Goal: Task Accomplishment & Management: Use online tool/utility

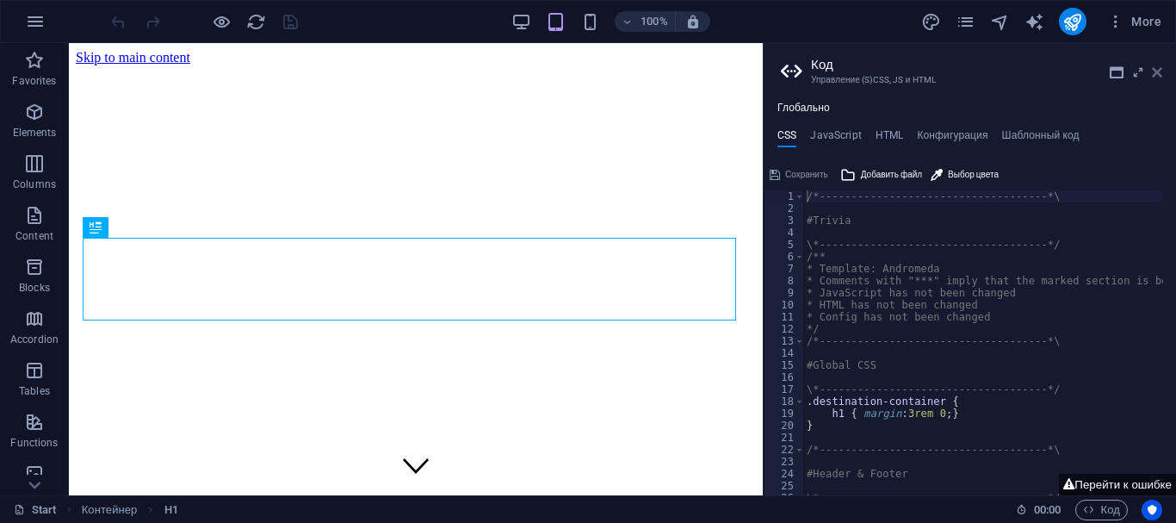
click at [1155, 74] on icon at bounding box center [1157, 72] width 10 height 14
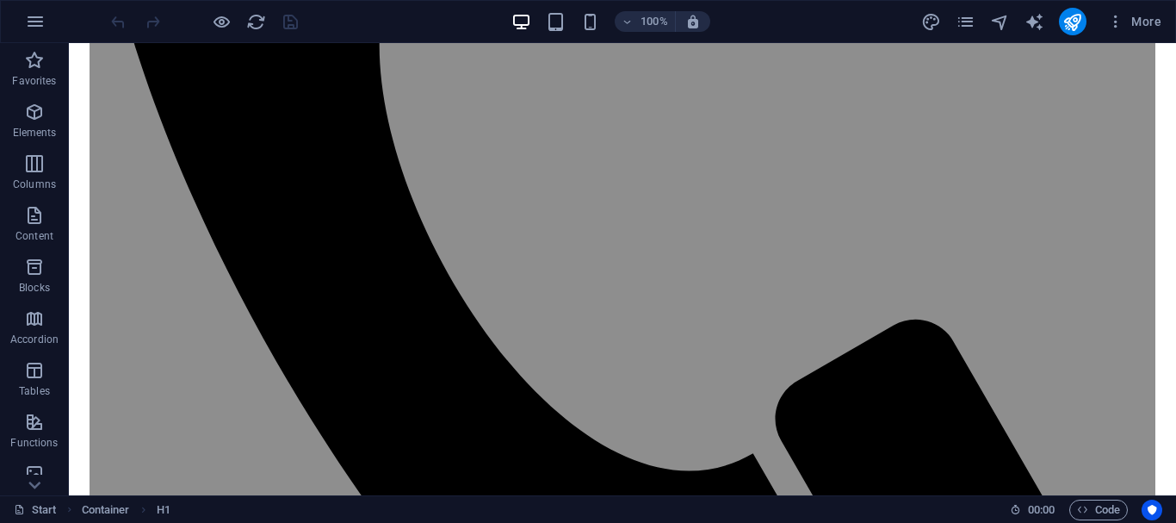
scroll to position [1412, 0]
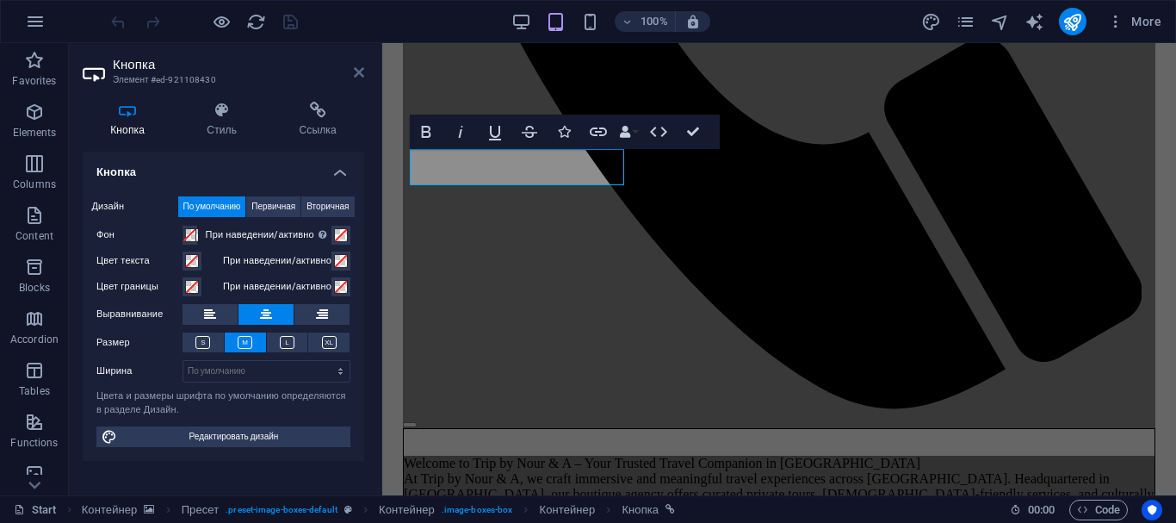
click at [363, 74] on icon at bounding box center [359, 72] width 10 height 14
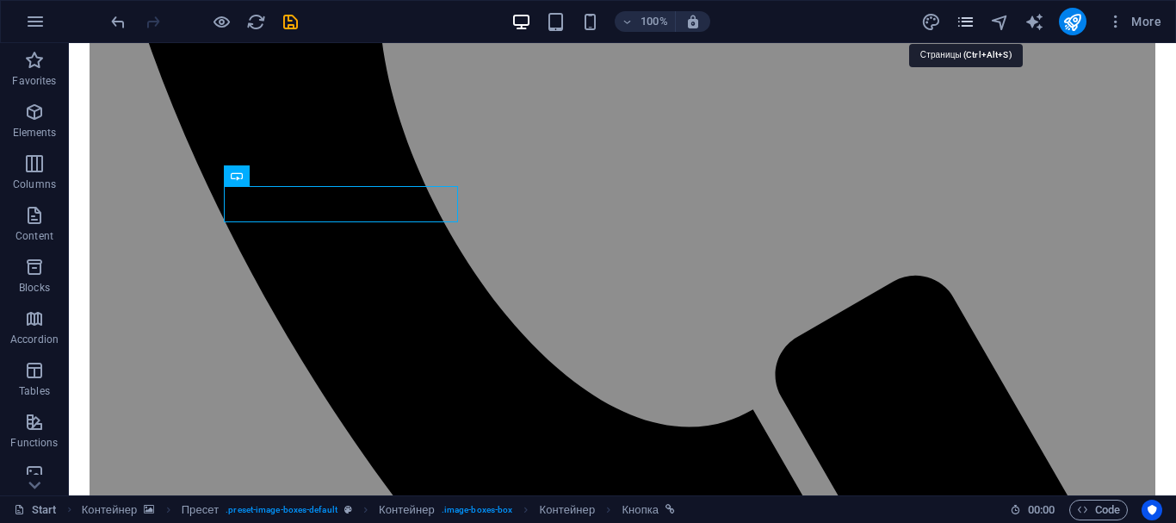
click at [962, 23] on icon "pages" at bounding box center [966, 22] width 20 height 20
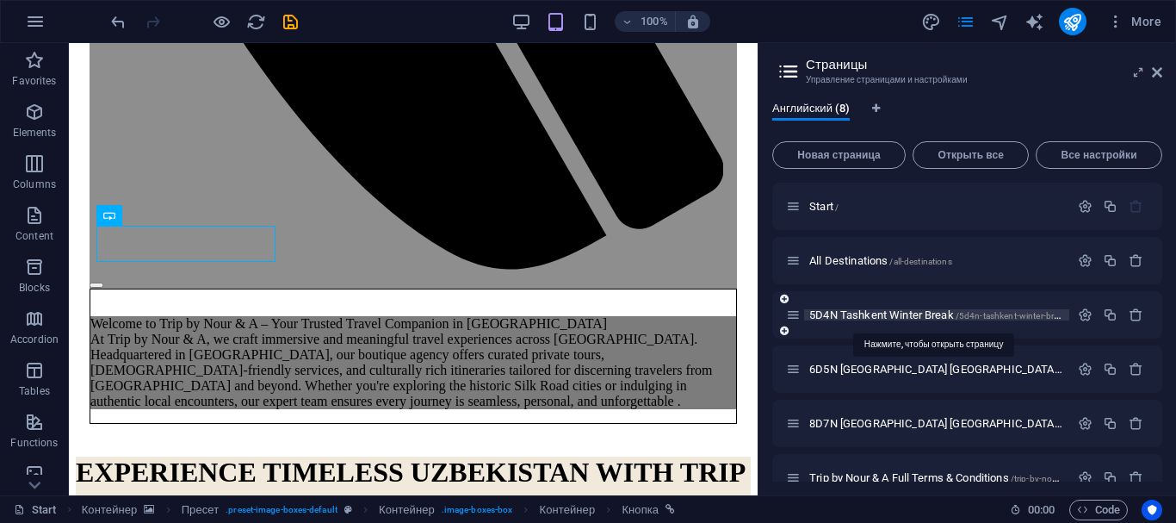
click at [846, 317] on span "5D4N Tashkent Winter Break /5d4n-tashkent-winter-break" at bounding box center [937, 314] width 257 height 13
click at [846, 317] on div "5D4N Tashkent Winter Break /5d4n-tashkent-winter-break" at bounding box center [967, 314] width 390 height 47
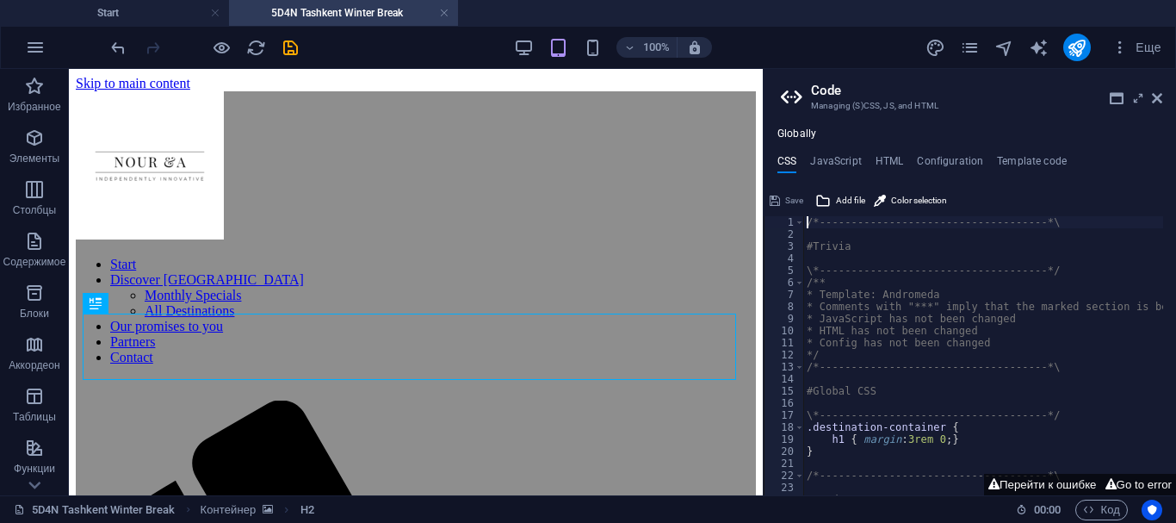
scroll to position [0, 0]
click at [1160, 102] on icon at bounding box center [1157, 98] width 10 height 14
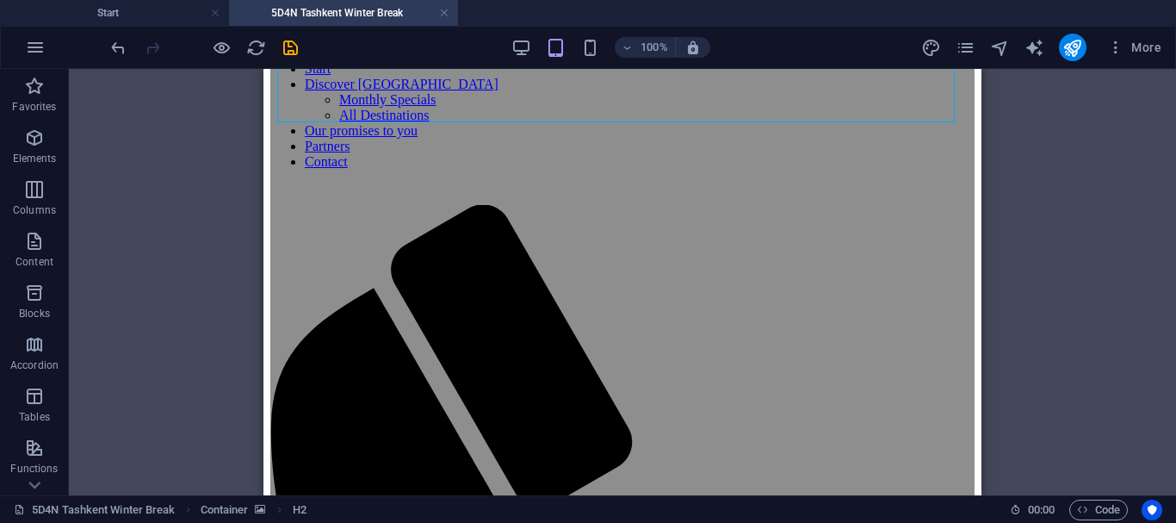
scroll to position [215, 0]
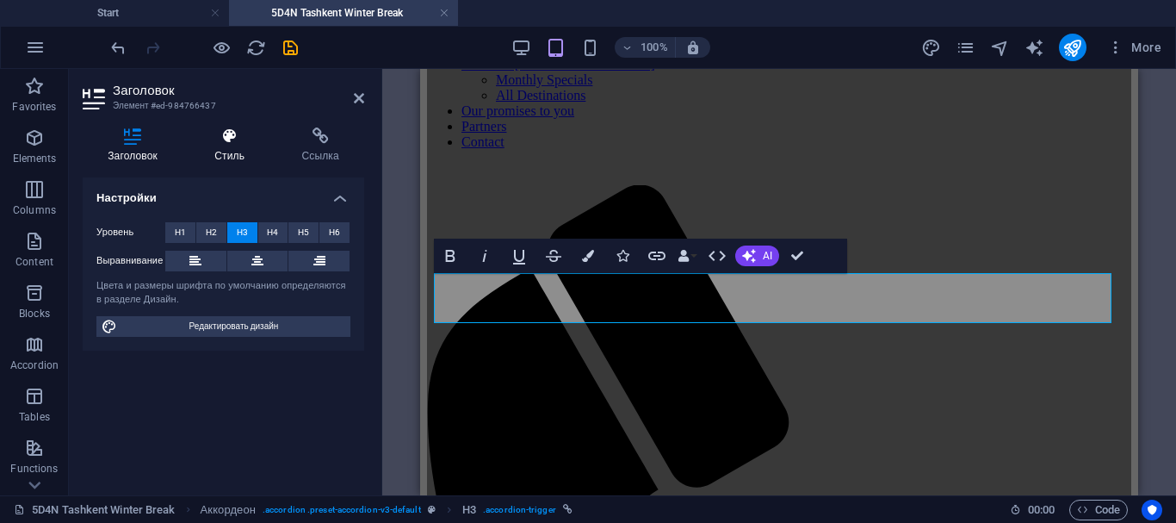
click at [237, 140] on icon at bounding box center [229, 135] width 80 height 17
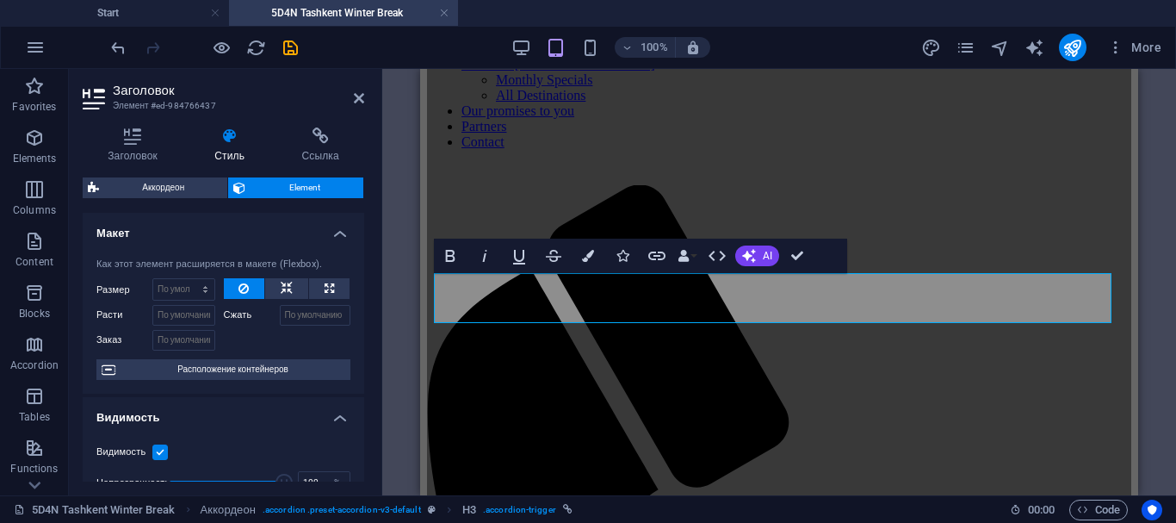
drag, startPoint x: 364, startPoint y: 238, endPoint x: 362, endPoint y: 251, distance: 14.0
click at [362, 251] on div "Заголовок Стиль Ссылка Настройки Уровень H1 H2 H3 H4 H5 H6 Выравнивание Цвета и…" at bounding box center [223, 304] width 309 height 381
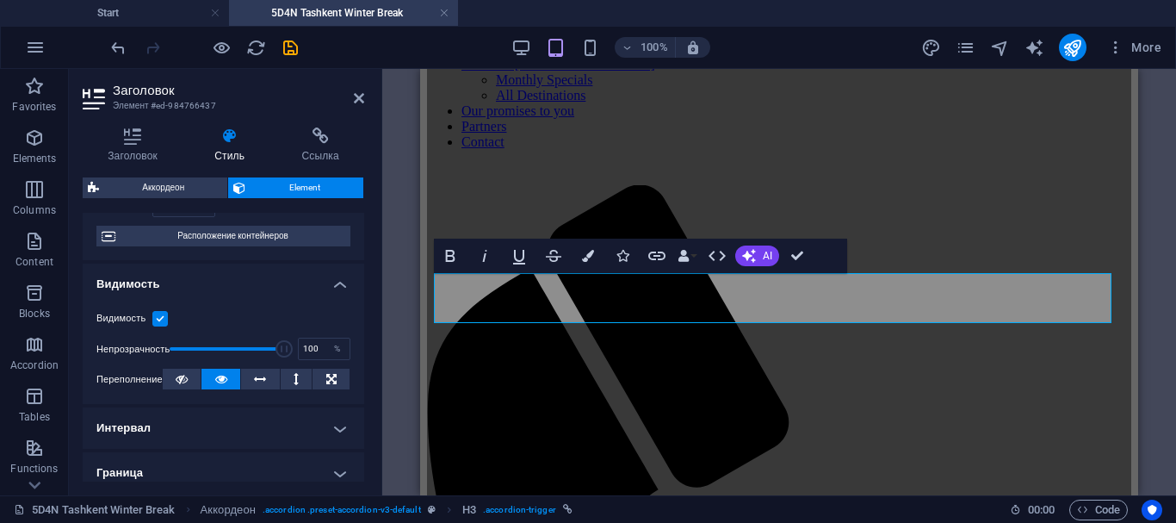
scroll to position [161, 0]
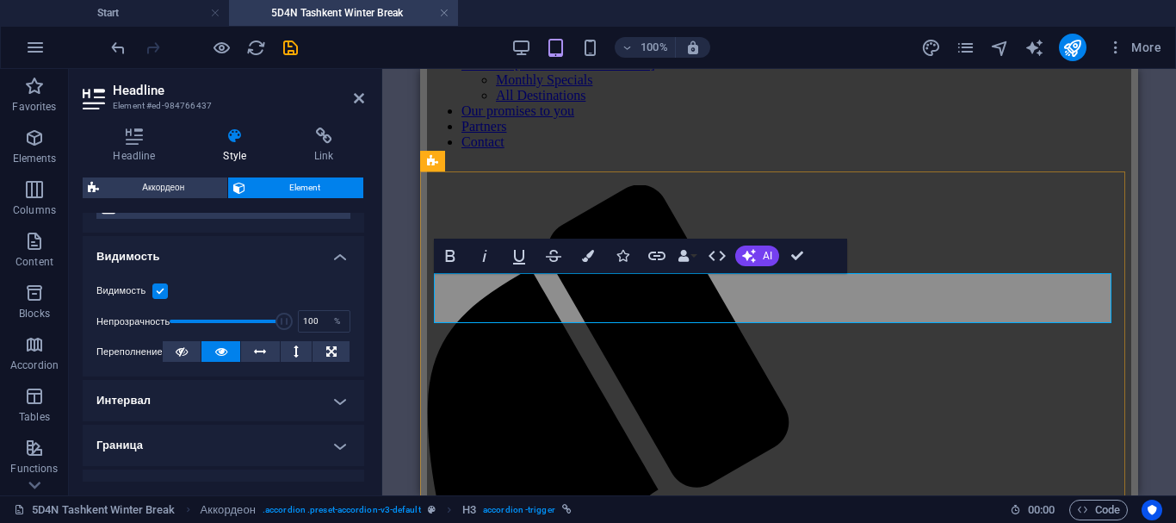
click at [588, 264] on button "Colors" at bounding box center [588, 255] width 33 height 34
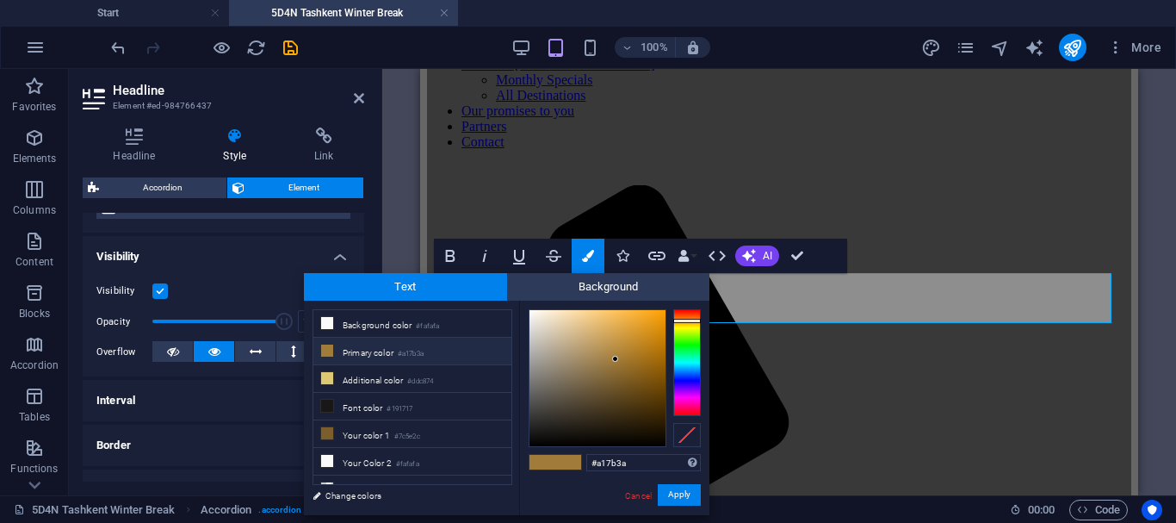
scroll to position [13, 0]
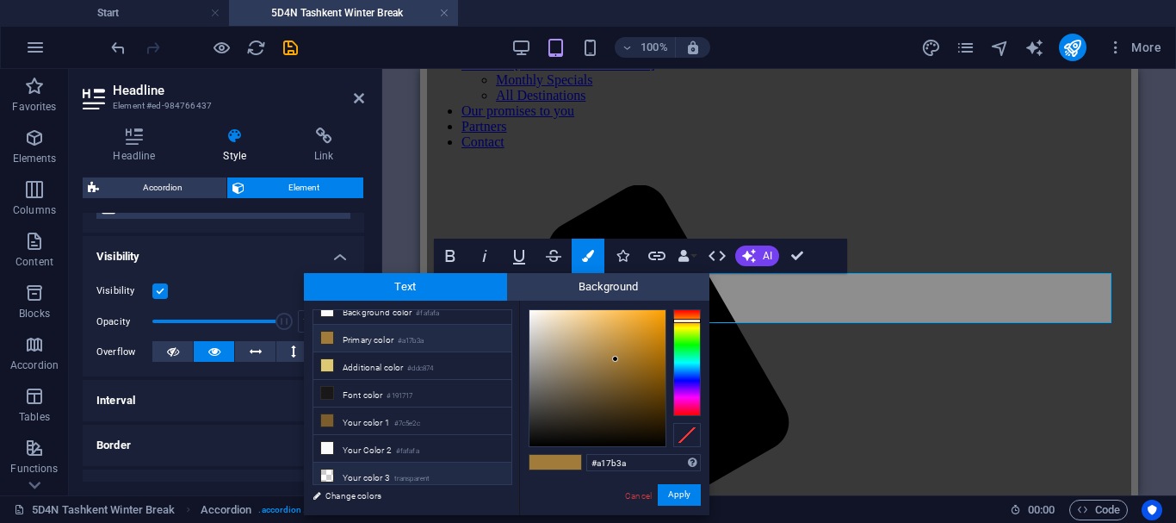
click at [394, 470] on li "Your color 3 transparent" at bounding box center [412, 476] width 198 height 28
type input "rgba(0, 0, 0, 0)"
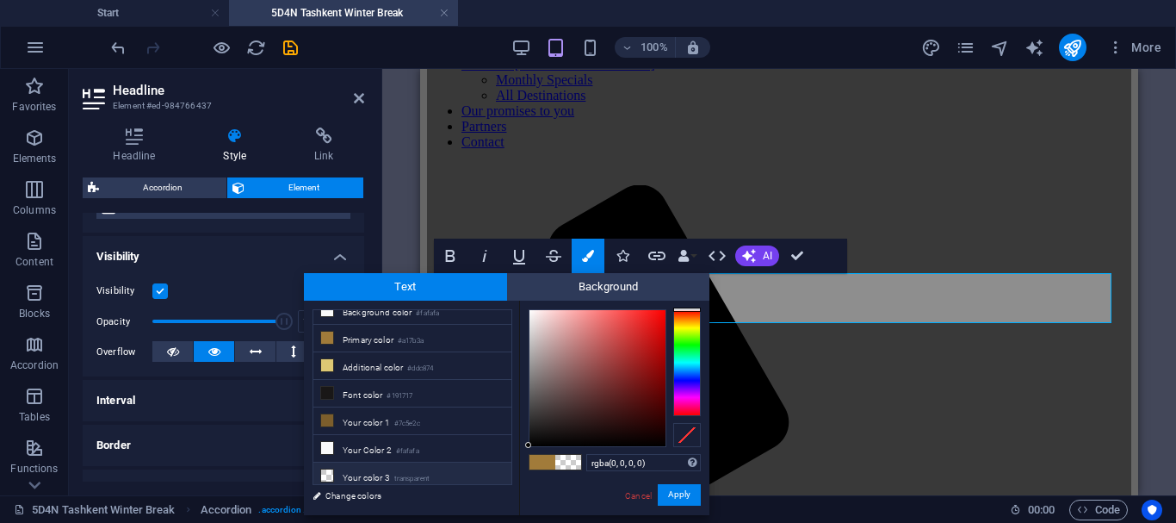
click at [572, 463] on span at bounding box center [568, 462] width 26 height 15
click at [680, 497] on font "Apply" at bounding box center [679, 494] width 22 height 9
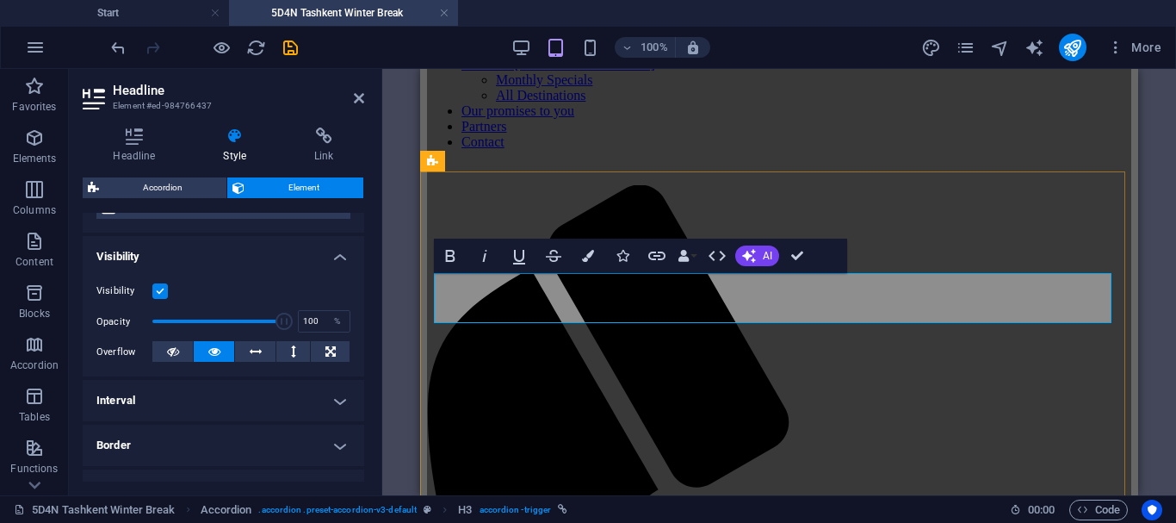
click at [120, 49] on icon "undo" at bounding box center [118, 48] width 20 height 20
click at [118, 50] on icon "undo" at bounding box center [118, 48] width 20 height 20
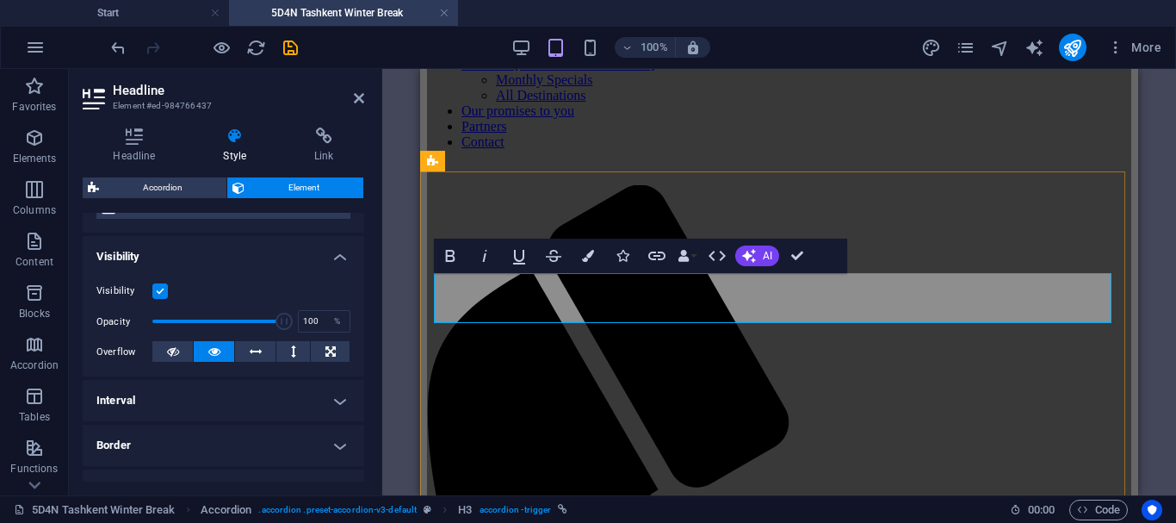
drag, startPoint x: 608, startPoint y: 300, endPoint x: 709, endPoint y: 295, distance: 101.7
click at [114, 53] on icon "undo" at bounding box center [118, 48] width 20 height 20
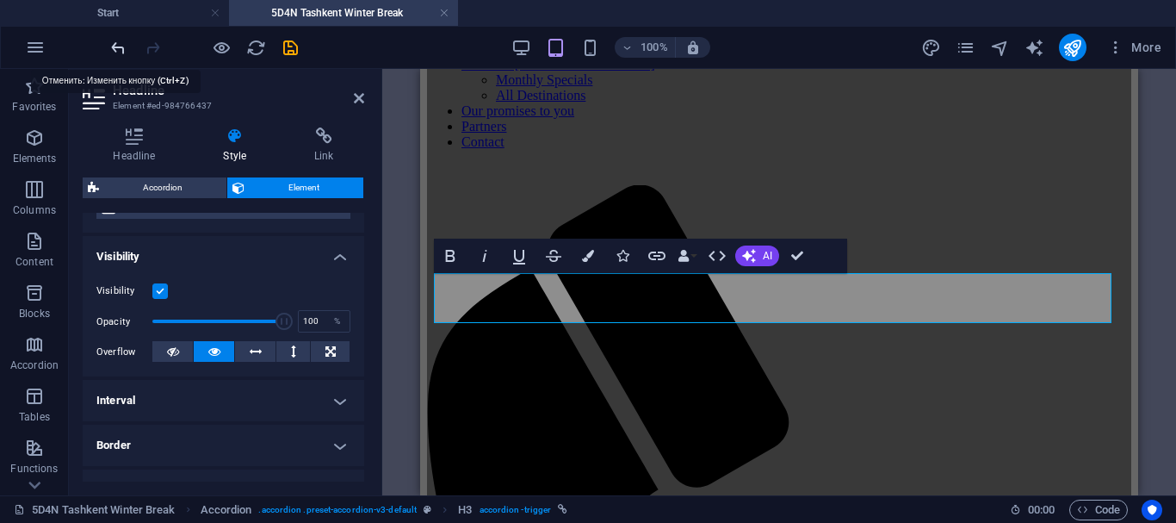
click at [115, 52] on icon "undo" at bounding box center [118, 48] width 20 height 20
click at [117, 51] on icon "undo" at bounding box center [118, 48] width 20 height 20
click at [116, 53] on icon "undo" at bounding box center [118, 48] width 20 height 20
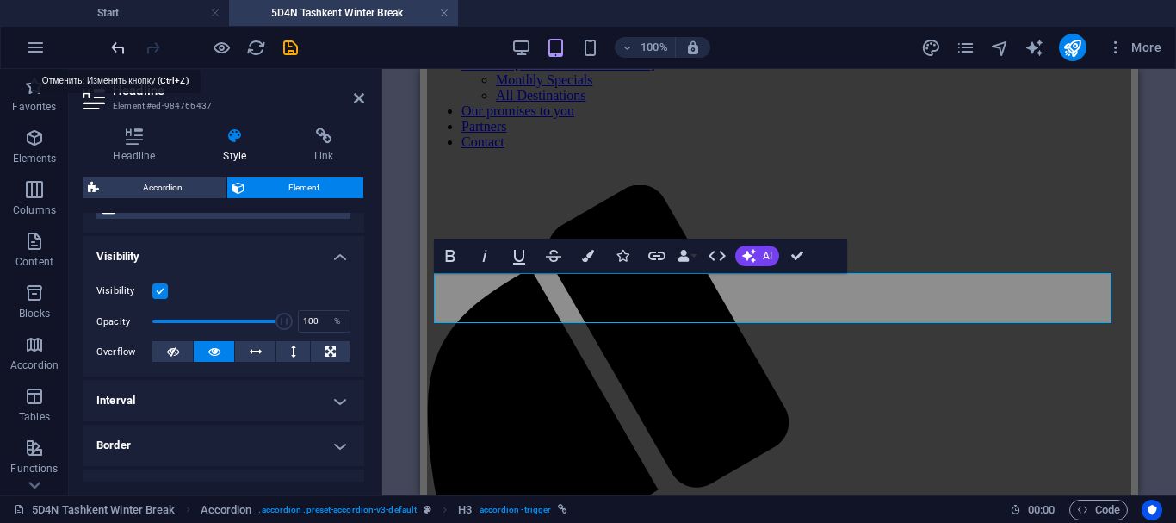
click at [116, 53] on icon "undo" at bounding box center [118, 48] width 20 height 20
click at [115, 44] on icon "undo" at bounding box center [118, 48] width 20 height 20
click at [114, 49] on icon "undo" at bounding box center [118, 48] width 20 height 20
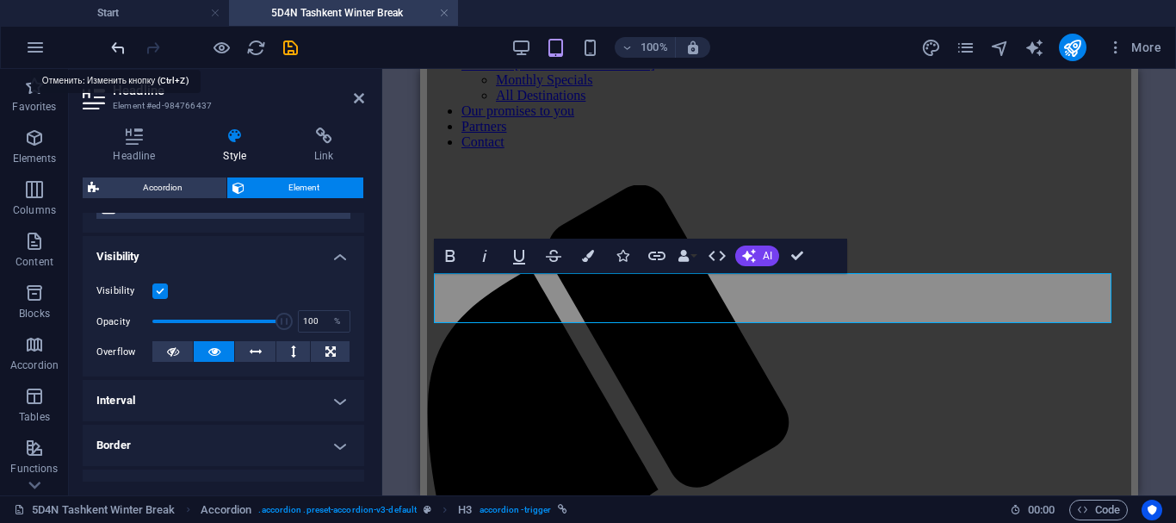
click at [117, 44] on icon "undo" at bounding box center [118, 48] width 20 height 20
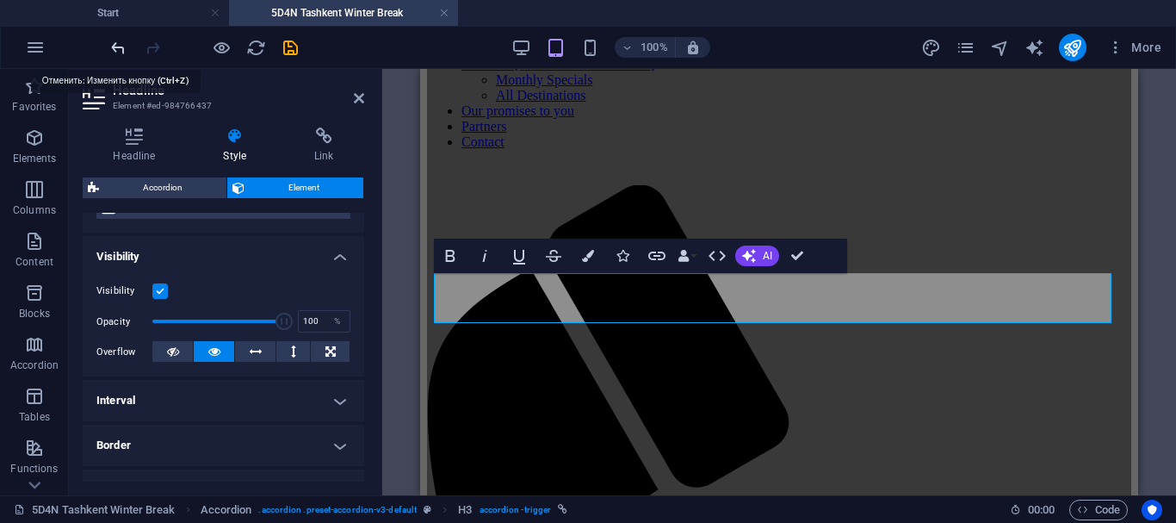
click at [117, 44] on icon "undo" at bounding box center [118, 48] width 20 height 20
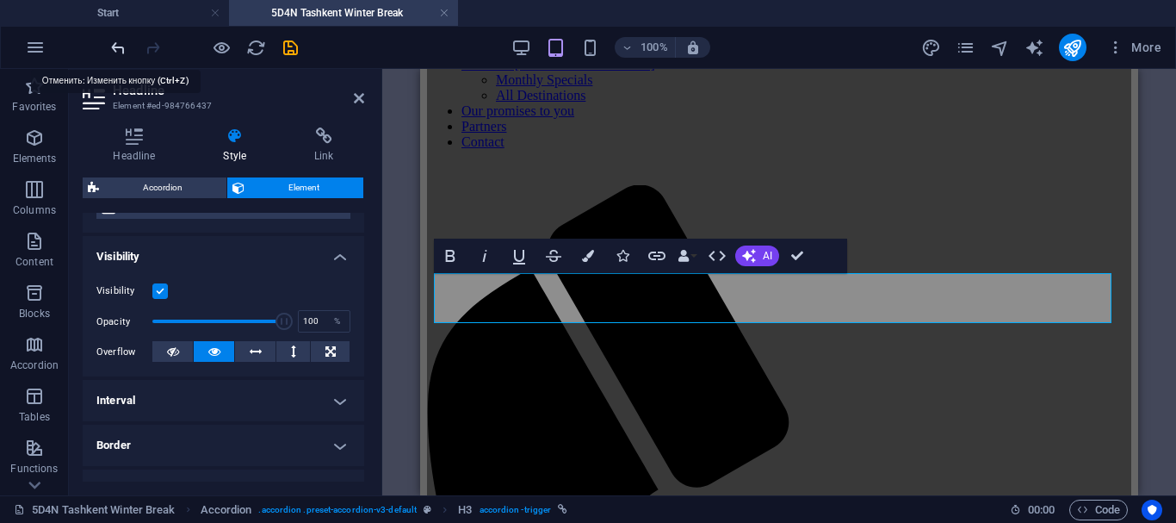
click at [117, 44] on icon "undo" at bounding box center [118, 48] width 20 height 20
click at [111, 42] on icon "undo" at bounding box center [118, 48] width 20 height 20
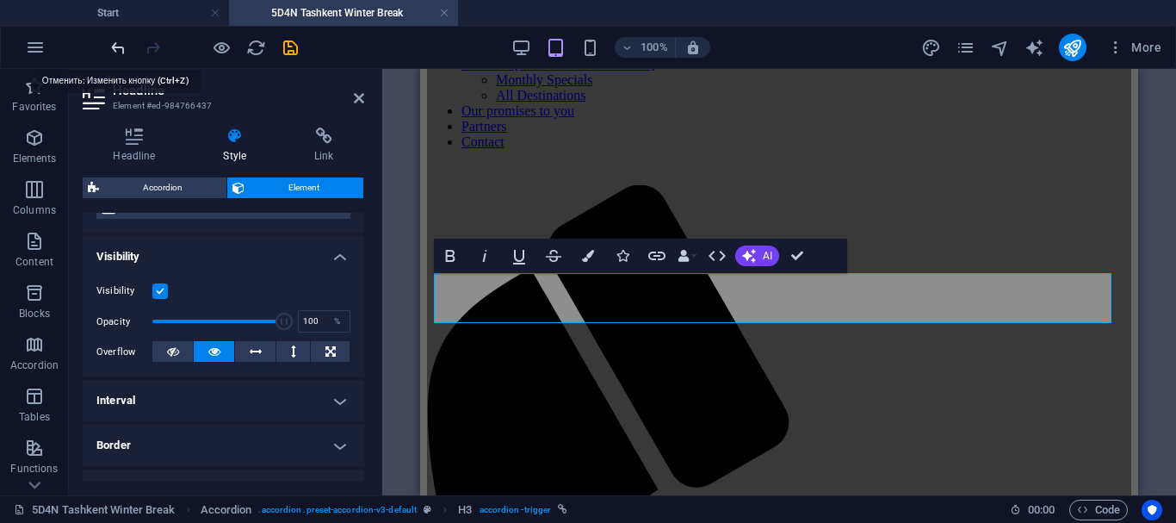
click at [111, 42] on icon "undo" at bounding box center [118, 48] width 20 height 20
click at [110, 42] on icon "undo" at bounding box center [118, 48] width 20 height 20
click at [113, 45] on icon "undo" at bounding box center [118, 48] width 20 height 20
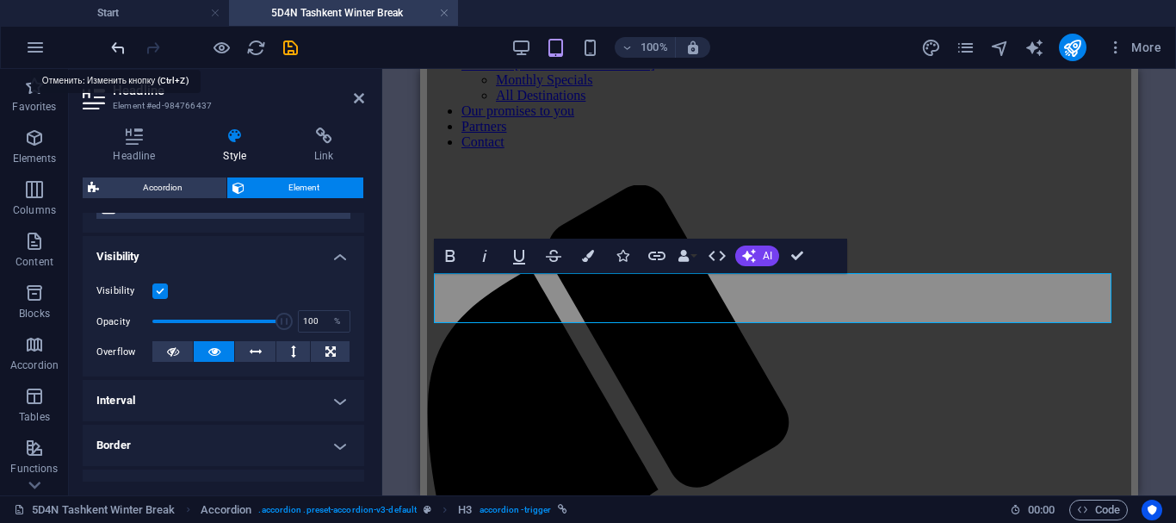
click at [113, 45] on icon "undo" at bounding box center [118, 48] width 20 height 20
drag, startPoint x: 274, startPoint y: 322, endPoint x: 130, endPoint y: 322, distance: 143.8
click at [130, 322] on div "Opacity 1 %" at bounding box center [223, 321] width 254 height 26
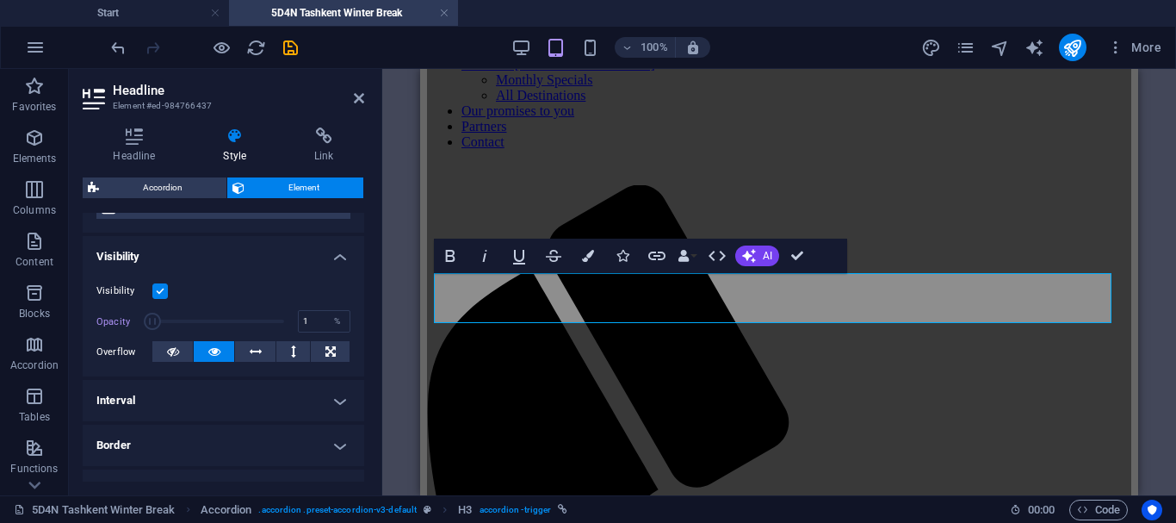
drag, startPoint x: 160, startPoint y: 290, endPoint x: 299, endPoint y: 282, distance: 138.9
click at [299, 282] on div "Visibility" at bounding box center [223, 291] width 254 height 21
type input "100"
drag, startPoint x: 155, startPoint y: 318, endPoint x: 312, endPoint y: 323, distance: 157.6
click at [312, 323] on div "Opacity 100 %" at bounding box center [223, 321] width 254 height 26
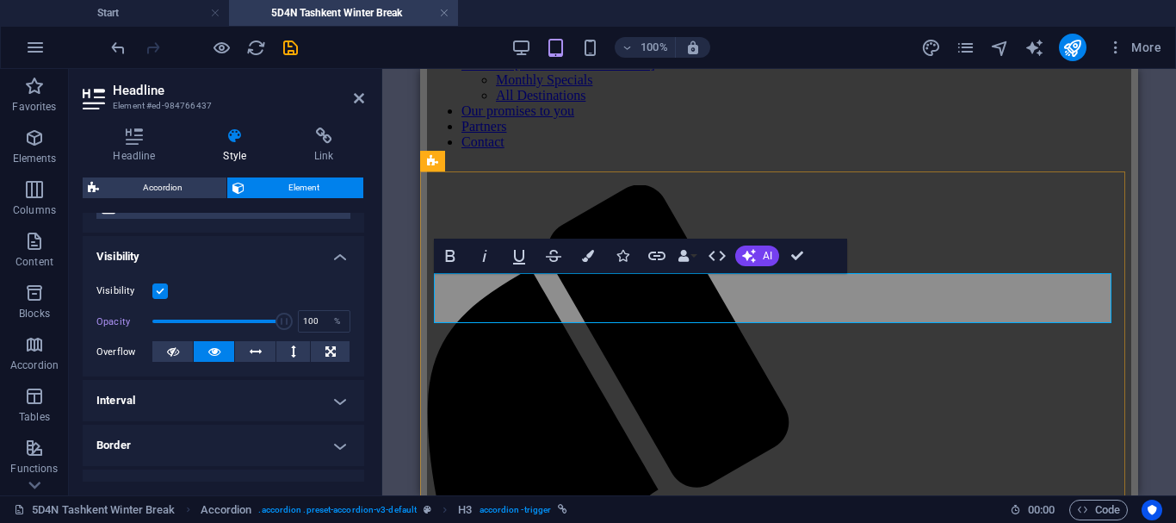
drag, startPoint x: 600, startPoint y: 295, endPoint x: 702, endPoint y: 294, distance: 102.5
click at [759, 262] on button "AI" at bounding box center [757, 255] width 44 height 21
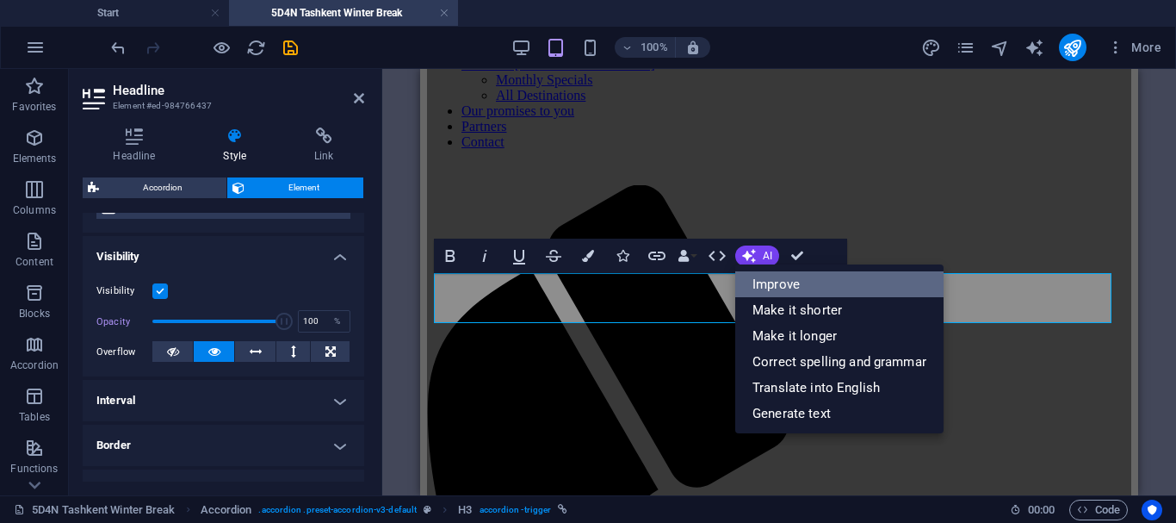
click at [862, 279] on link "Improve" at bounding box center [839, 284] width 208 height 26
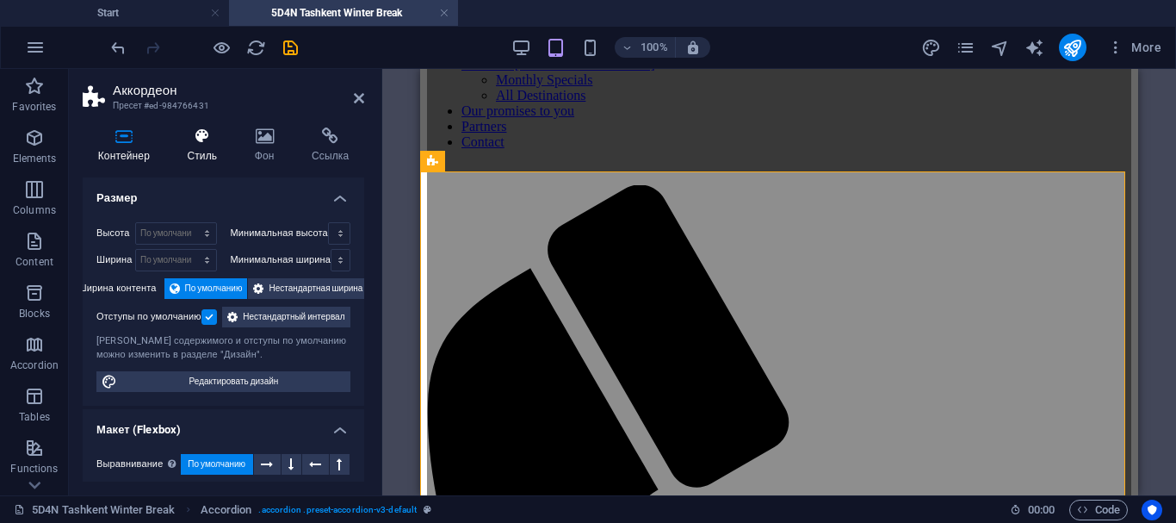
click at [197, 151] on h4 "Стиль" at bounding box center [205, 145] width 67 height 36
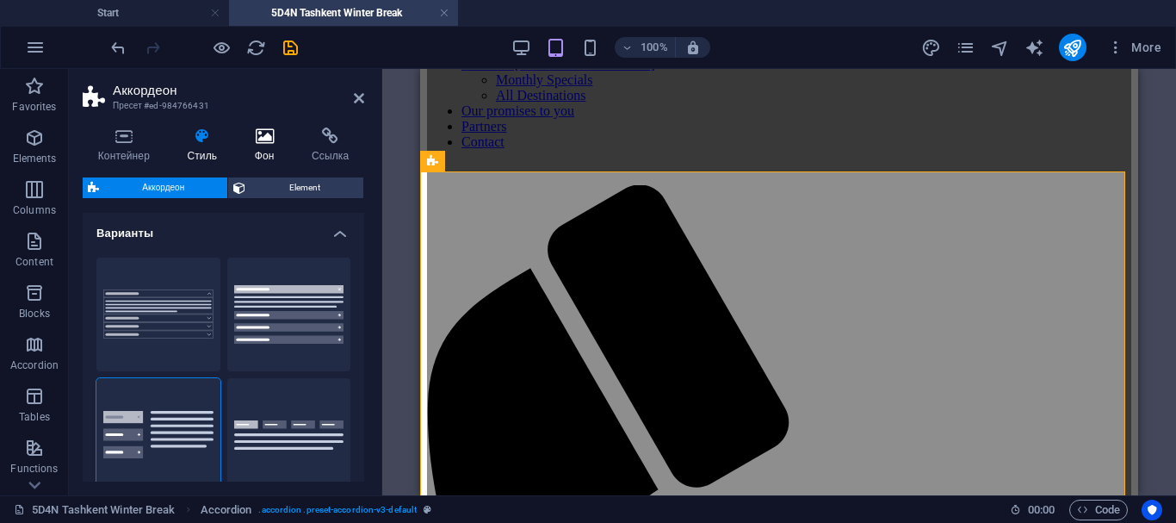
click at [258, 147] on h4 "Фон" at bounding box center [267, 145] width 57 height 36
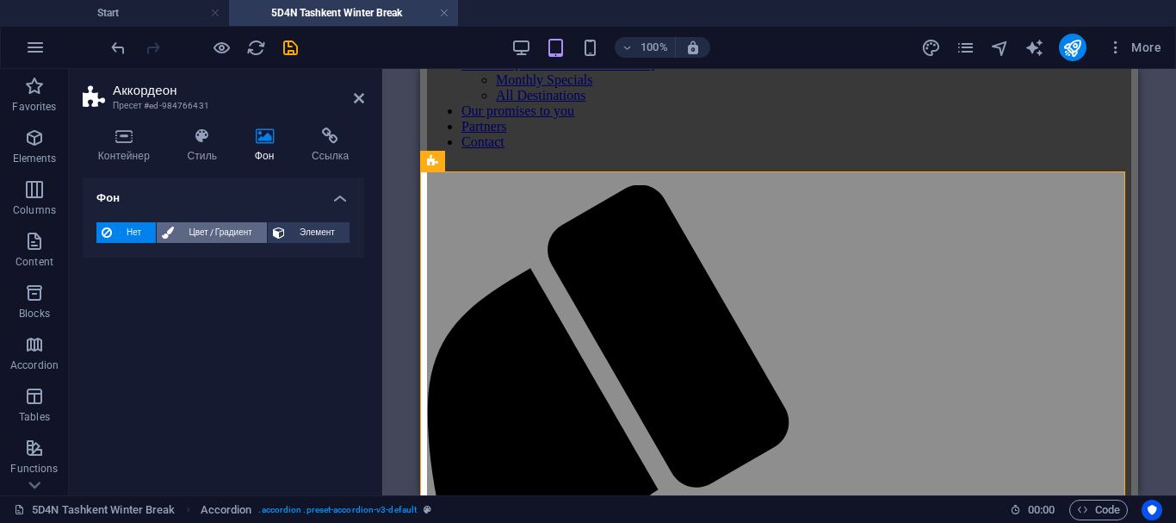
click at [207, 233] on span "Цвет / Градиент" at bounding box center [220, 232] width 83 height 21
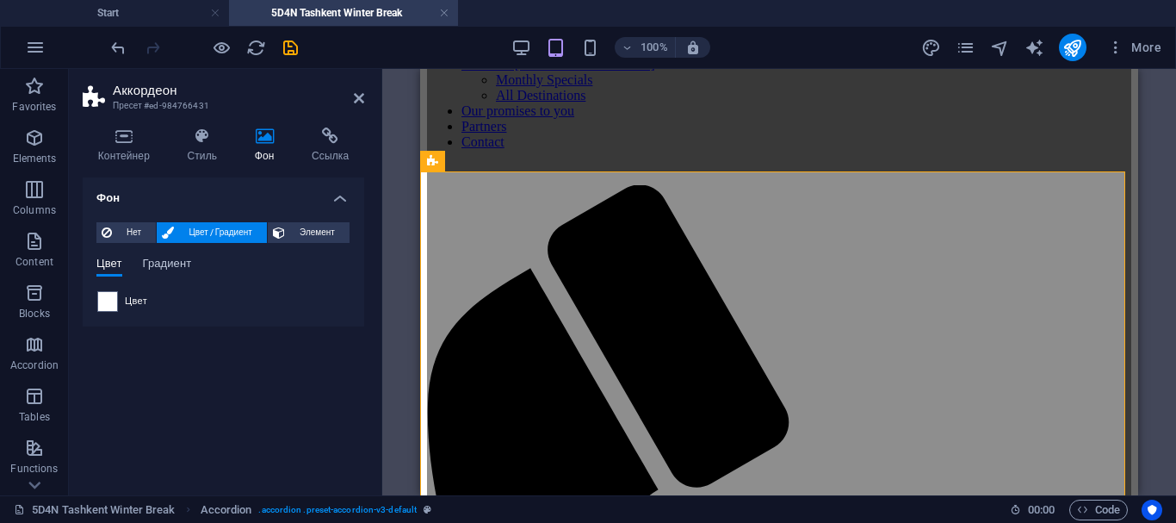
click at [159, 262] on span "Градиент" at bounding box center [167, 265] width 49 height 24
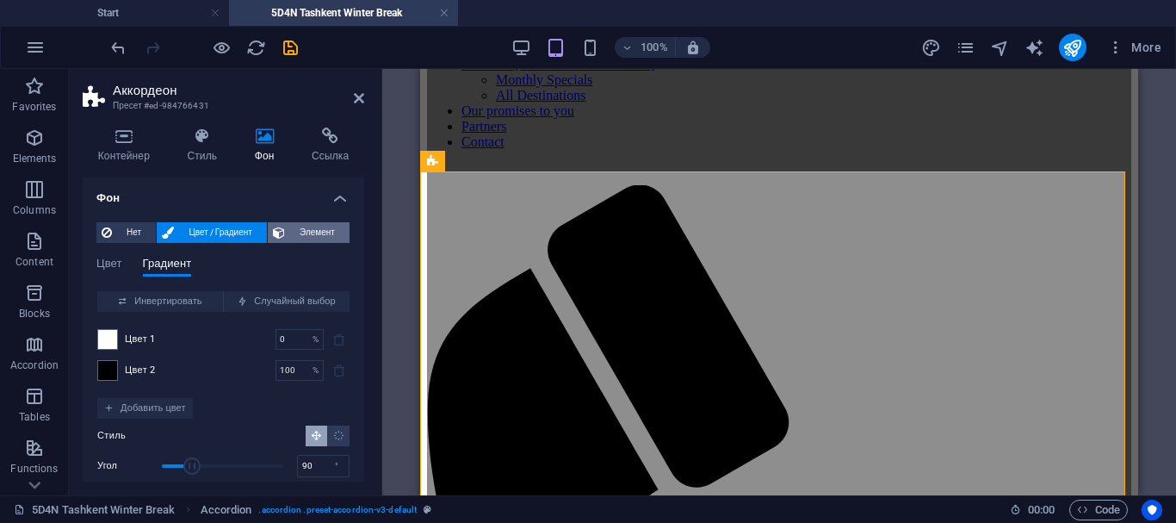
click at [275, 225] on icon at bounding box center [279, 232] width 12 height 21
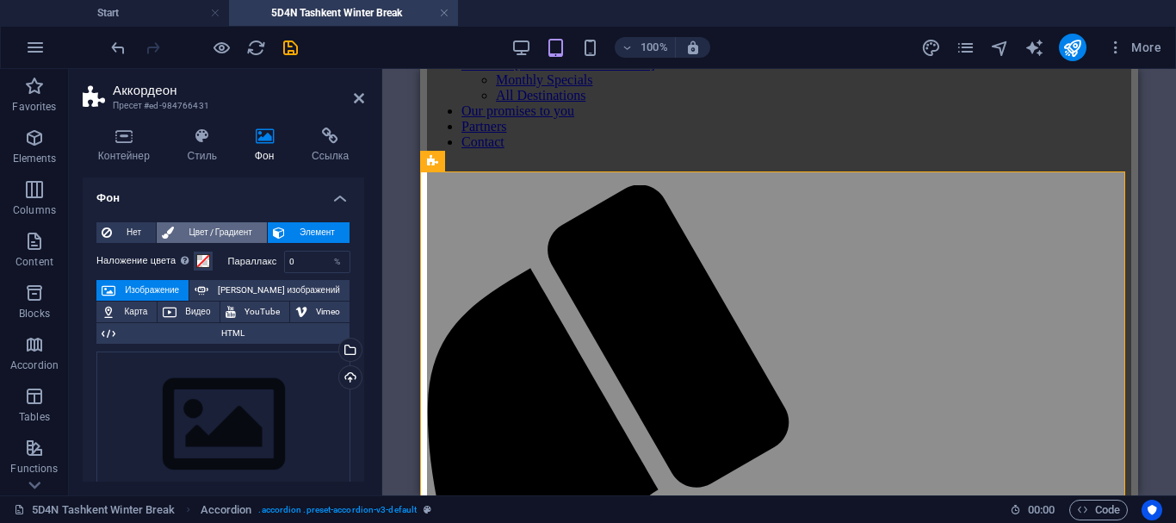
click at [226, 227] on span "Цвет / Градиент" at bounding box center [220, 232] width 83 height 21
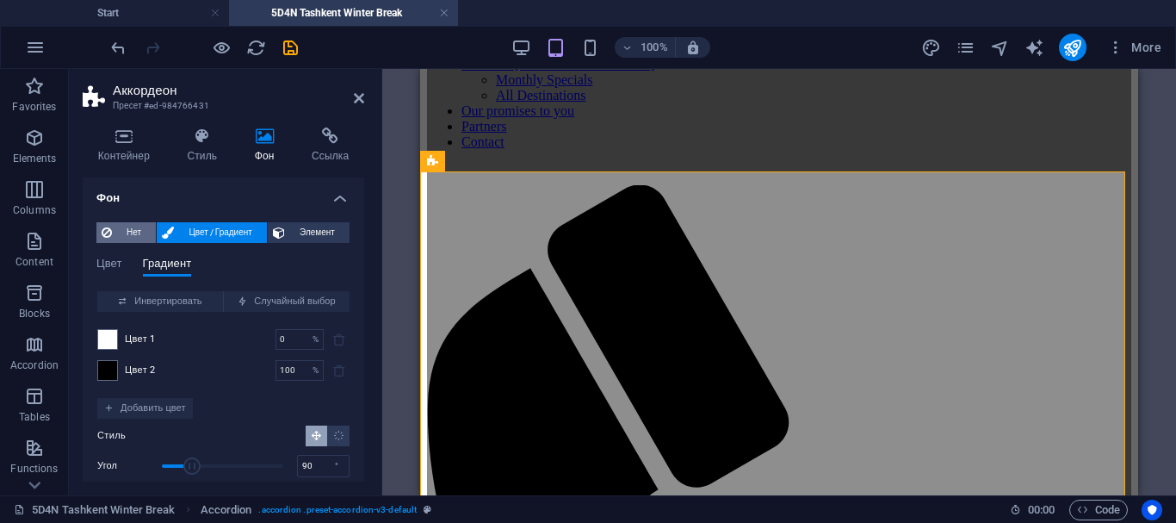
click at [128, 236] on span "Нет" at bounding box center [134, 232] width 34 height 21
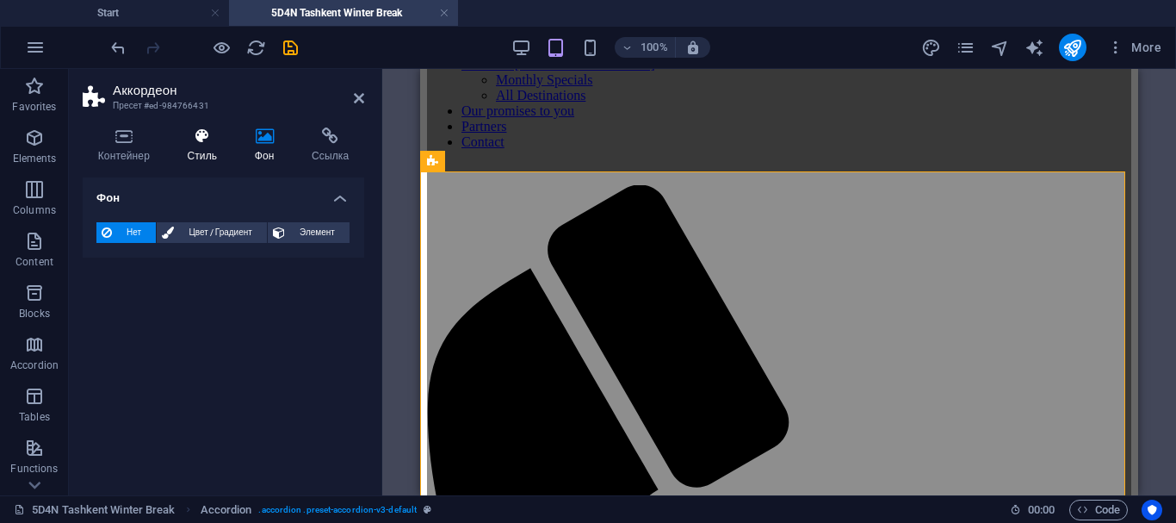
click at [207, 144] on icon at bounding box center [202, 135] width 60 height 17
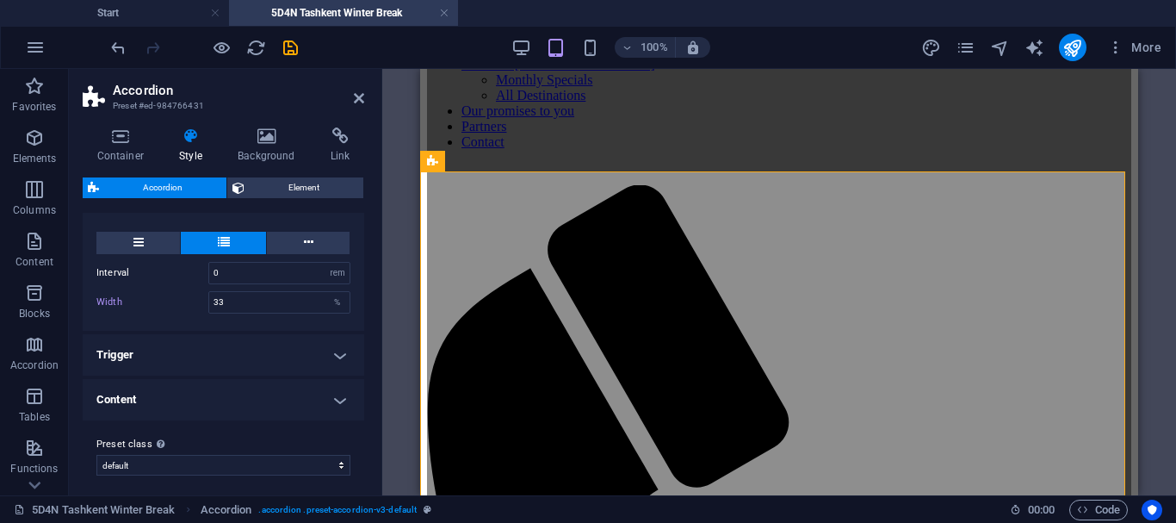
scroll to position [333, 0]
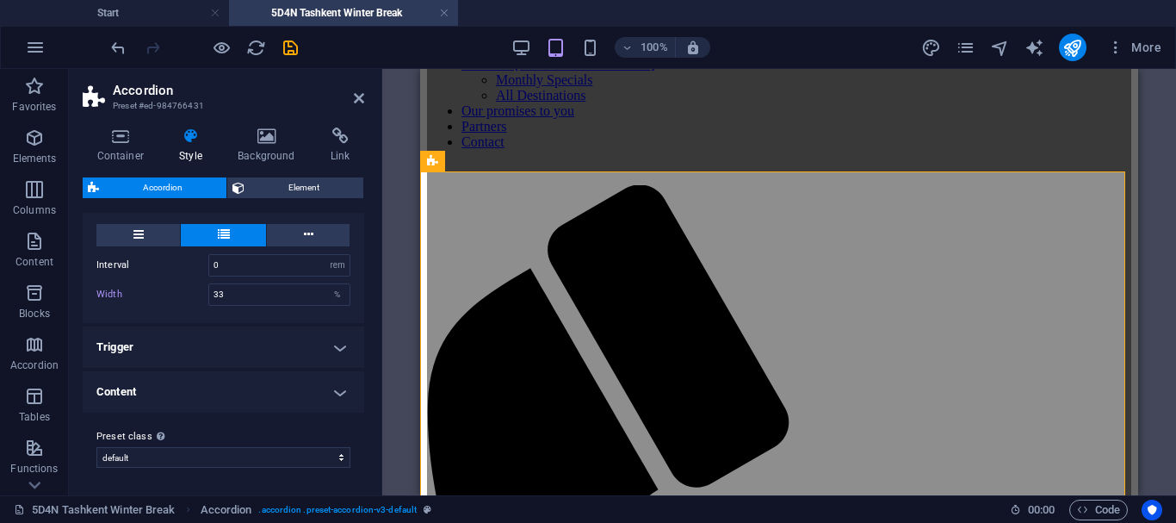
click at [337, 390] on h4 "Content" at bounding box center [224, 391] width 282 height 41
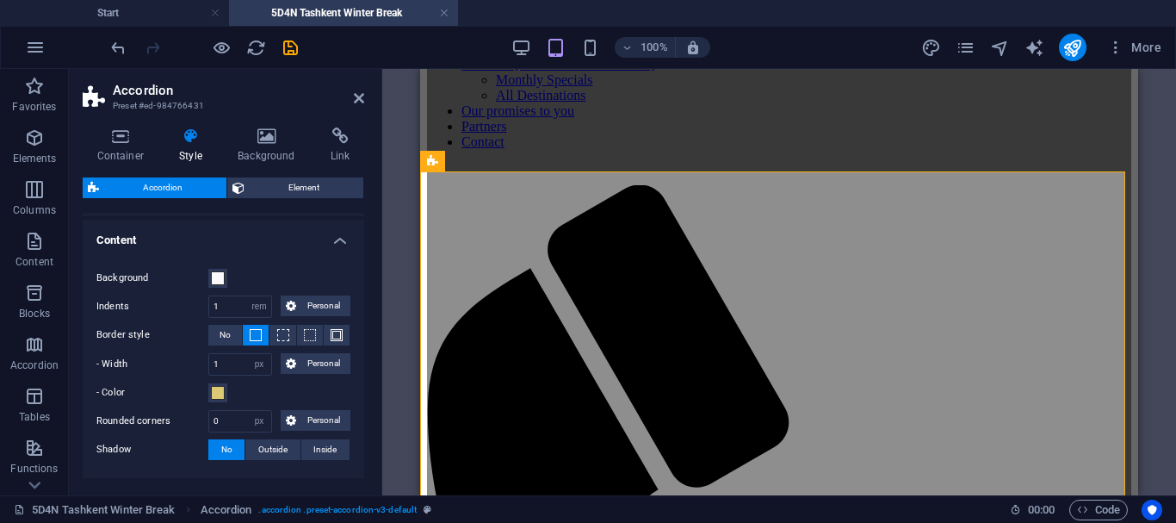
scroll to position [487, 0]
click at [222, 391] on span at bounding box center [218, 390] width 14 height 14
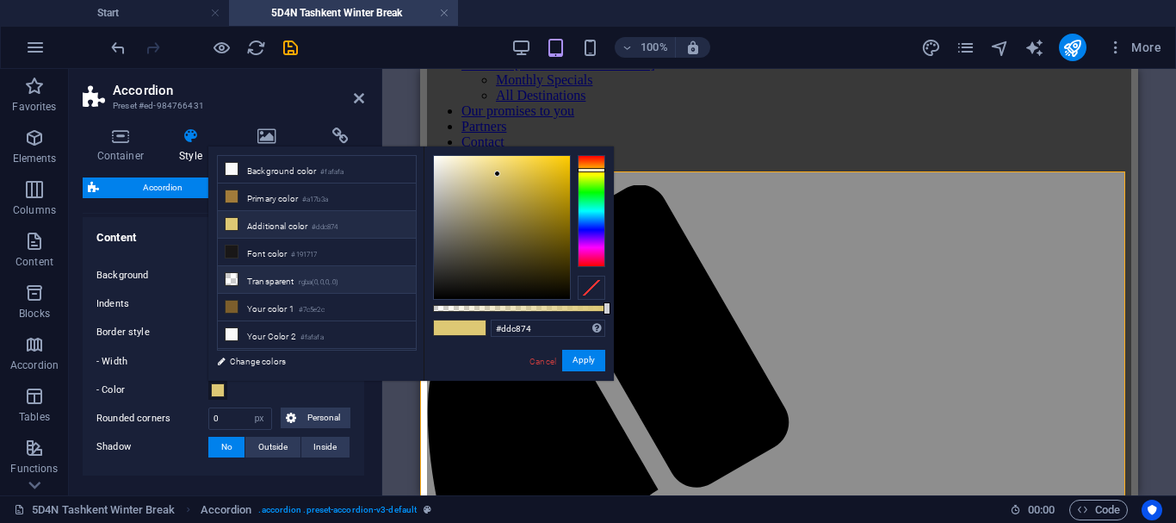
click at [230, 273] on icon at bounding box center [232, 279] width 12 height 12
type input "rgba(0, 0, 0, 0)"
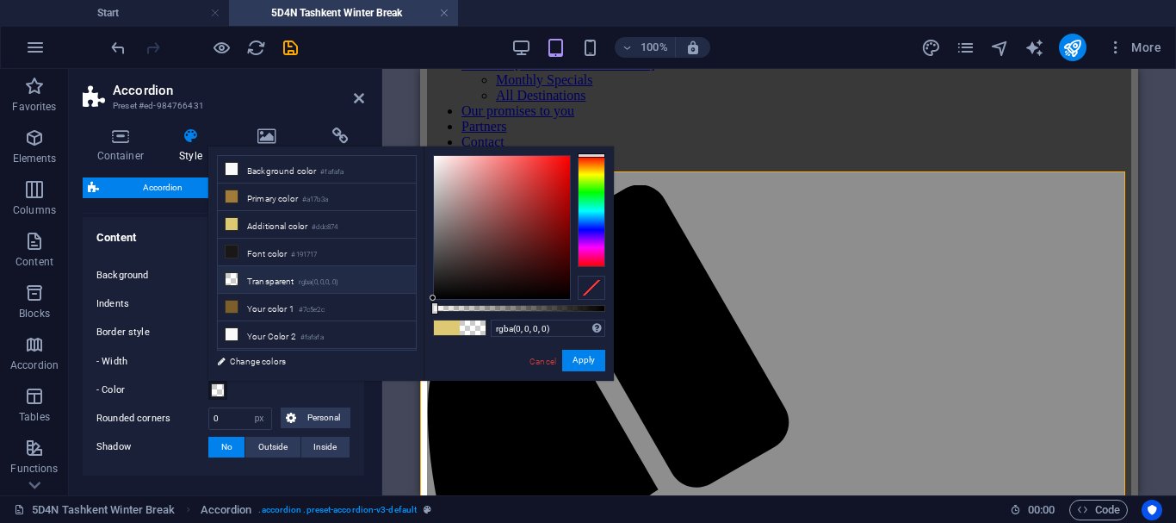
click at [480, 329] on span at bounding box center [473, 327] width 26 height 15
click at [475, 330] on span at bounding box center [473, 327] width 26 height 15
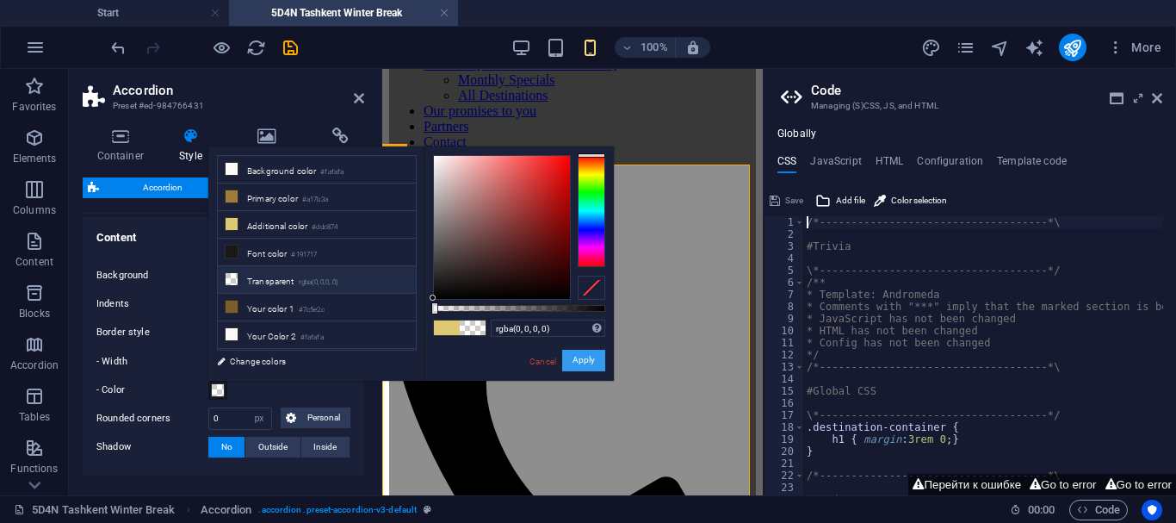
click at [574, 356] on font "Apply" at bounding box center [583, 360] width 22 height 9
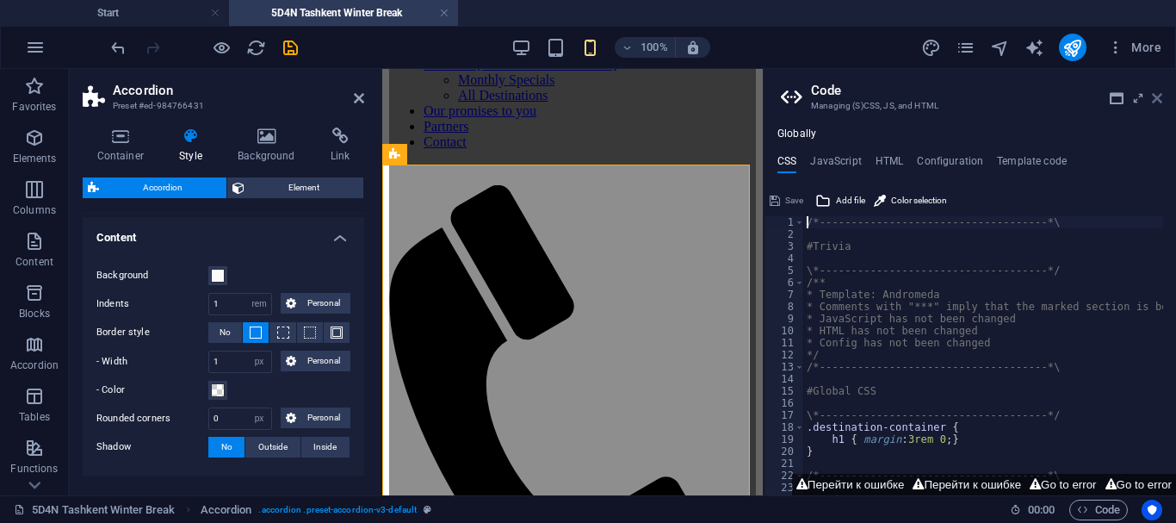
click at [1155, 96] on icon at bounding box center [1157, 98] width 10 height 14
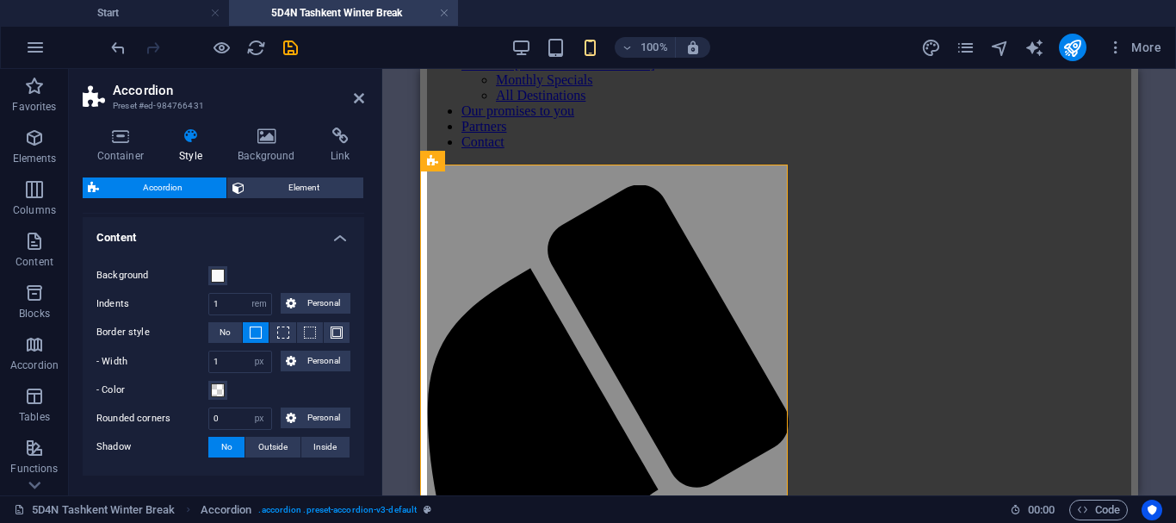
type input "33"
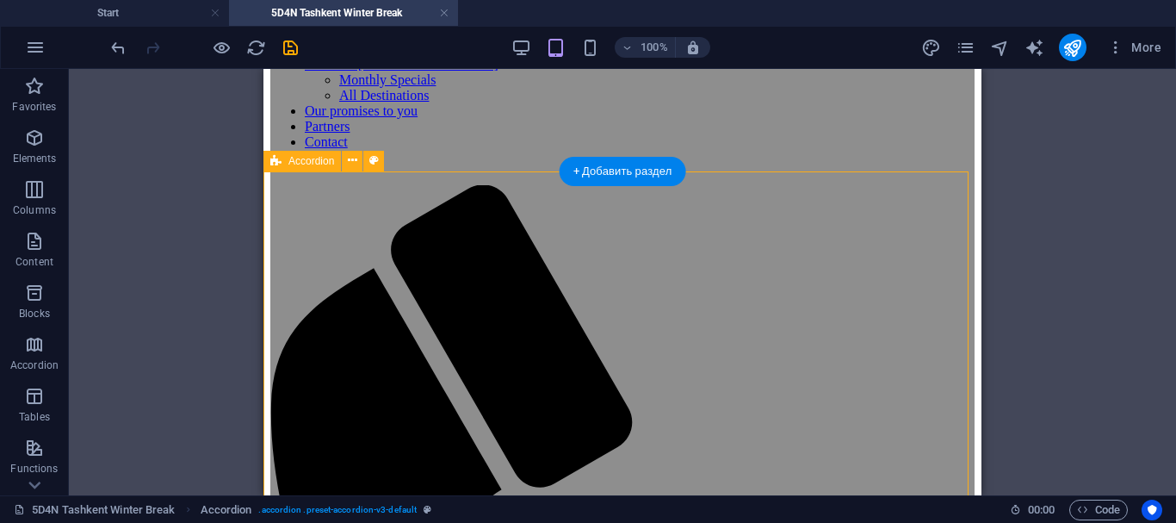
drag, startPoint x: 121, startPoint y: 141, endPoint x: 383, endPoint y: 210, distance: 271.4
click at [383, 210] on div "H2 Container Reference information H2 Accordion H3 Container Text Container Con…" at bounding box center [622, 282] width 1107 height 426
select select "rem"
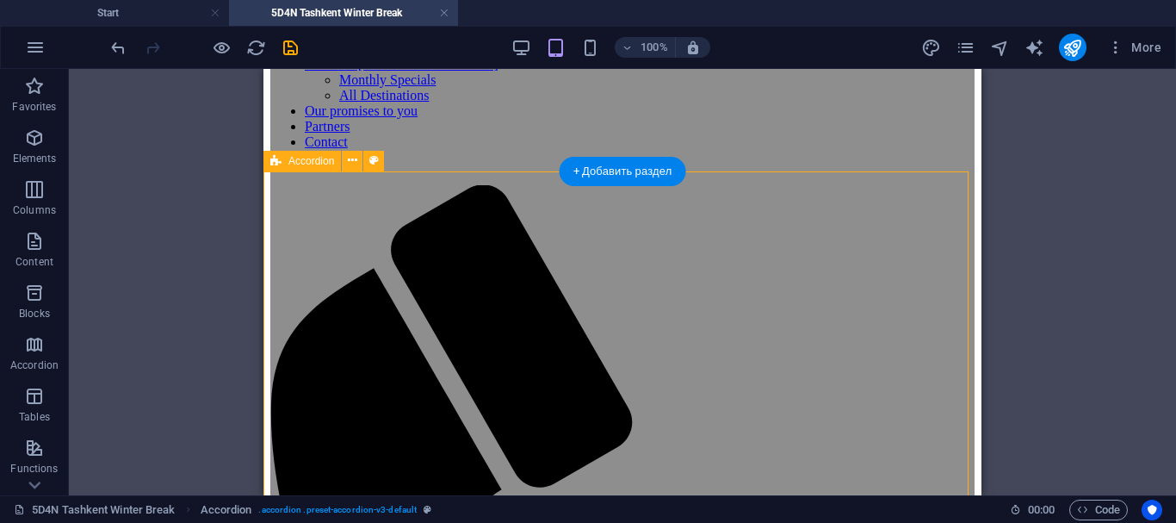
select select "rem"
select select "px"
select select "preset-accordion-v3-default"
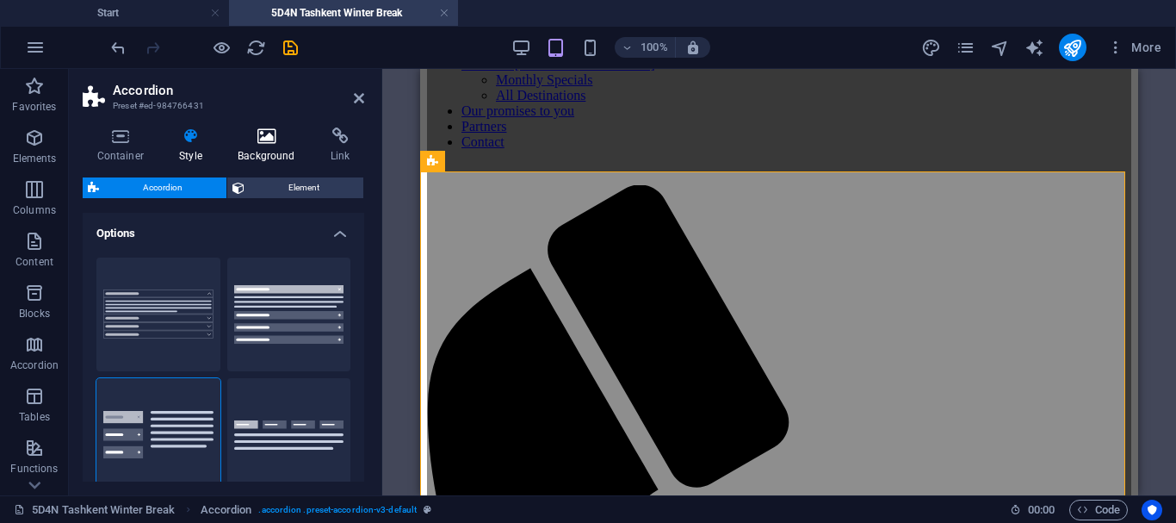
click at [269, 141] on icon at bounding box center [267, 135] width 86 height 17
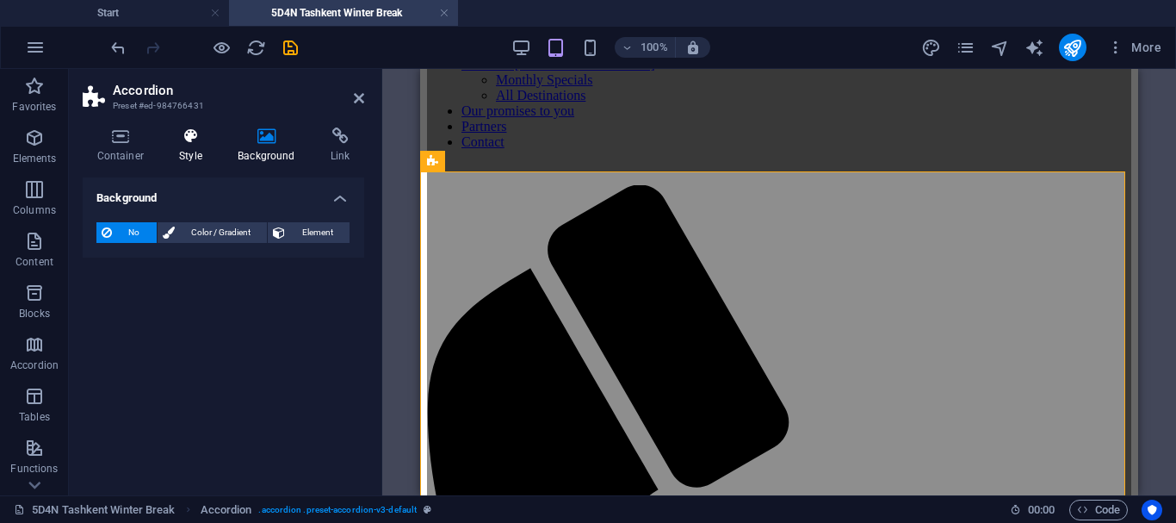
click at [189, 135] on icon at bounding box center [191, 135] width 52 height 17
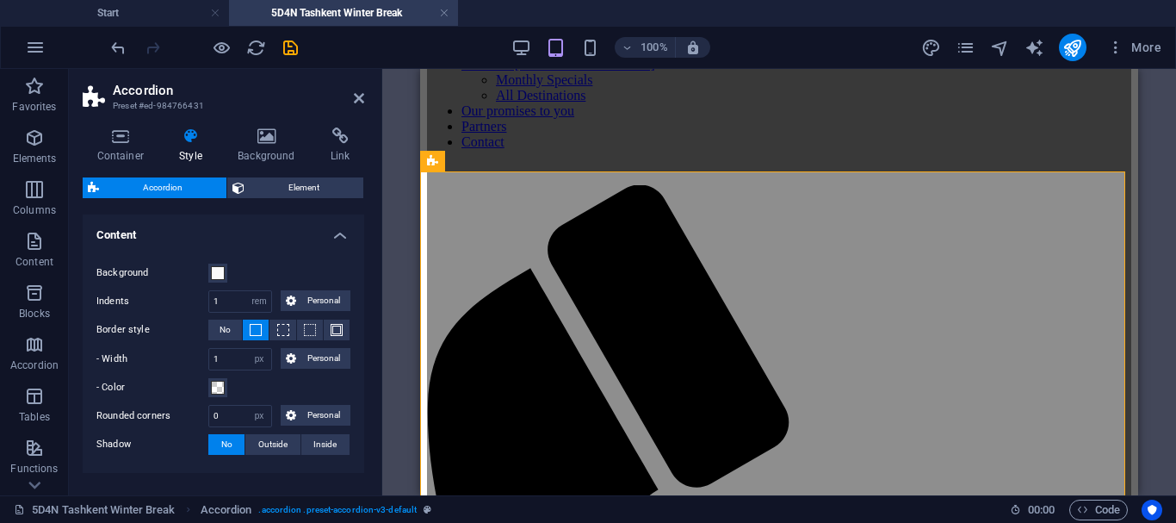
scroll to position [508, 0]
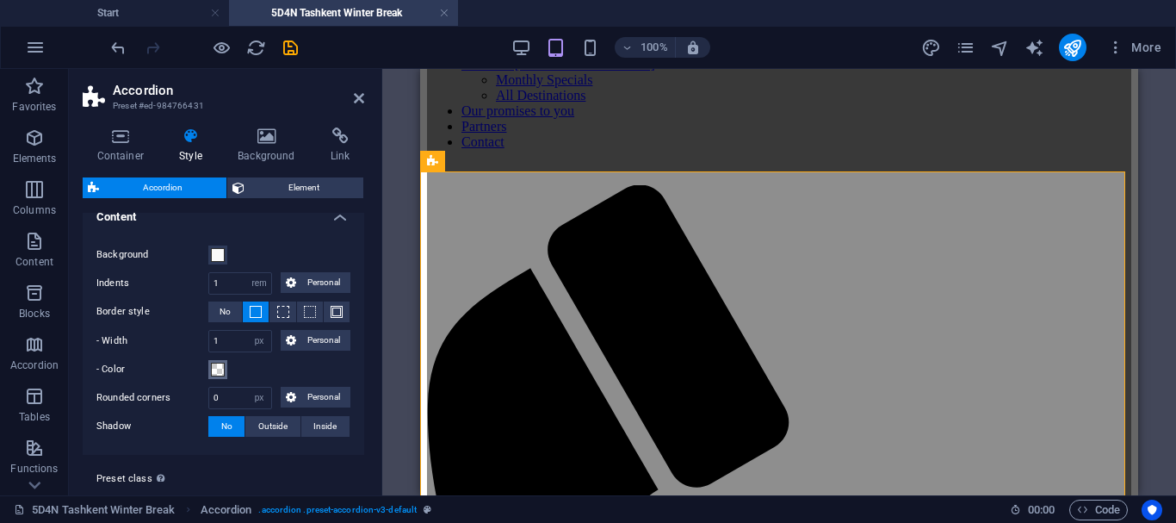
click at [220, 369] on span at bounding box center [218, 369] width 14 height 14
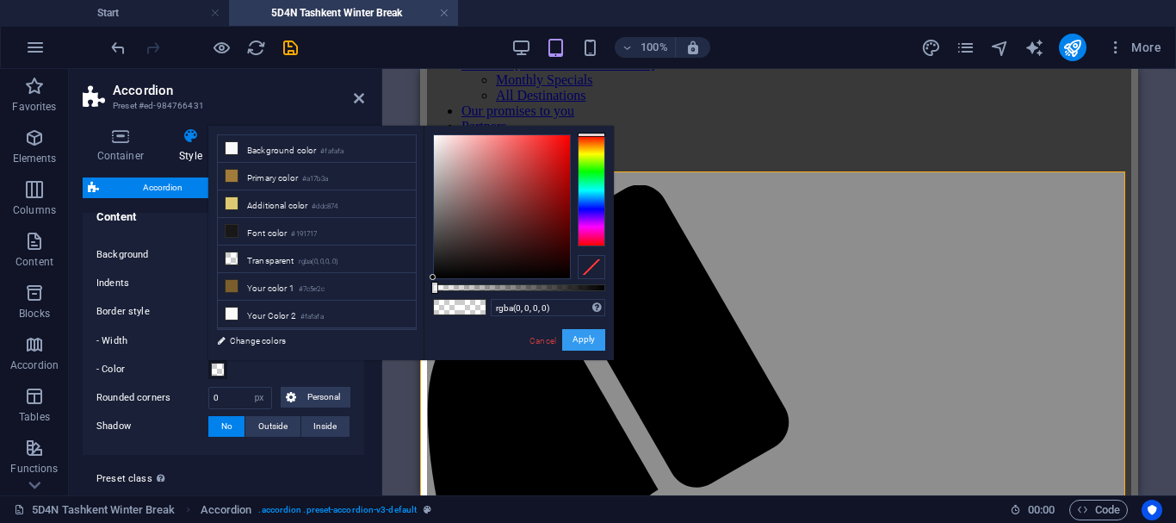
click at [595, 340] on button "Apply" at bounding box center [583, 340] width 43 height 22
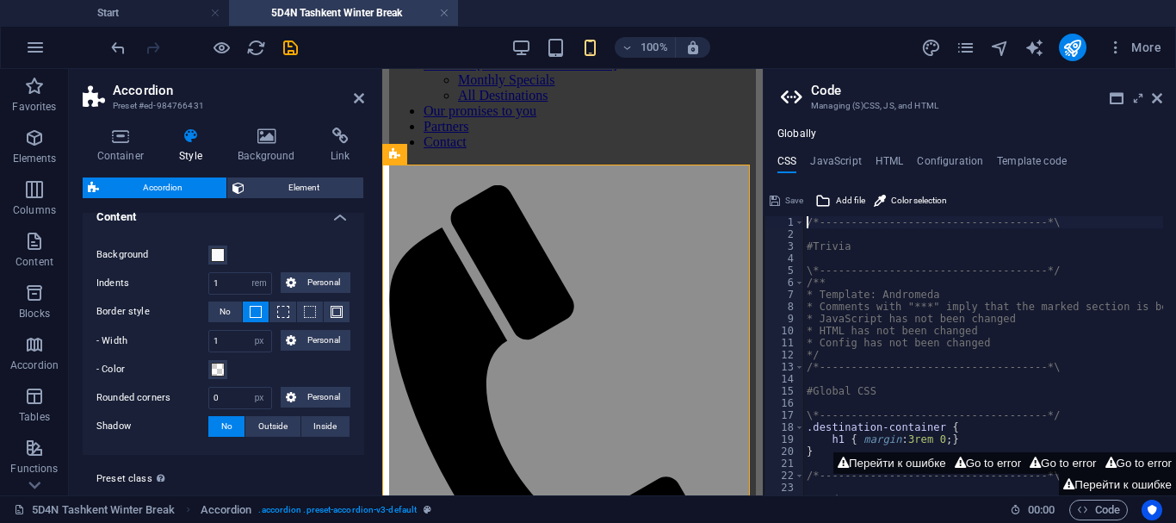
click at [1166, 102] on aside "Code Managing (S)CSS, JS, and HTML Globally CSS JavaScript HTML Configuration T…" at bounding box center [969, 282] width 413 height 426
click at [1157, 102] on icon at bounding box center [1157, 98] width 10 height 14
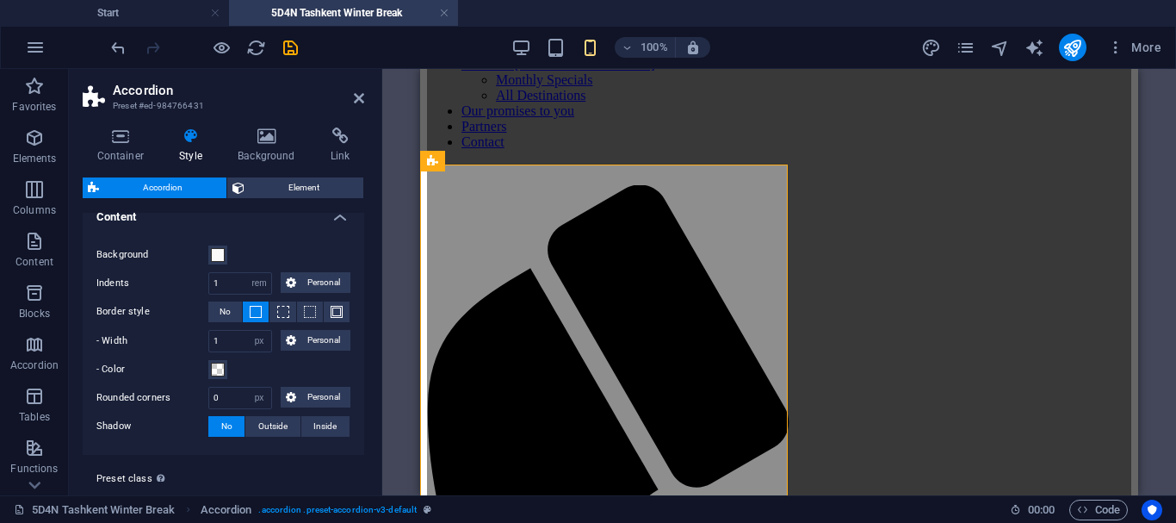
type input "33"
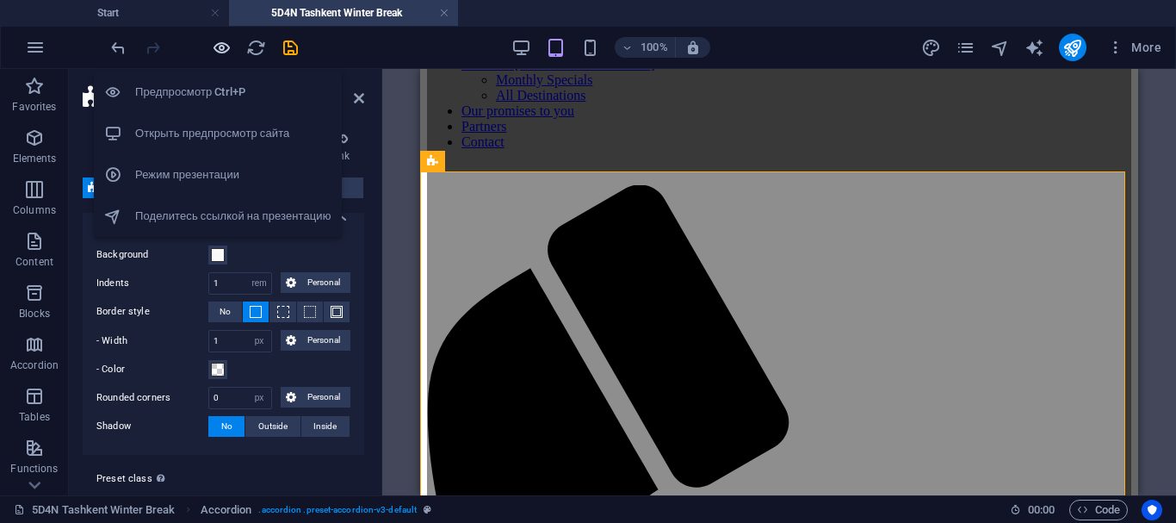
click at [215, 51] on icon "button" at bounding box center [222, 48] width 20 height 20
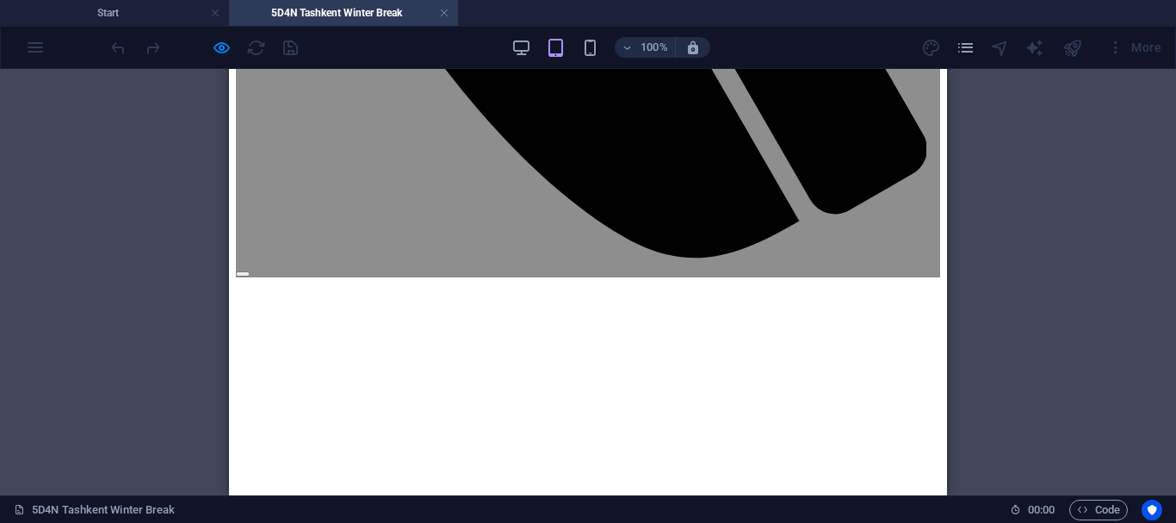
scroll to position [1028, 0]
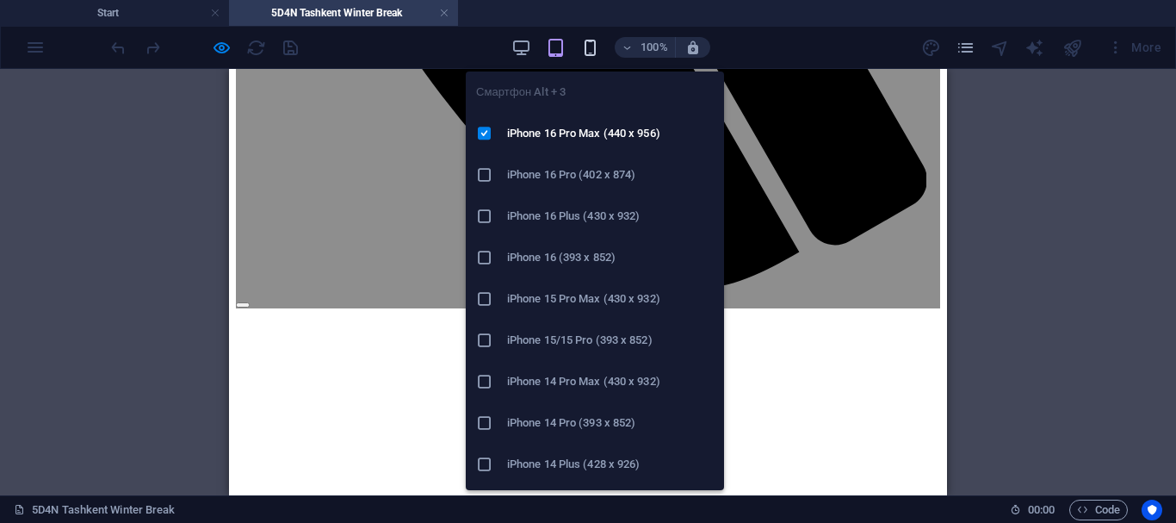
click at [596, 43] on icon "button" at bounding box center [590, 48] width 20 height 20
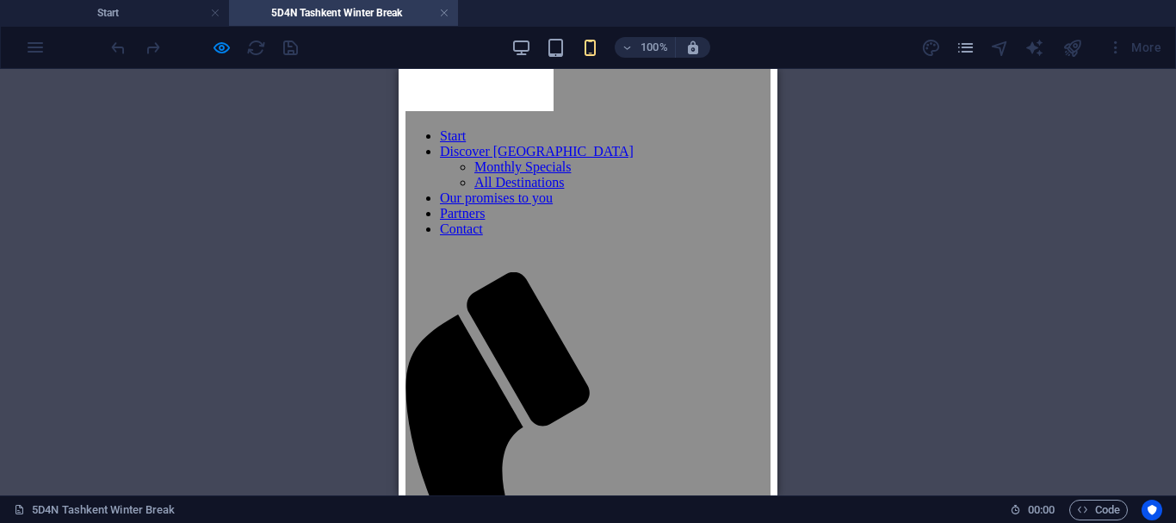
scroll to position [0, 0]
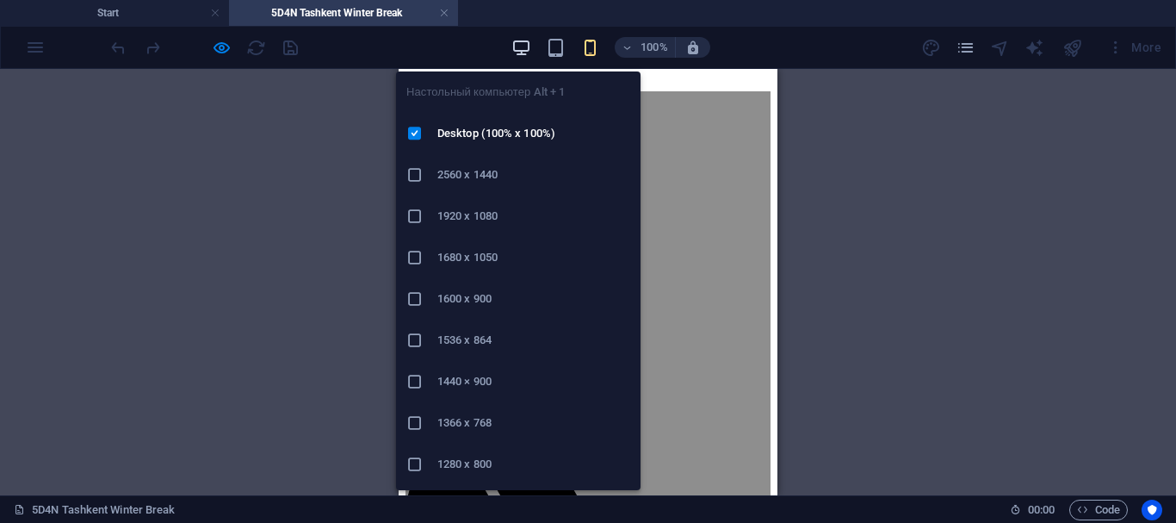
click at [518, 44] on icon "button" at bounding box center [521, 48] width 20 height 20
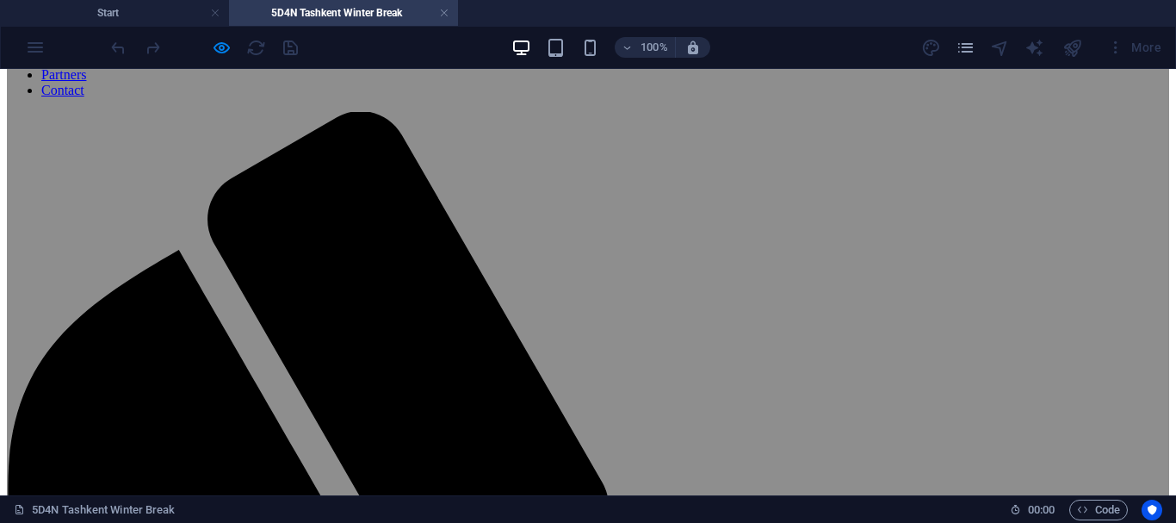
scroll to position [297, 0]
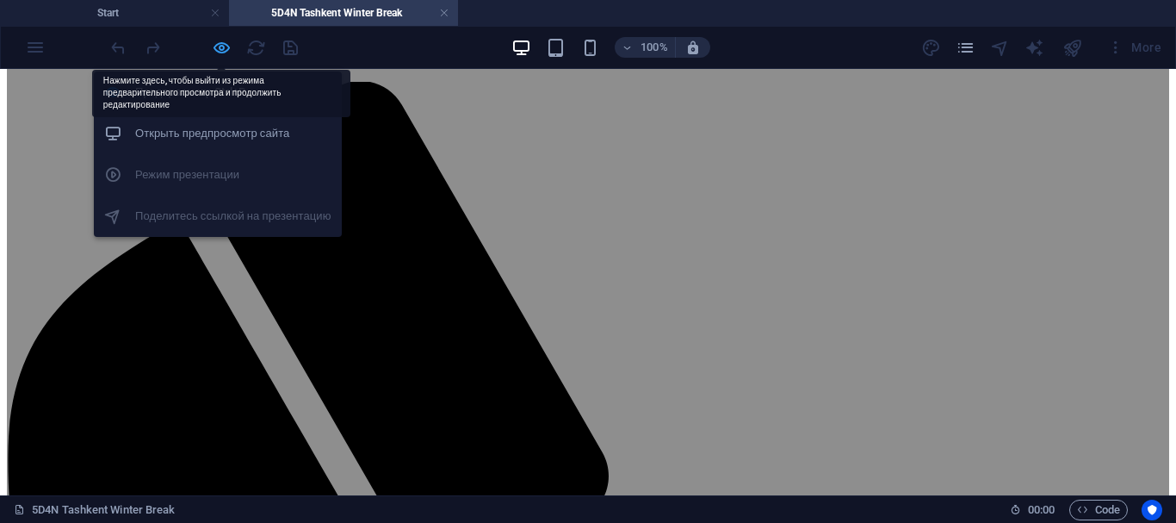
click at [224, 48] on icon "button" at bounding box center [222, 48] width 20 height 20
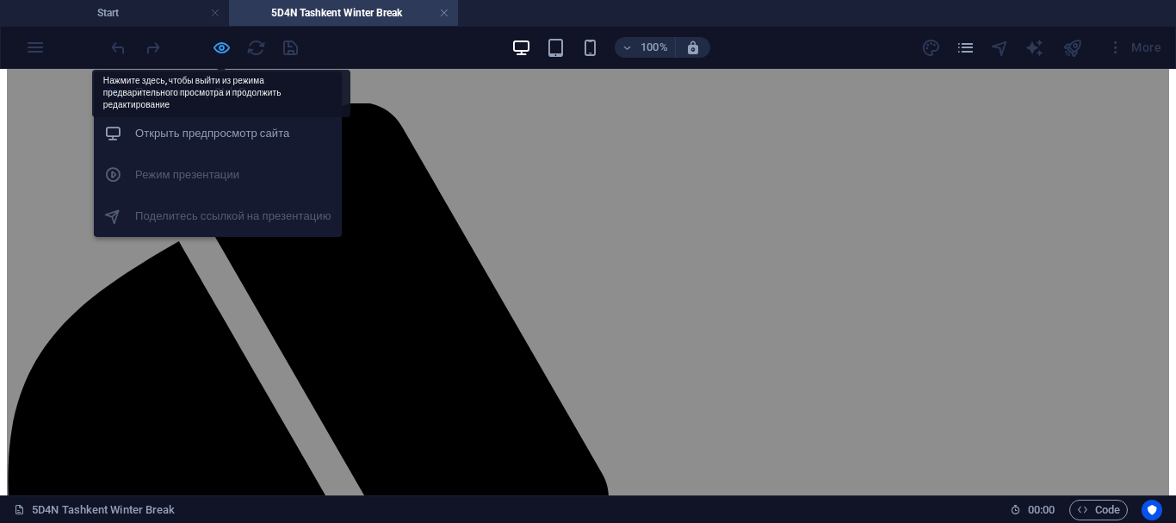
select select "rem"
select select "px"
select select "preset-accordion-v3-default"
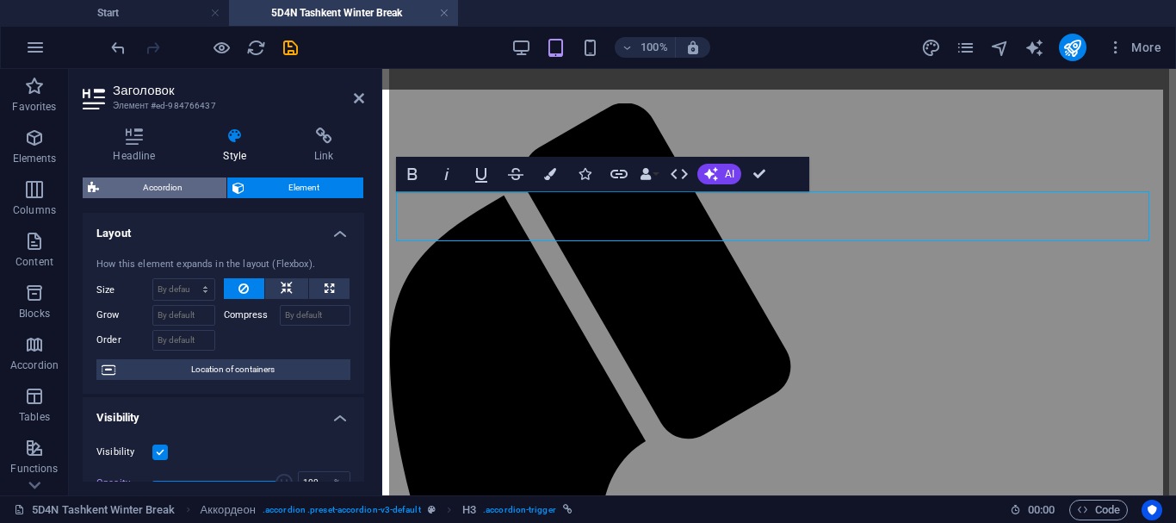
click at [140, 186] on span "Accordion" at bounding box center [162, 187] width 117 height 21
select select "rem"
select select "px"
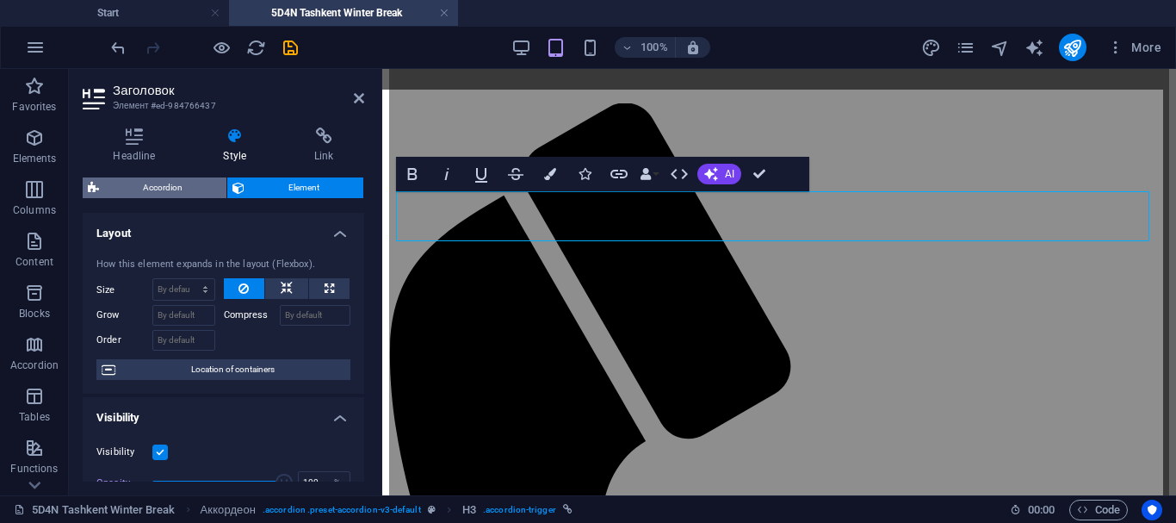
select select "preset-accordion-v3-default"
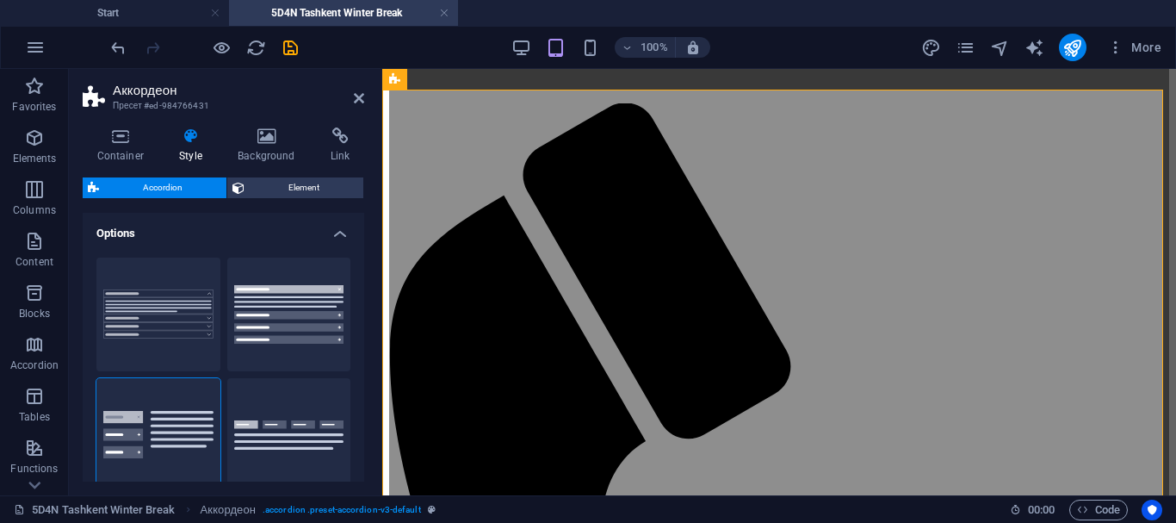
drag, startPoint x: 365, startPoint y: 260, endPoint x: 356, endPoint y: 303, distance: 44.1
click at [356, 303] on div "Container Style Background Link Size Height By default px rem % vh vw Minimum h…" at bounding box center [223, 304] width 309 height 381
drag, startPoint x: 364, startPoint y: 282, endPoint x: 359, endPoint y: 307, distance: 25.5
click at [359, 307] on div "Container Style Background Link Size Height By default px rem % vh vw Minimum h…" at bounding box center [223, 304] width 309 height 381
drag, startPoint x: 358, startPoint y: 243, endPoint x: 352, endPoint y: 261, distance: 19.1
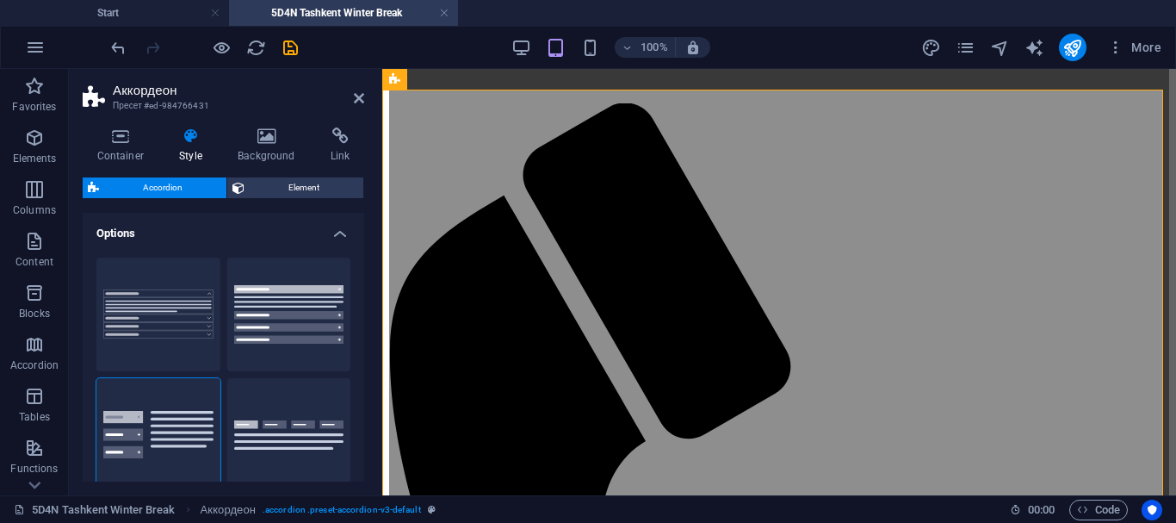
click at [352, 261] on div "Border By default Vertical tabs Tabs" at bounding box center [224, 375] width 282 height 262
drag, startPoint x: 360, startPoint y: 242, endPoint x: 356, endPoint y: 266, distance: 24.3
click at [356, 266] on li "Options Border By default Vertical tabs Tabs" at bounding box center [224, 359] width 282 height 293
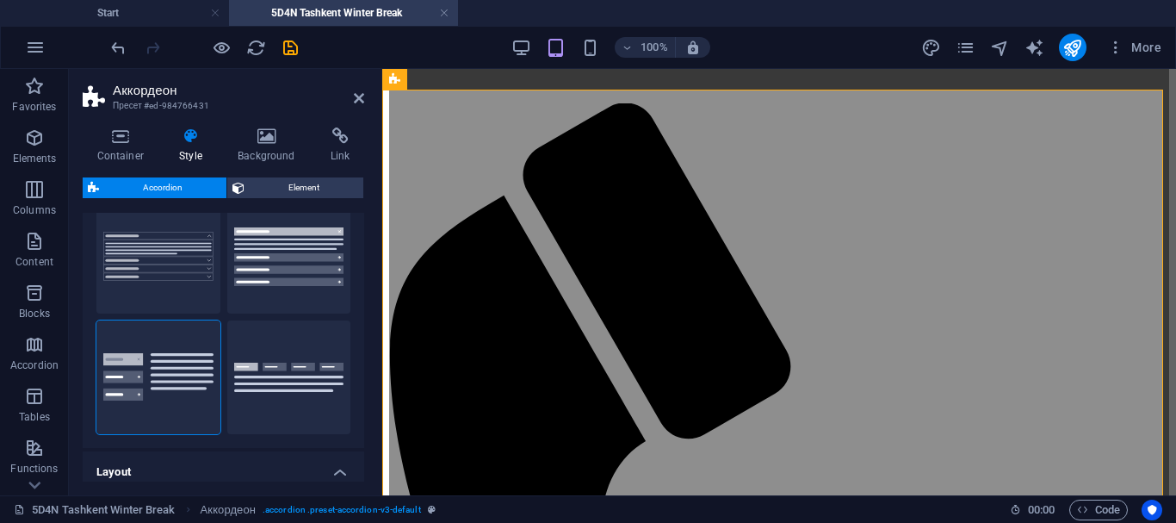
scroll to position [42, 0]
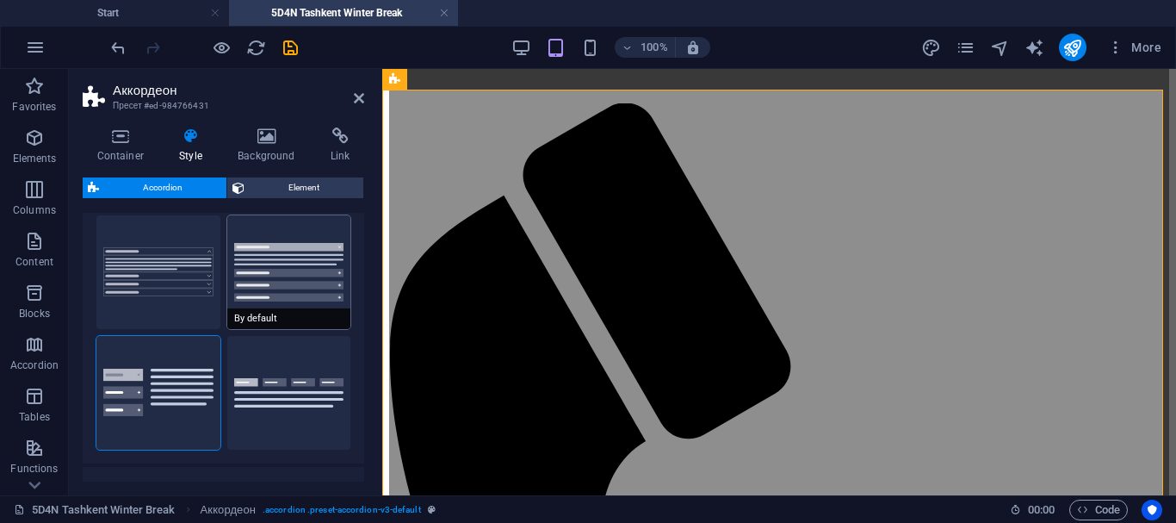
click at [292, 271] on button "By default" at bounding box center [289, 272] width 124 height 114
type input "1"
type input "0"
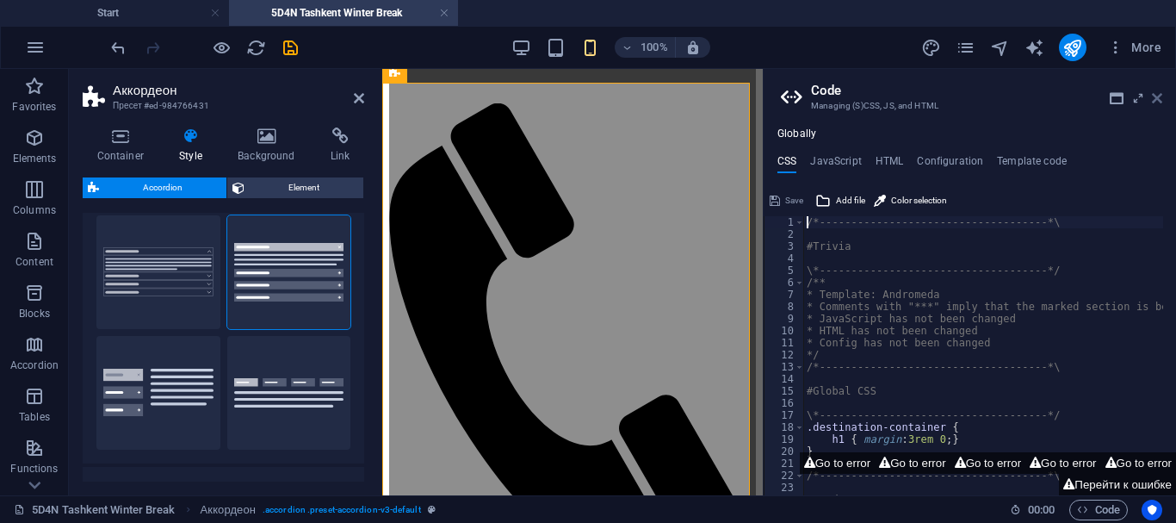
click at [1154, 98] on icon at bounding box center [1157, 98] width 10 height 14
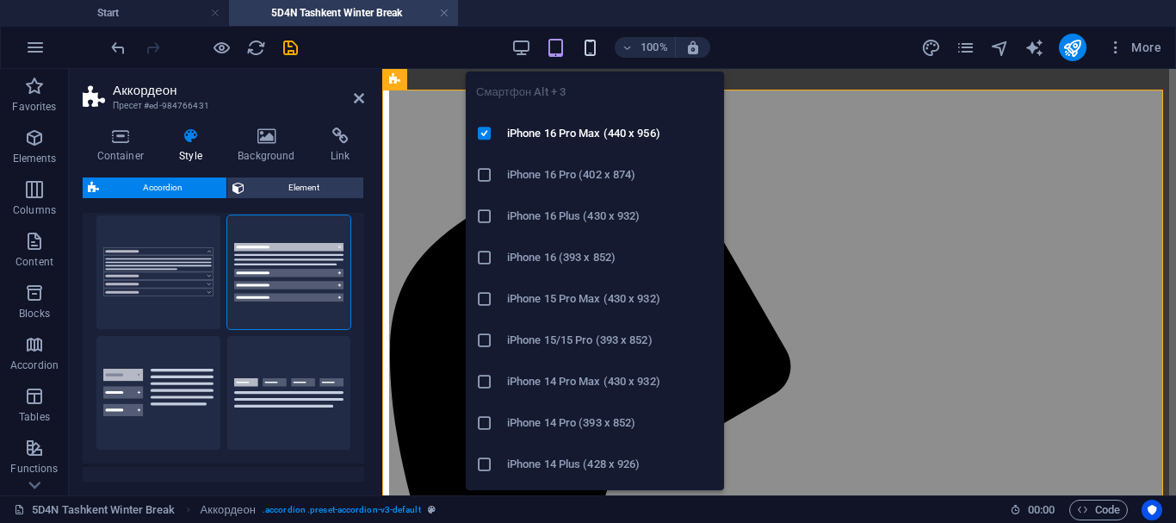
click at [587, 48] on icon "button" at bounding box center [590, 48] width 20 height 20
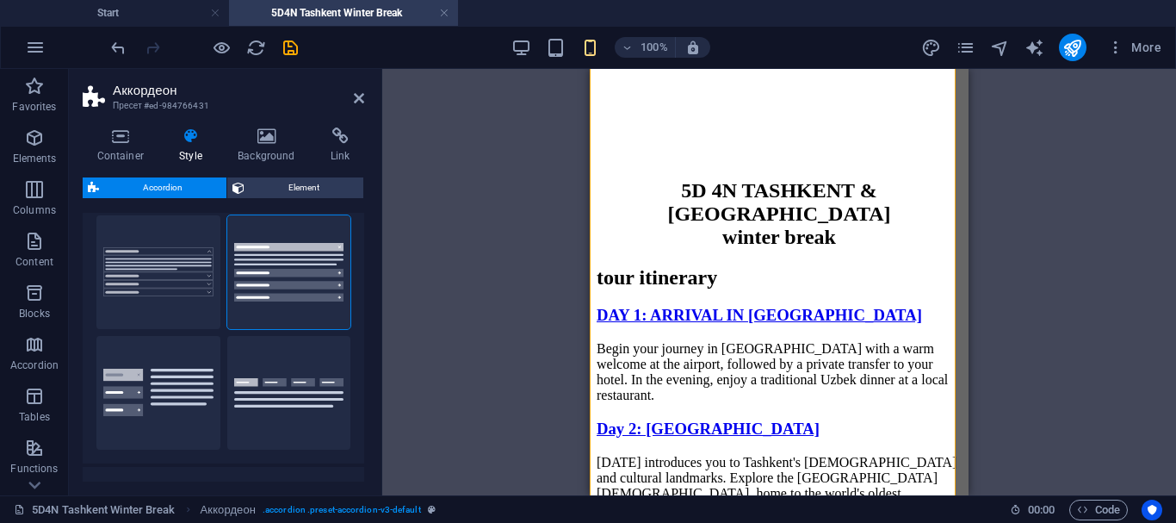
scroll to position [779, 0]
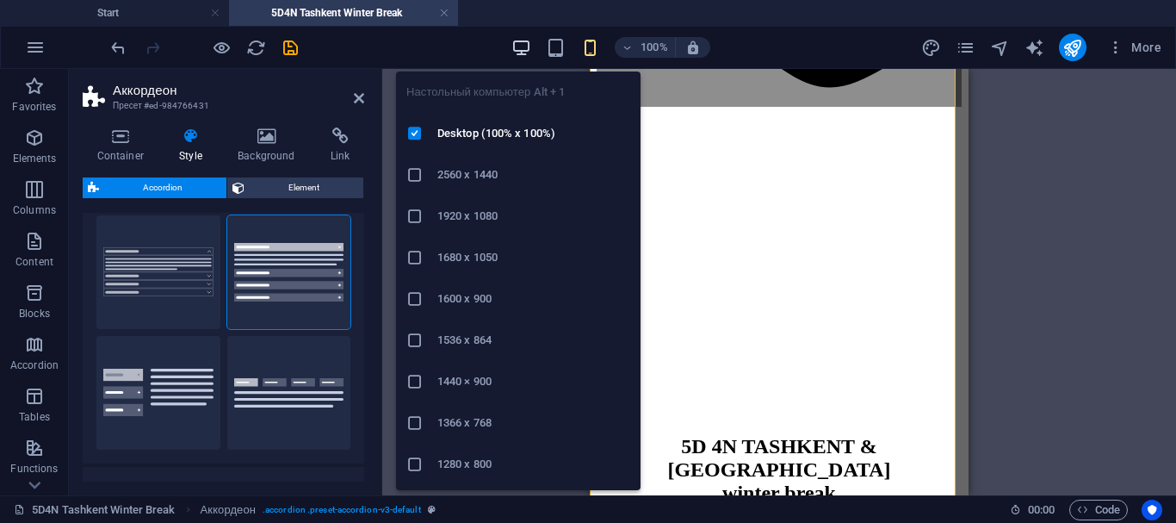
click at [529, 53] on icon "button" at bounding box center [521, 48] width 20 height 20
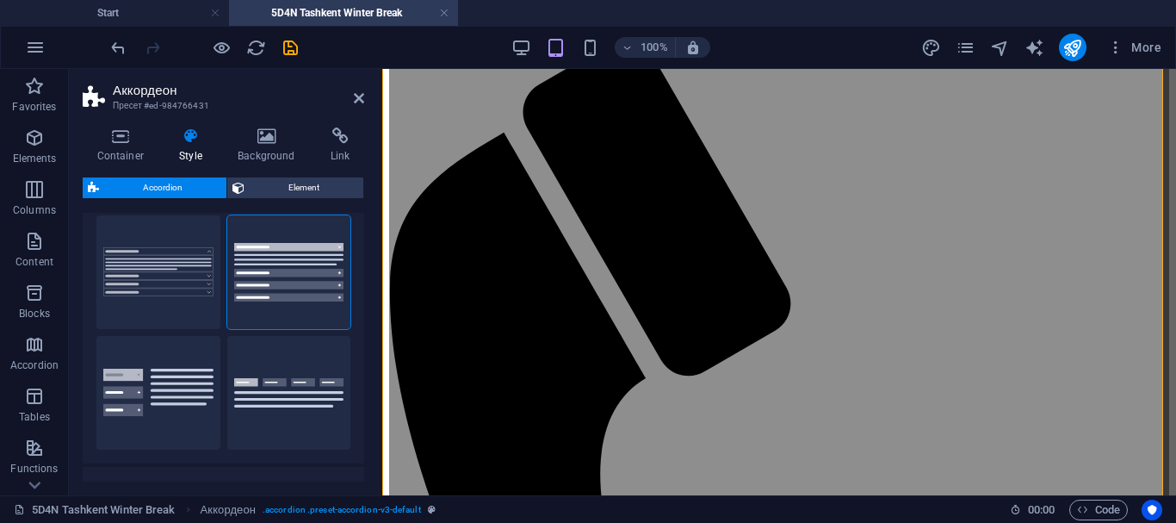
scroll to position [72, 0]
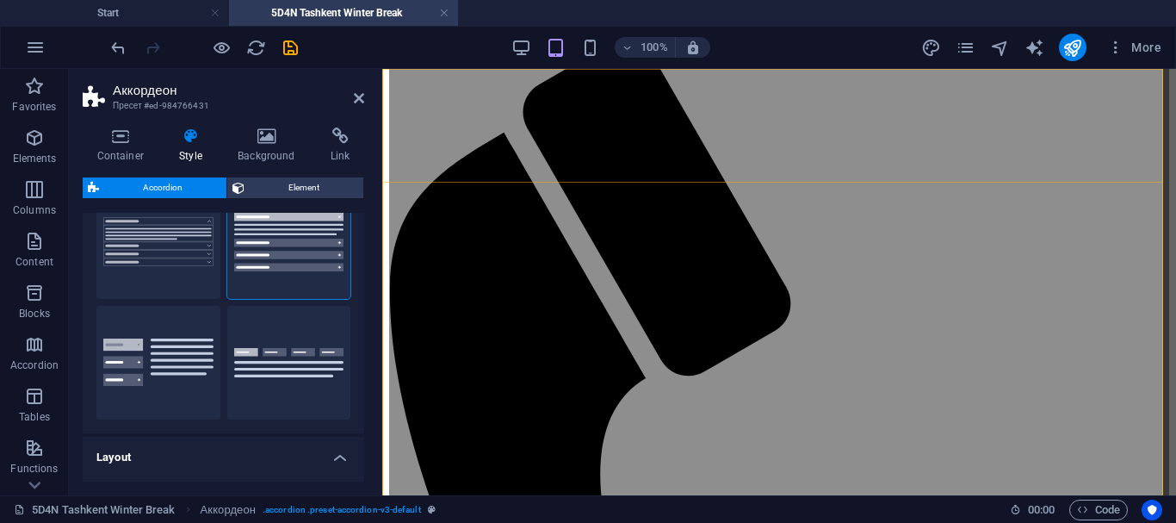
click at [1127, 152] on div "Start Discover Uzbekistan Monthly Specials All Destinations Our promises to you…" at bounding box center [779, 404] width 780 height 1346
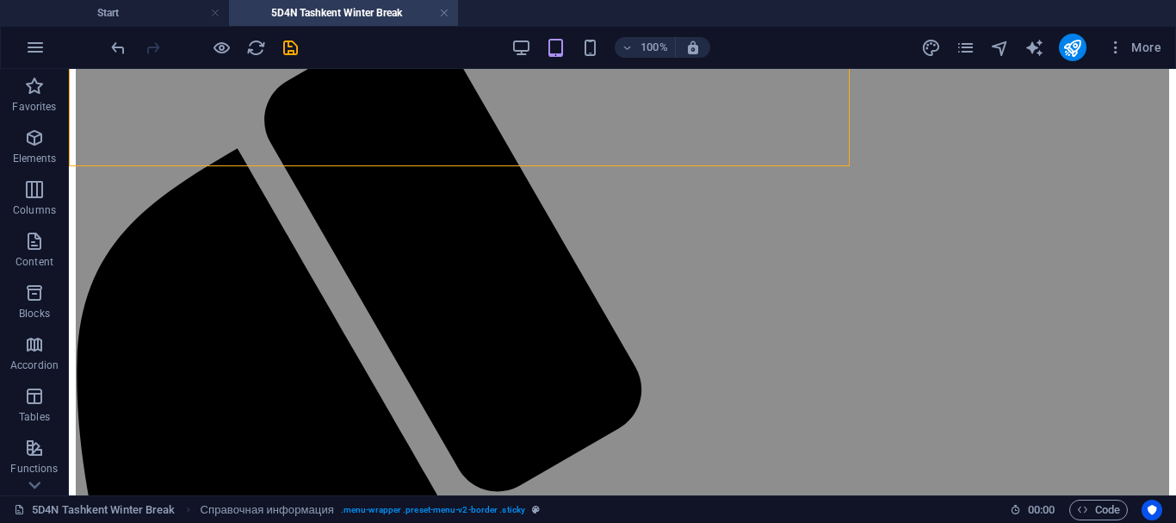
scroll to position [376, 0]
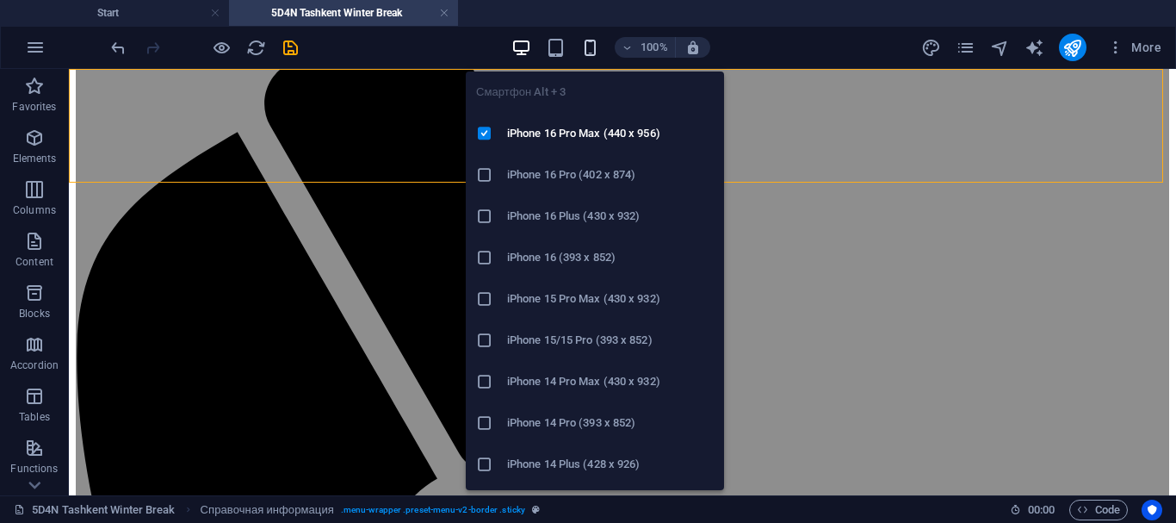
click at [587, 48] on icon "button" at bounding box center [590, 48] width 20 height 20
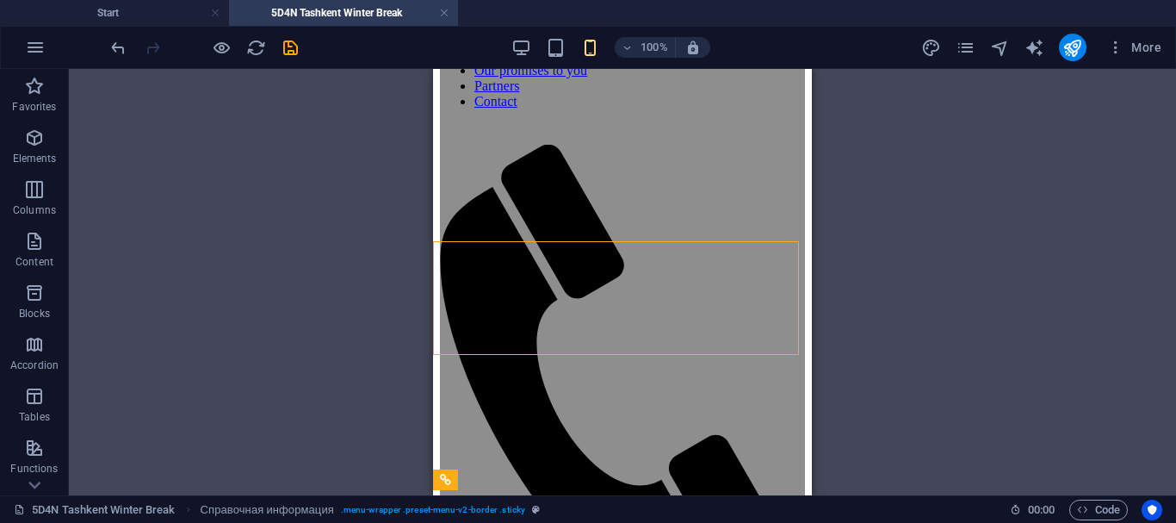
scroll to position [77, 0]
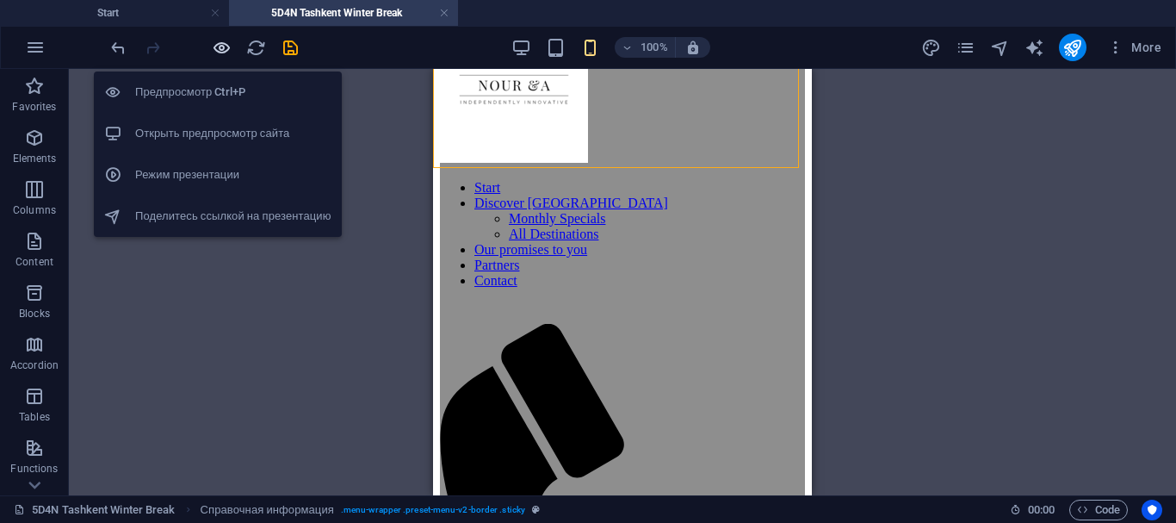
click at [214, 52] on icon "button" at bounding box center [222, 48] width 20 height 20
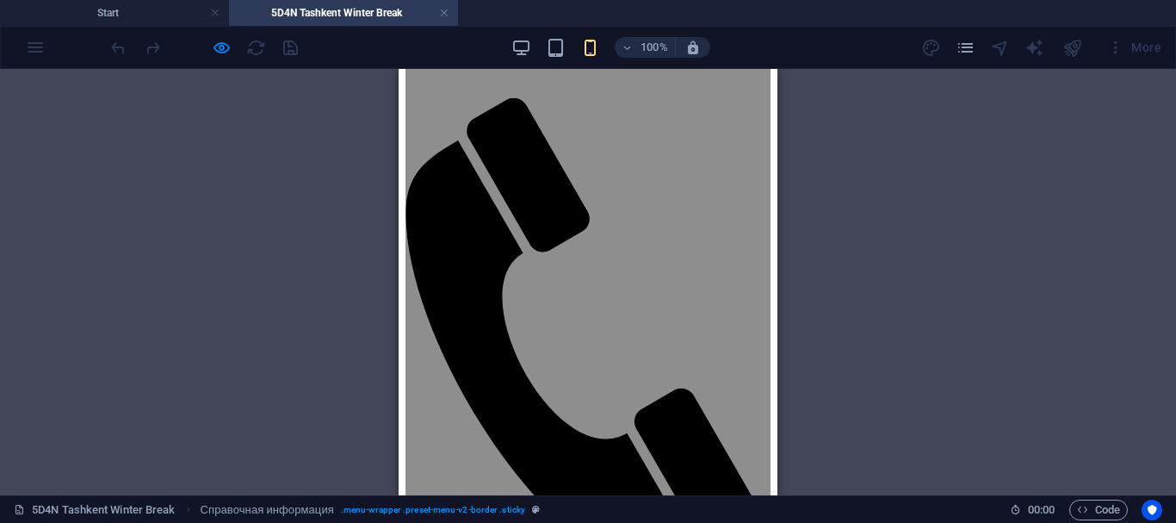
scroll to position [0, 0]
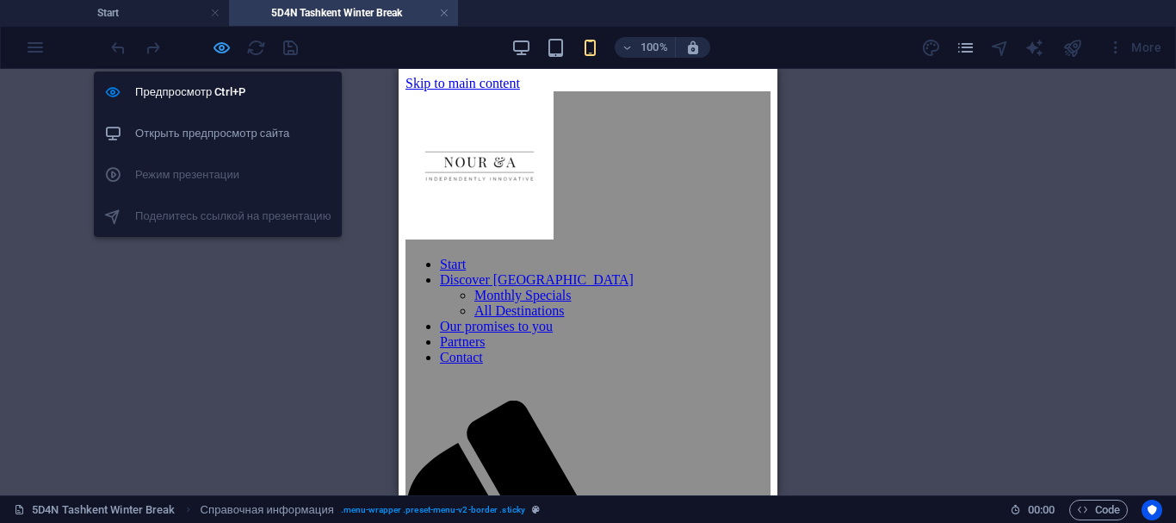
click at [222, 44] on icon "button" at bounding box center [222, 48] width 20 height 20
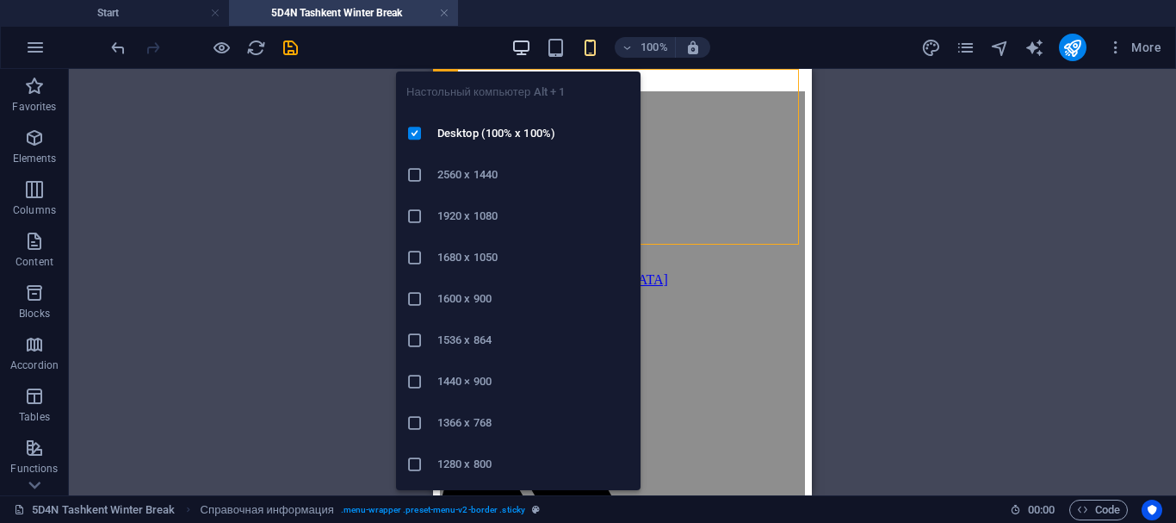
click at [530, 53] on icon "button" at bounding box center [521, 48] width 20 height 20
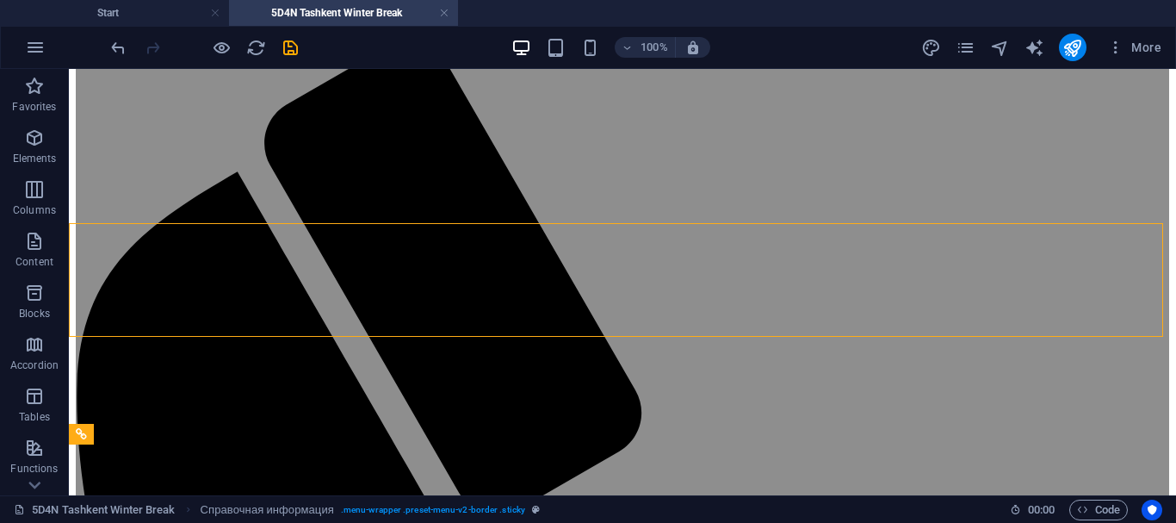
scroll to position [202, 0]
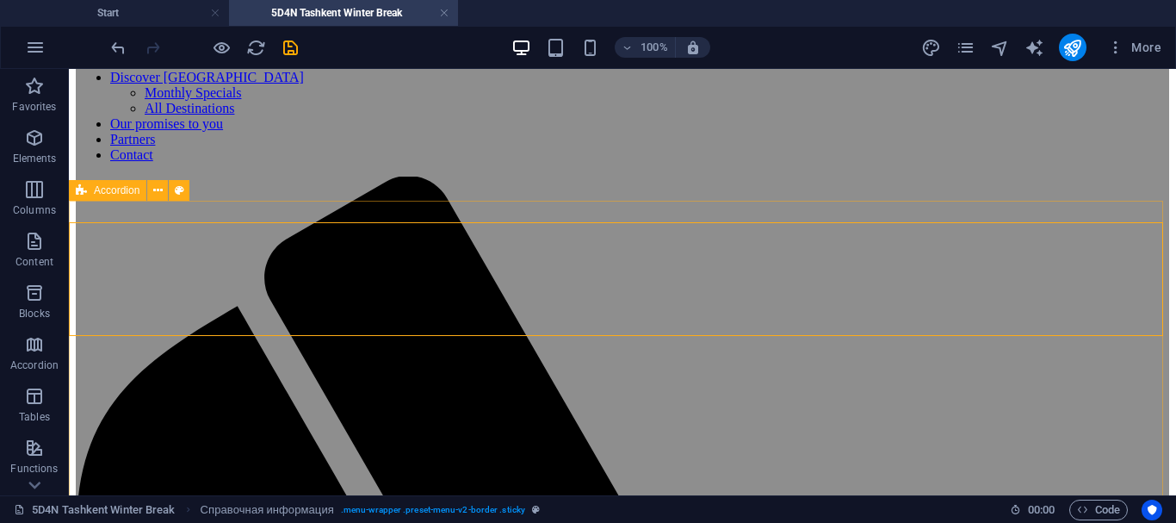
click at [124, 195] on font "Accordion" at bounding box center [117, 190] width 46 height 12
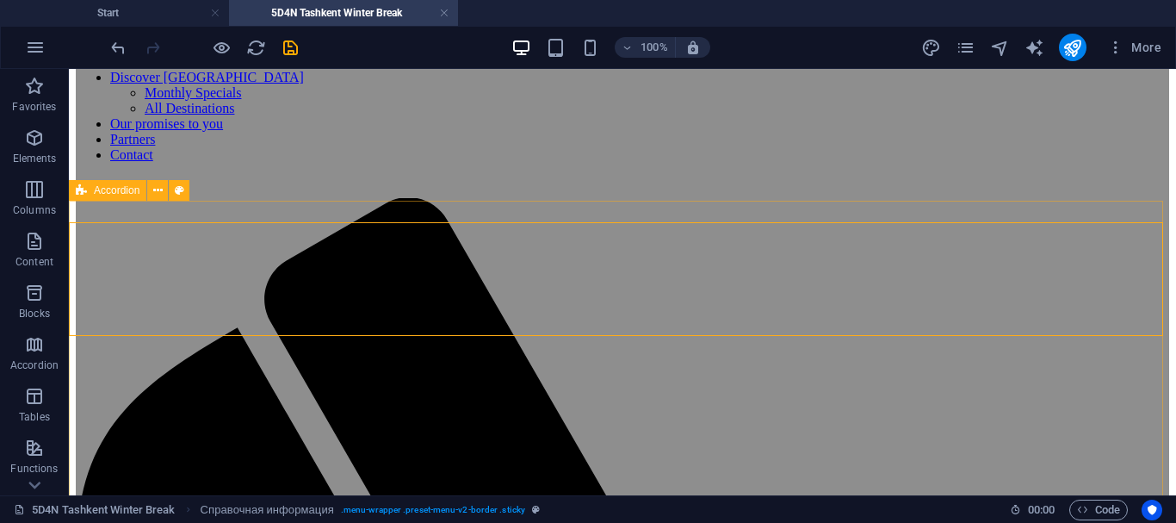
select select "rem"
select select "px"
select select "preset-accordion-v3-default"
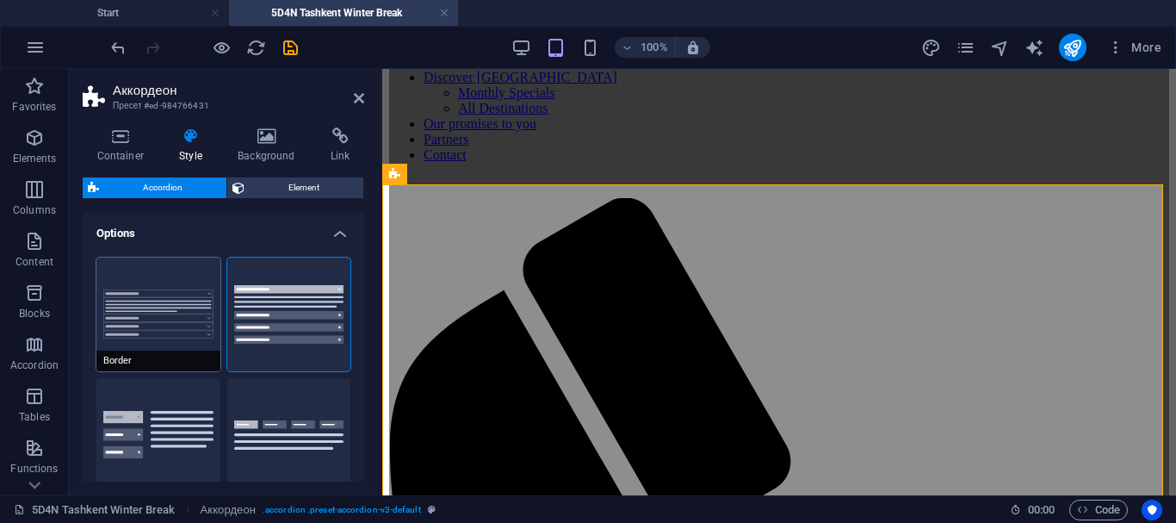
click at [152, 290] on button "Border" at bounding box center [158, 314] width 124 height 114
type input "0"
type input "1"
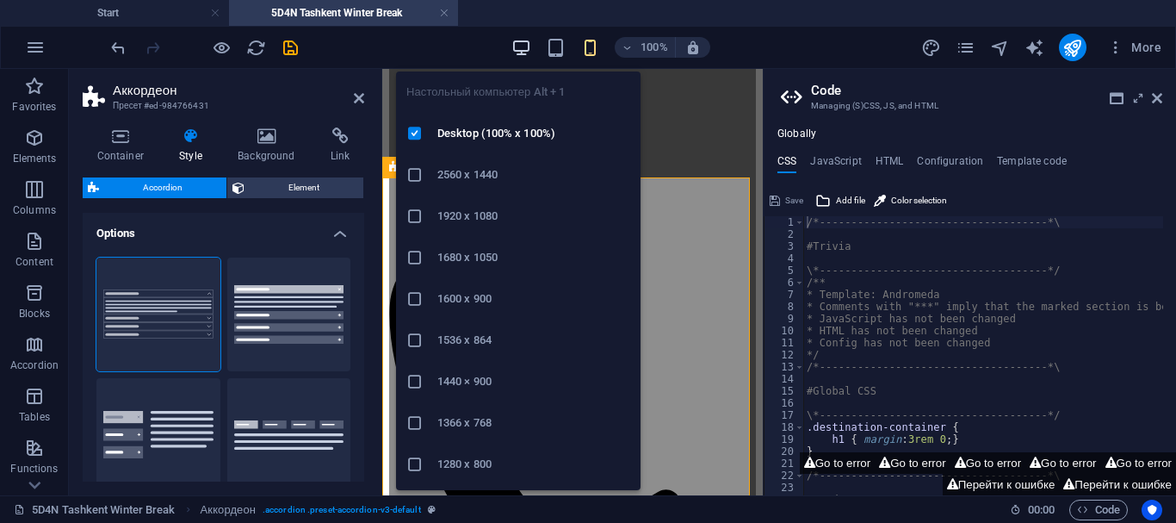
click at [523, 46] on icon "button" at bounding box center [521, 48] width 20 height 20
click at [522, 45] on icon "button" at bounding box center [521, 48] width 20 height 20
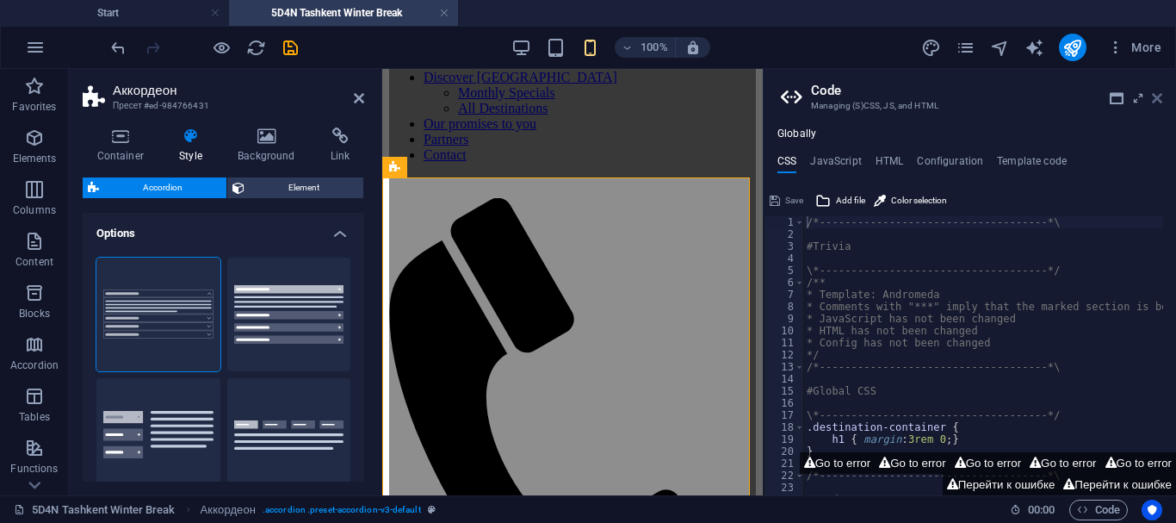
drag, startPoint x: 771, startPoint y: 24, endPoint x: 1153, endPoint y: 93, distance: 387.5
click at [1153, 93] on icon at bounding box center [1157, 98] width 10 height 14
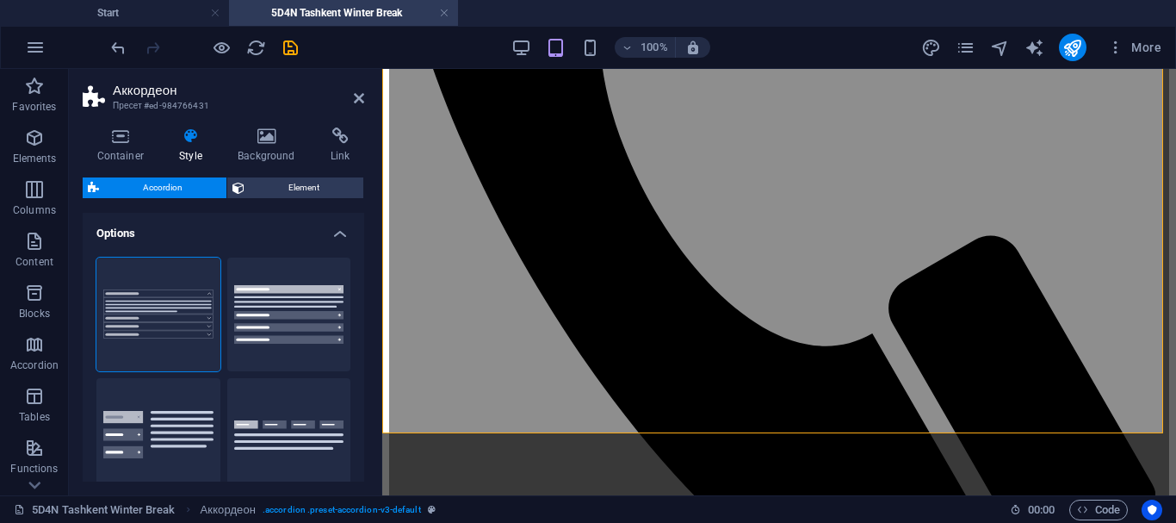
scroll to position [816, 0]
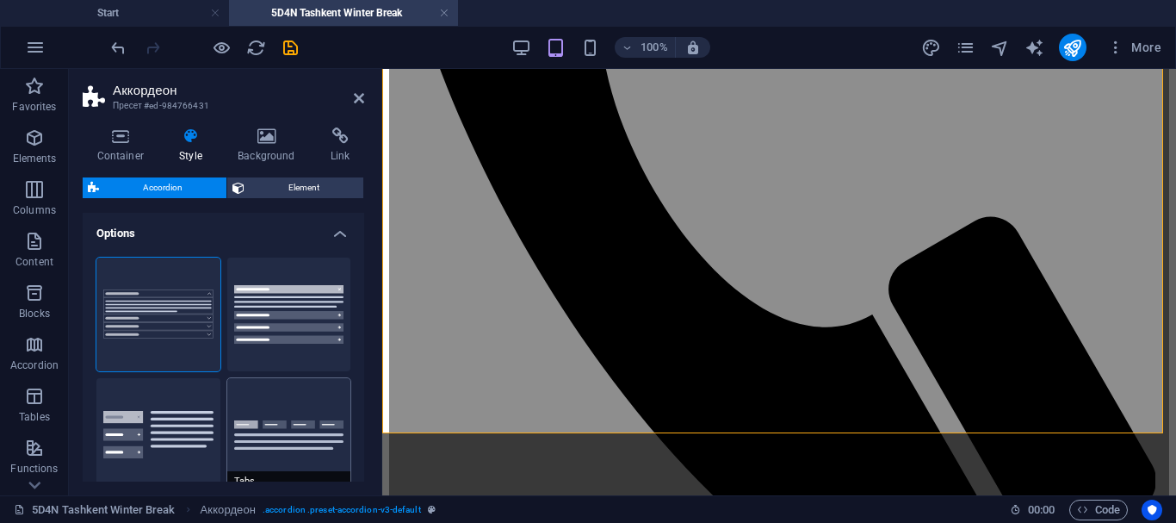
click at [289, 415] on button "Tabs" at bounding box center [289, 435] width 124 height 114
type input "1"
type input "0"
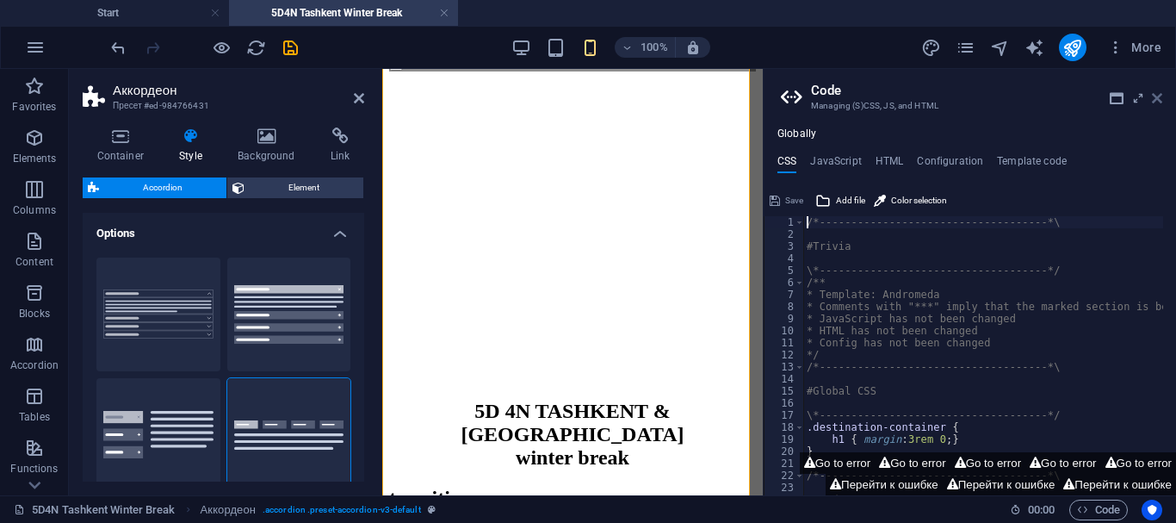
click at [1156, 96] on icon at bounding box center [1157, 98] width 10 height 14
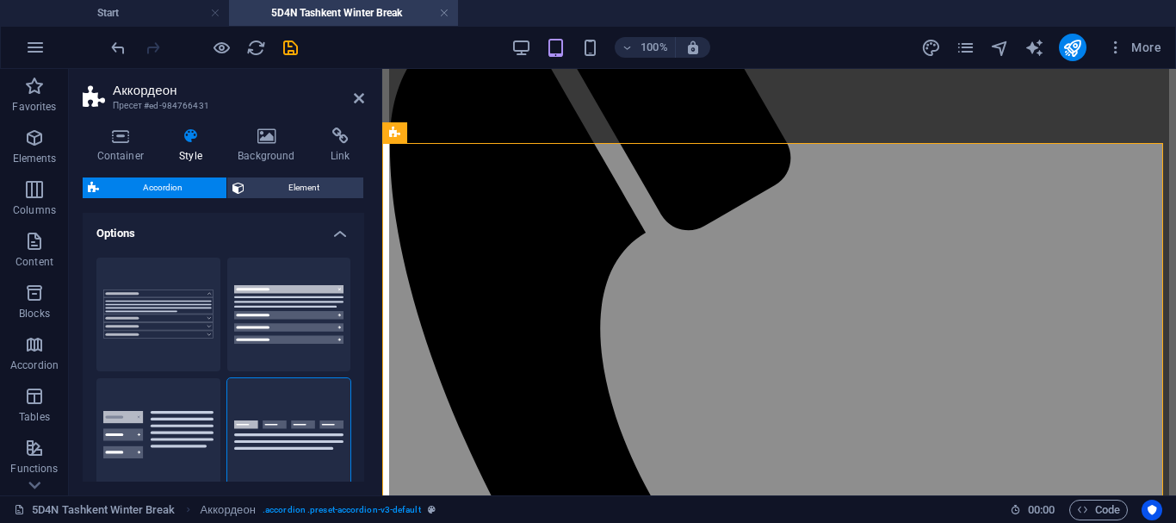
scroll to position [195, 0]
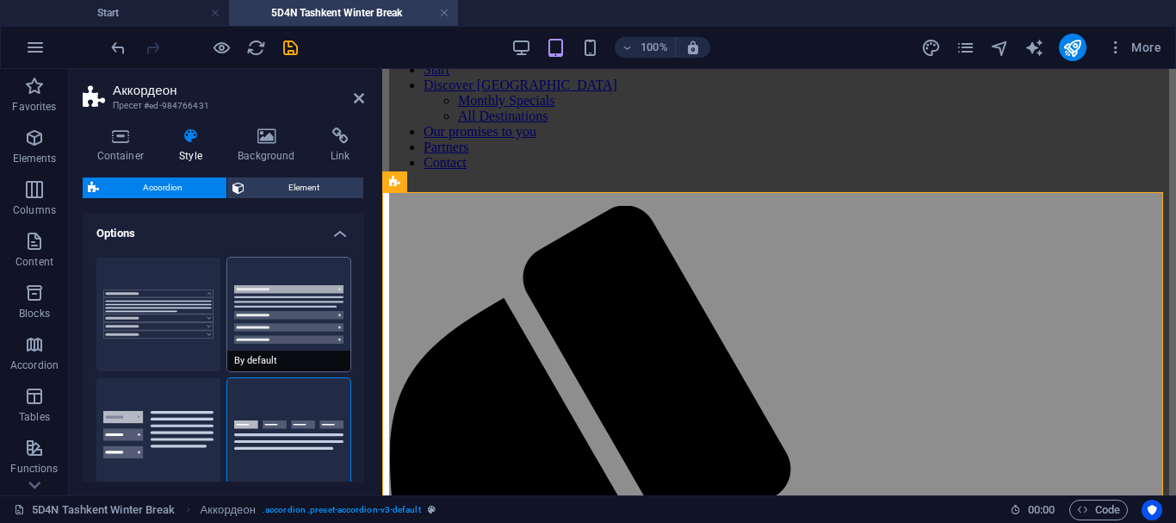
click at [293, 312] on button "By default" at bounding box center [289, 314] width 124 height 114
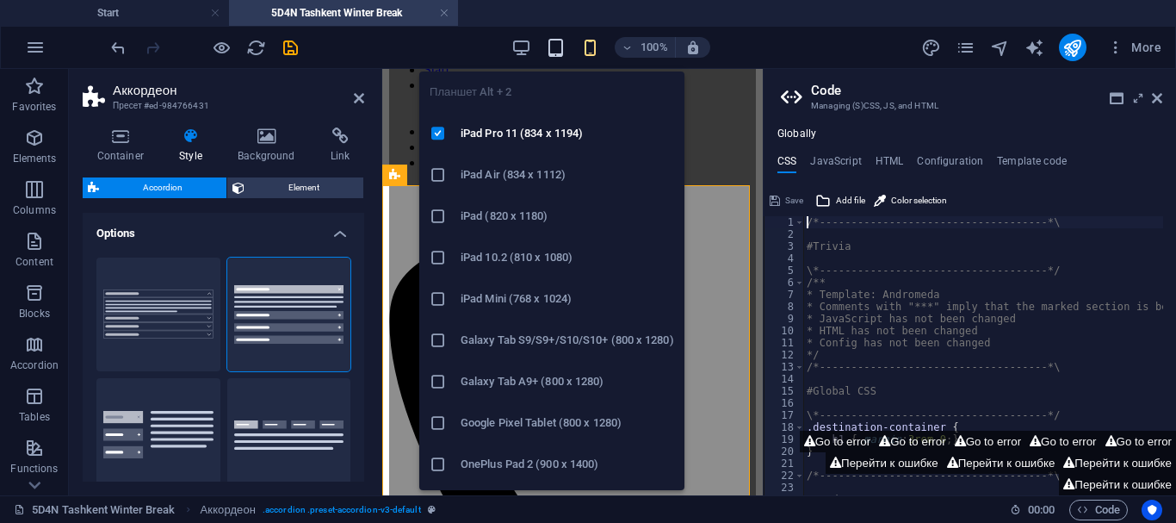
click at [555, 41] on icon "button" at bounding box center [556, 48] width 20 height 20
click at [555, 45] on icon "button" at bounding box center [556, 48] width 20 height 20
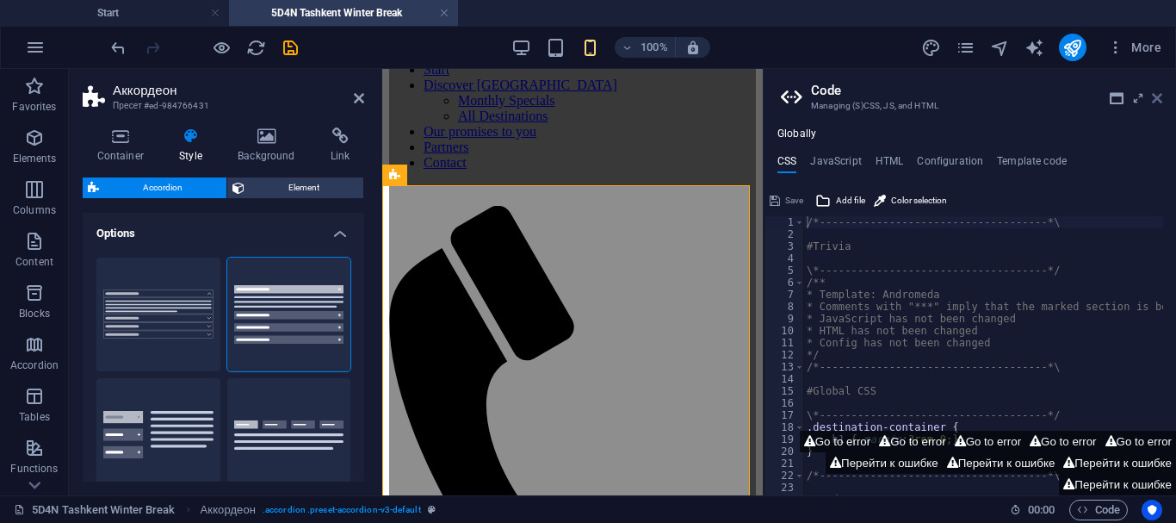
click at [1159, 96] on icon at bounding box center [1157, 98] width 10 height 14
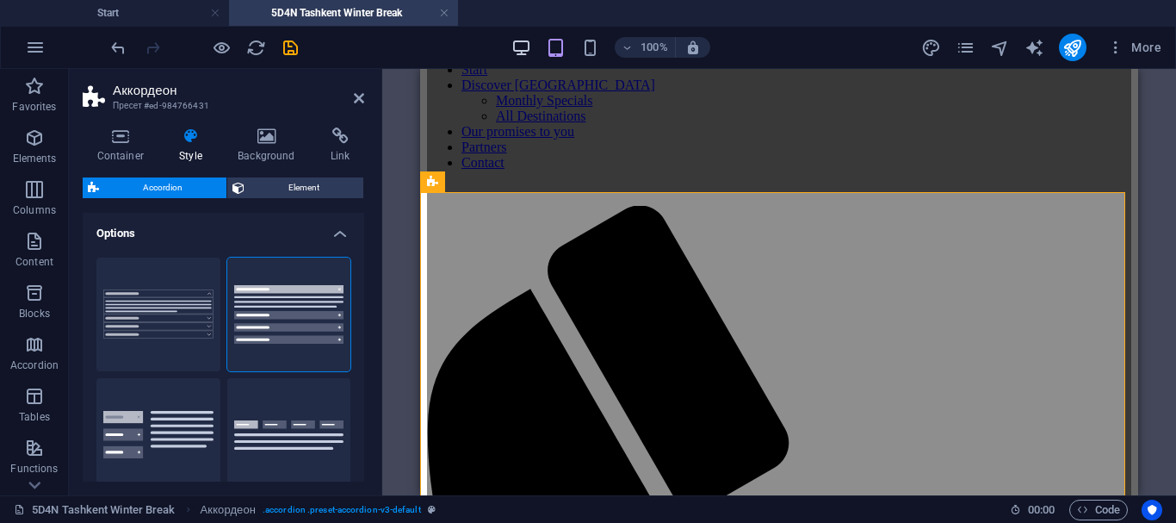
click at [523, 55] on icon "button" at bounding box center [521, 48] width 20 height 20
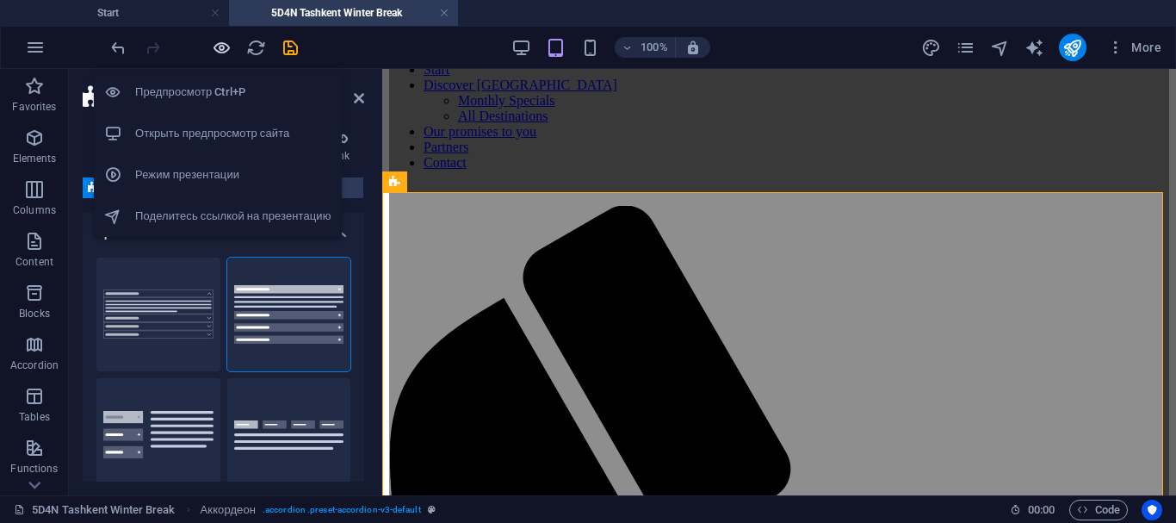
click at [224, 54] on icon "button" at bounding box center [222, 48] width 20 height 20
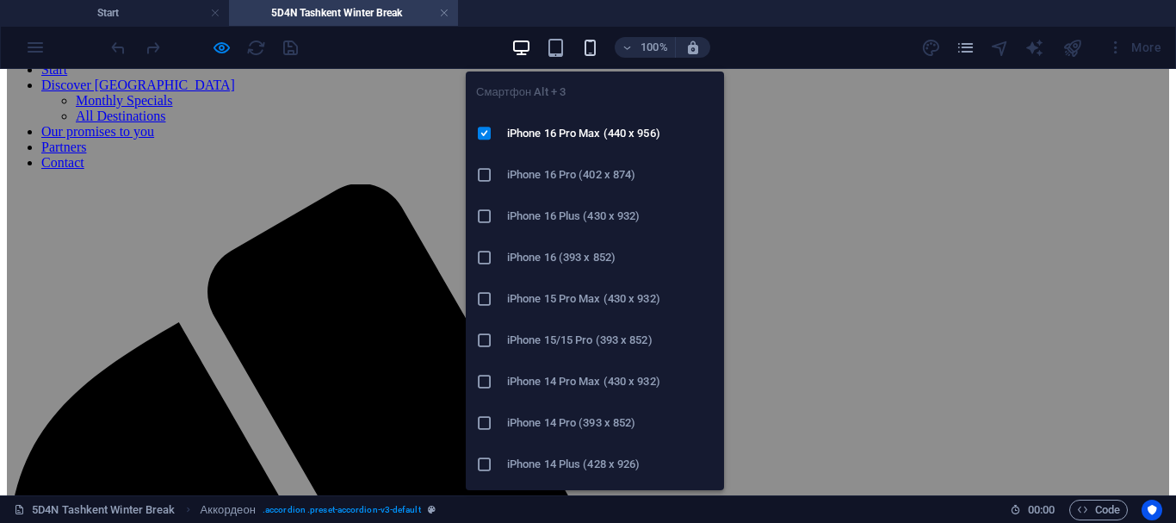
click at [593, 47] on icon "button" at bounding box center [590, 48] width 20 height 20
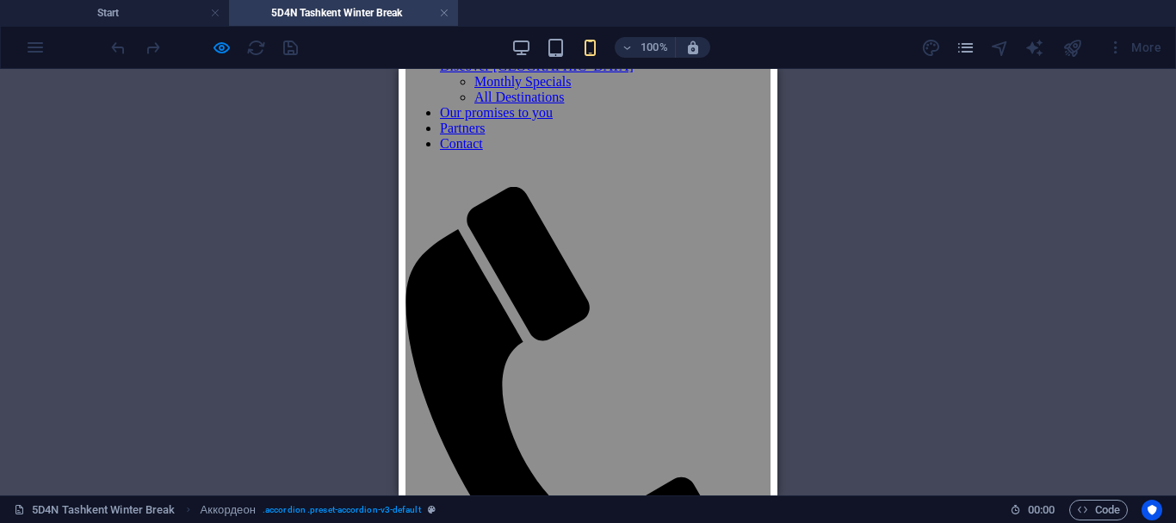
scroll to position [90, 0]
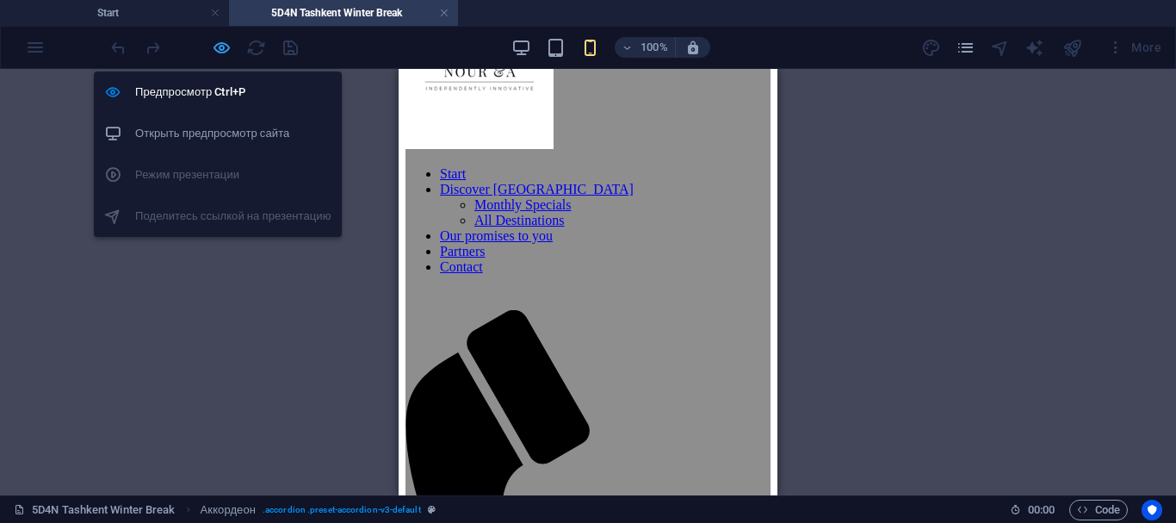
click at [223, 53] on icon "button" at bounding box center [222, 48] width 20 height 20
select select "rem"
select select "px"
select select "preset-accordion-v3-default"
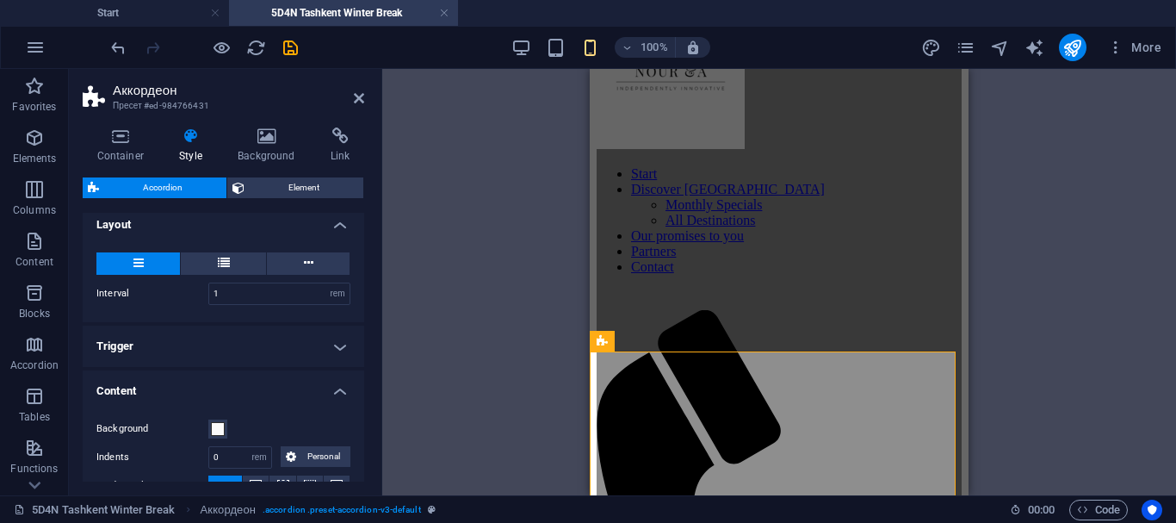
scroll to position [307, 0]
click at [334, 334] on h4 "Trigger" at bounding box center [224, 343] width 282 height 41
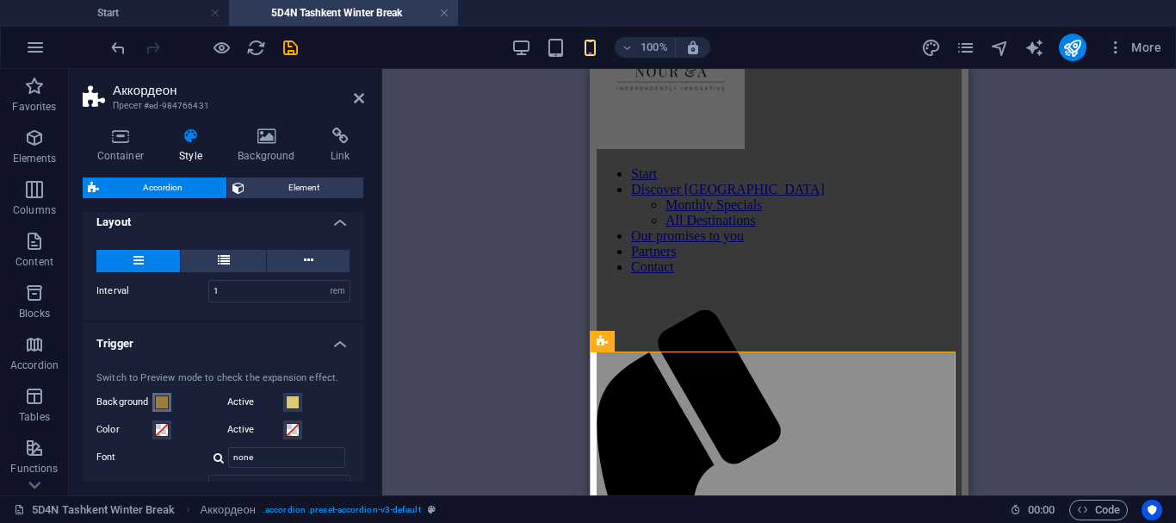
click at [160, 401] on span at bounding box center [162, 402] width 14 height 14
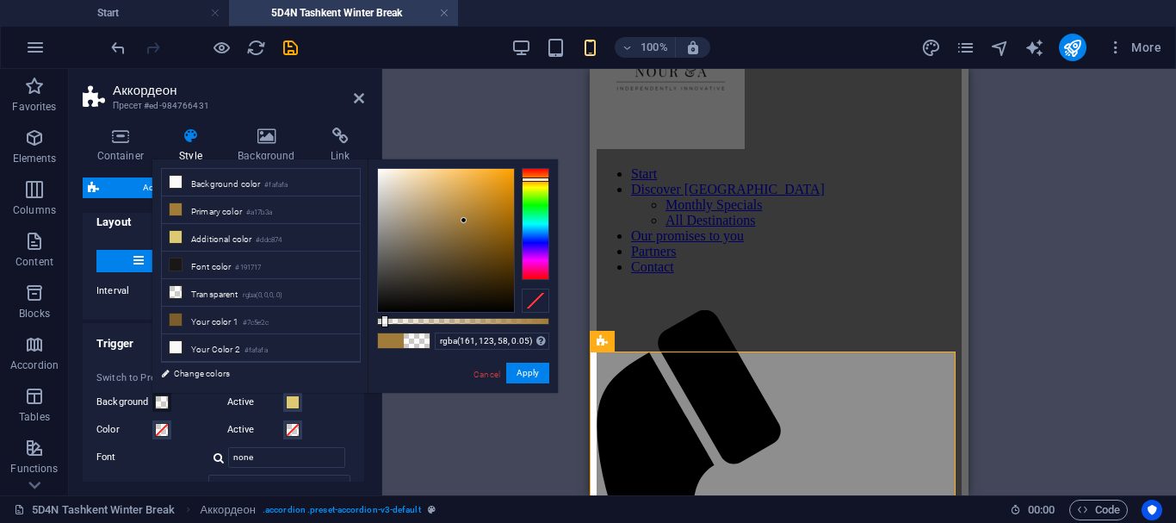
type input "rgba(161, 123, 58, 0.03)"
drag, startPoint x: 549, startPoint y: 319, endPoint x: 382, endPoint y: 319, distance: 167.0
click at [382, 319] on div at bounding box center [384, 321] width 7 height 12
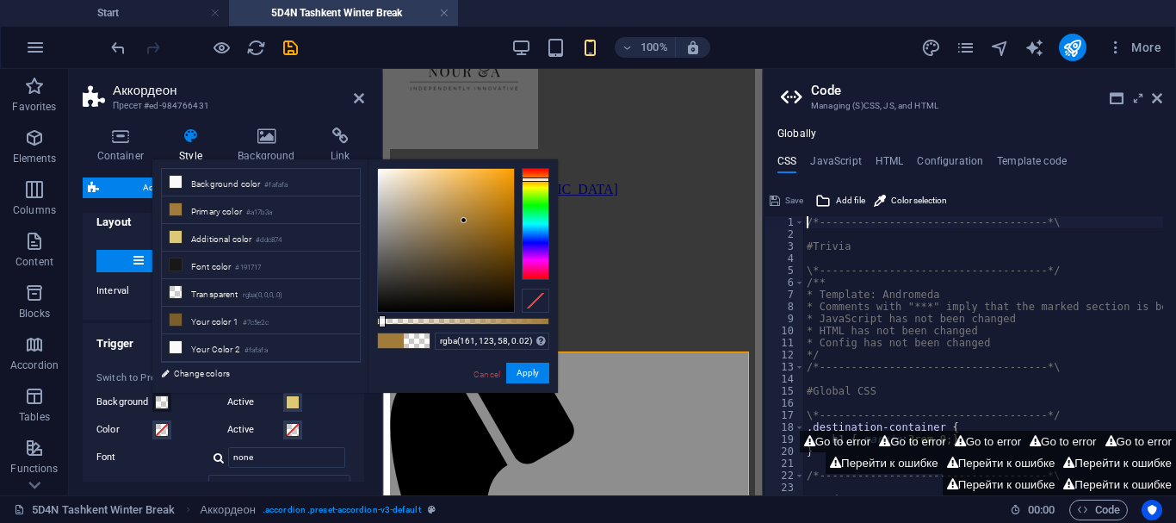
type input "rgba(161, 123, 58, 0)"
drag, startPoint x: 381, startPoint y: 318, endPoint x: 369, endPoint y: 317, distance: 11.2
click at [369, 317] on div "rgba(161, 123, 58, 0) Supported formats #0852ed rgb(8, 82, 237) rgba(8, 82, 237…" at bounding box center [463, 401] width 190 height 484
click at [517, 370] on font "Apply" at bounding box center [528, 372] width 22 height 9
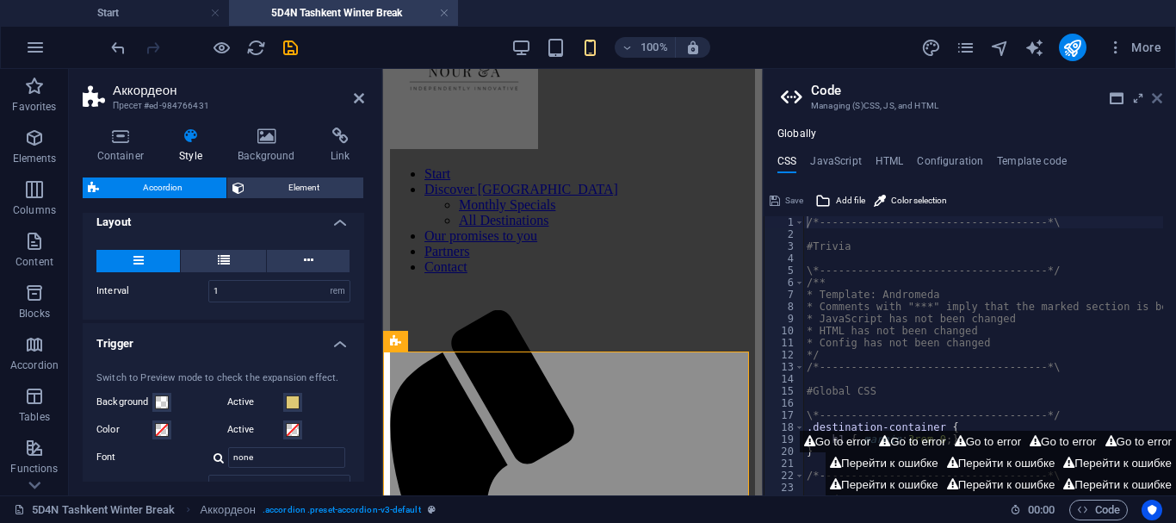
click at [1160, 101] on icon at bounding box center [1157, 98] width 10 height 14
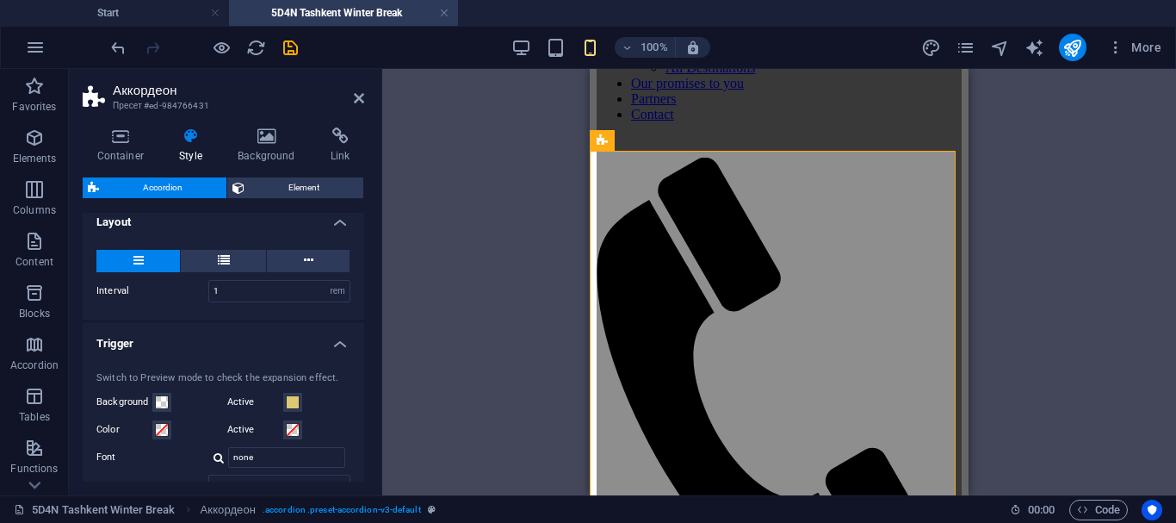
scroll to position [230, 0]
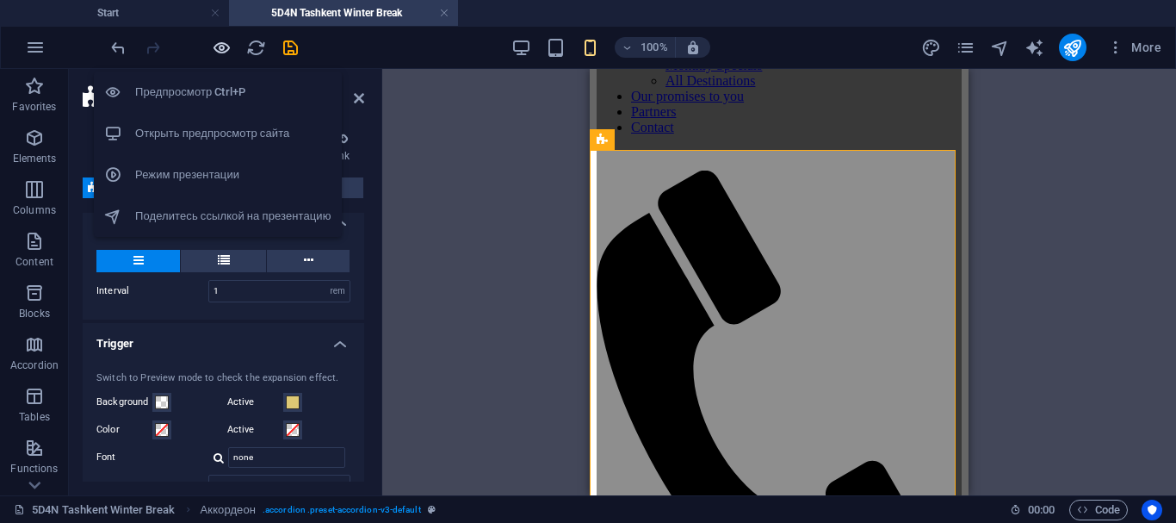
click at [224, 51] on icon "button" at bounding box center [222, 48] width 20 height 20
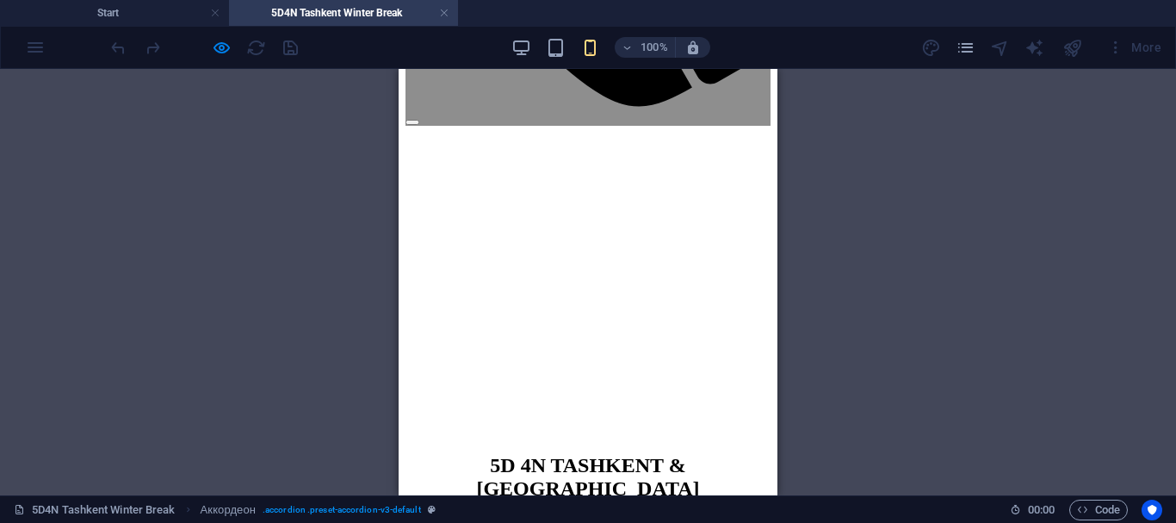
scroll to position [0, 0]
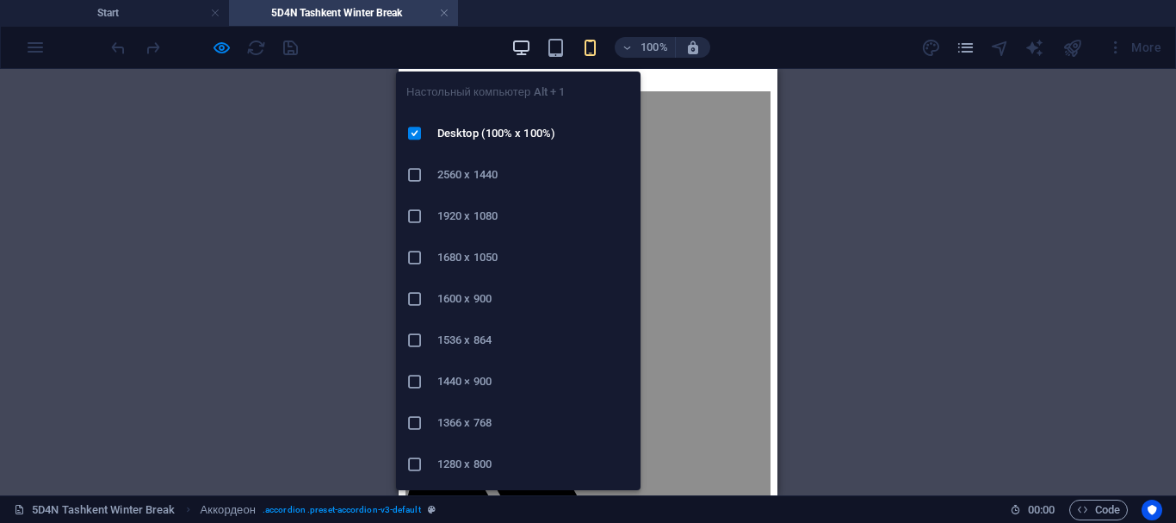
click at [525, 46] on icon "button" at bounding box center [521, 48] width 20 height 20
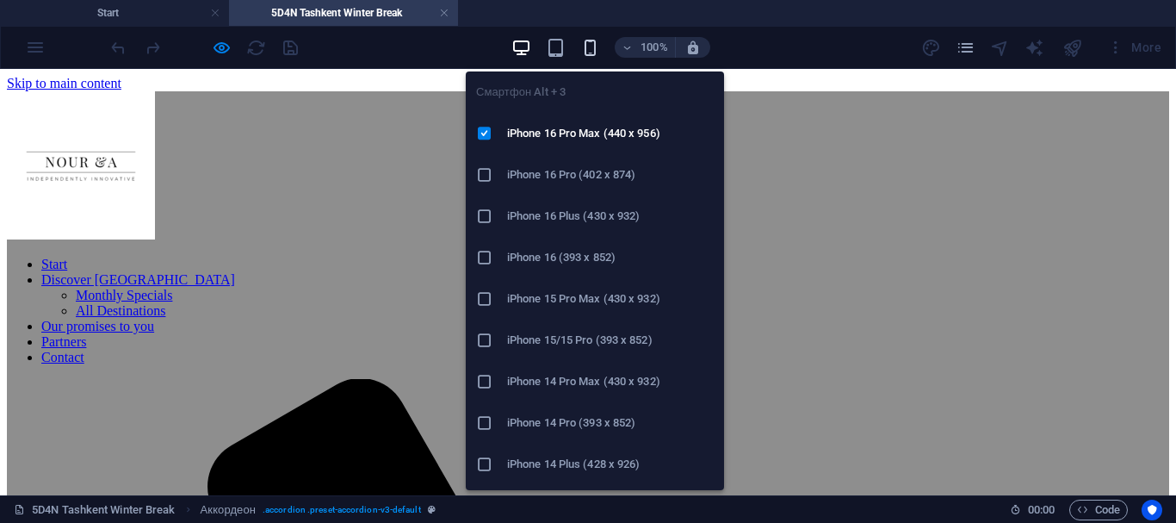
click at [595, 53] on icon "button" at bounding box center [590, 48] width 20 height 20
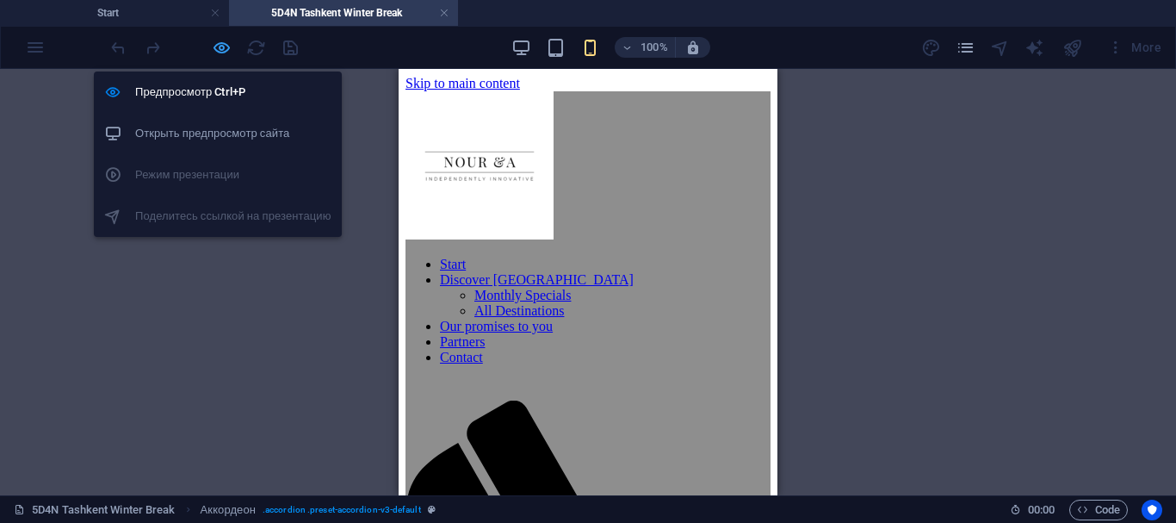
click at [225, 53] on icon "button" at bounding box center [222, 48] width 20 height 20
select select "rem"
select select "px"
select select "rem"
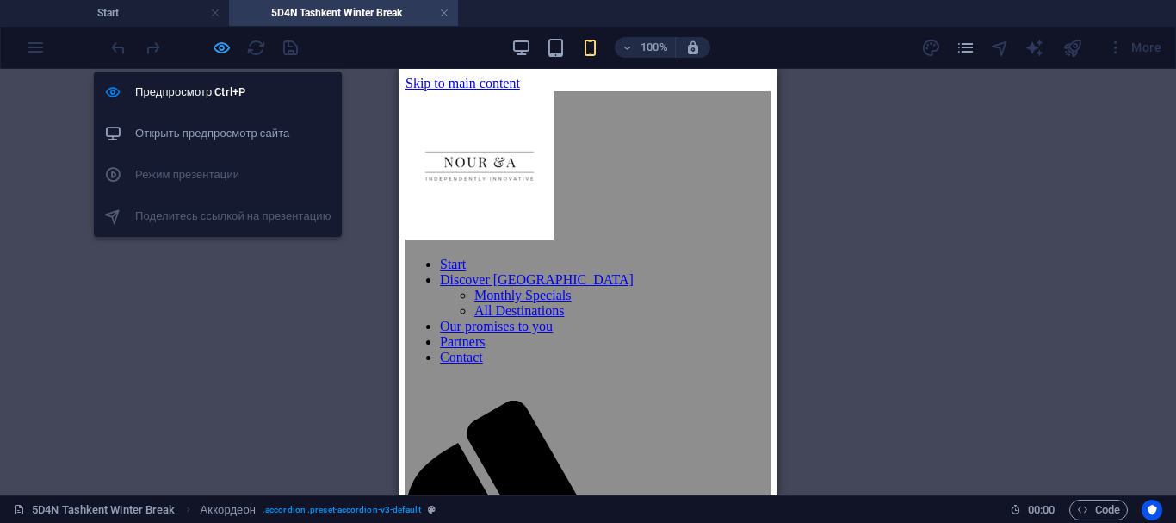
select select "px"
select select "rem"
select select "px"
select select "preset-accordion-v3-default"
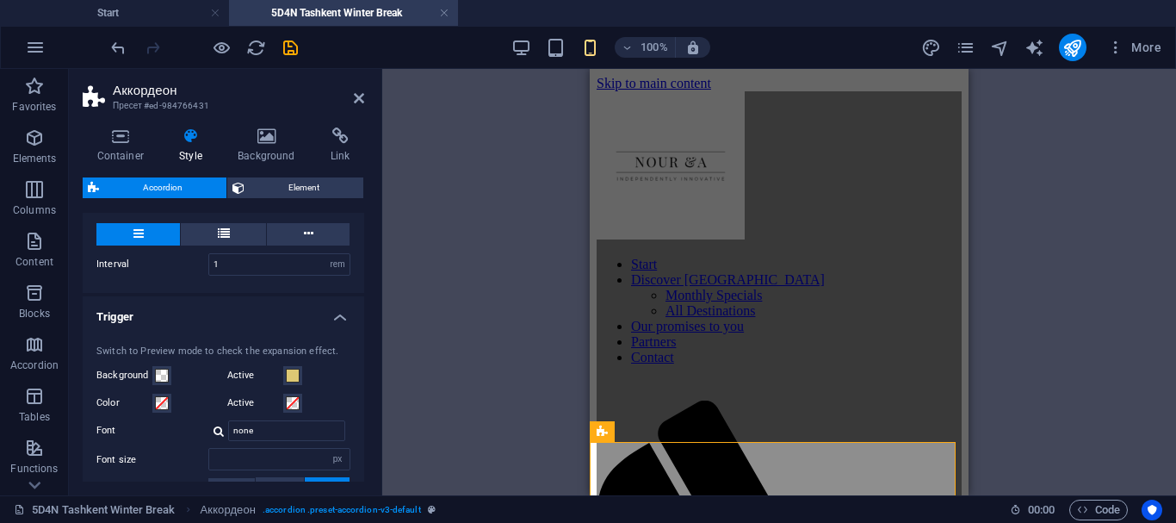
scroll to position [373, 0]
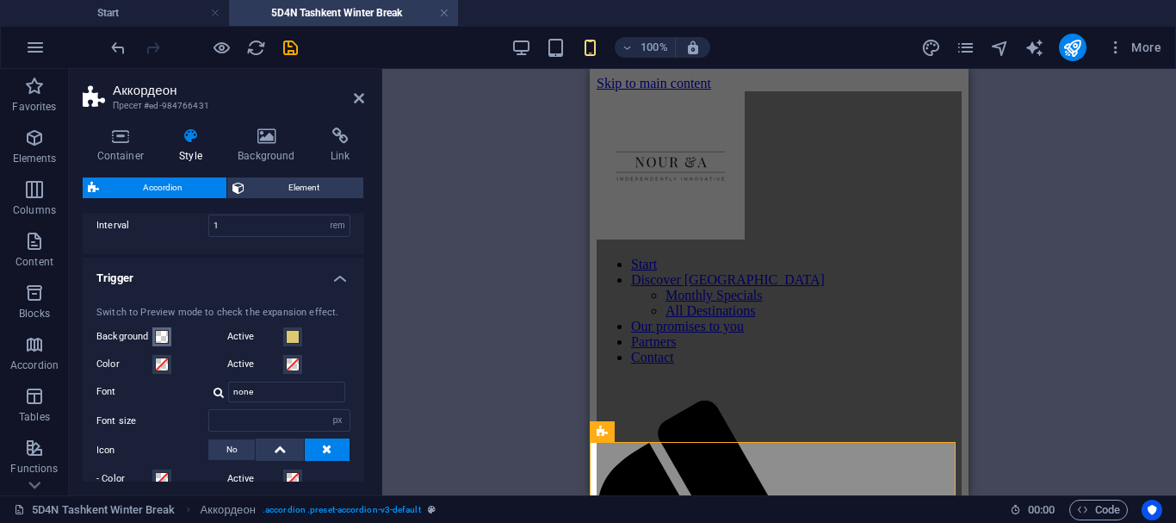
click at [163, 332] on span at bounding box center [162, 337] width 14 height 14
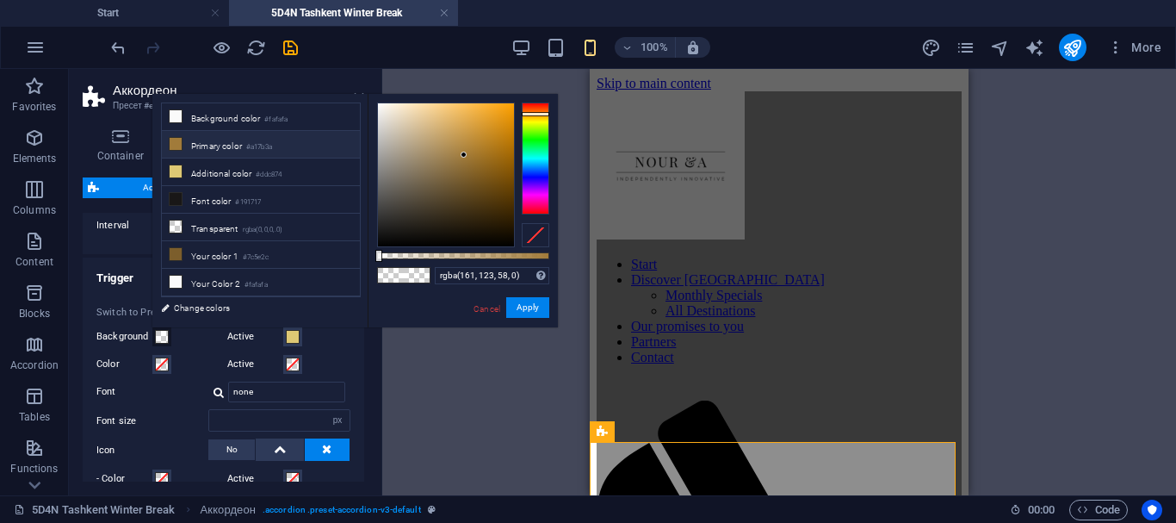
click at [173, 144] on icon at bounding box center [176, 144] width 12 height 12
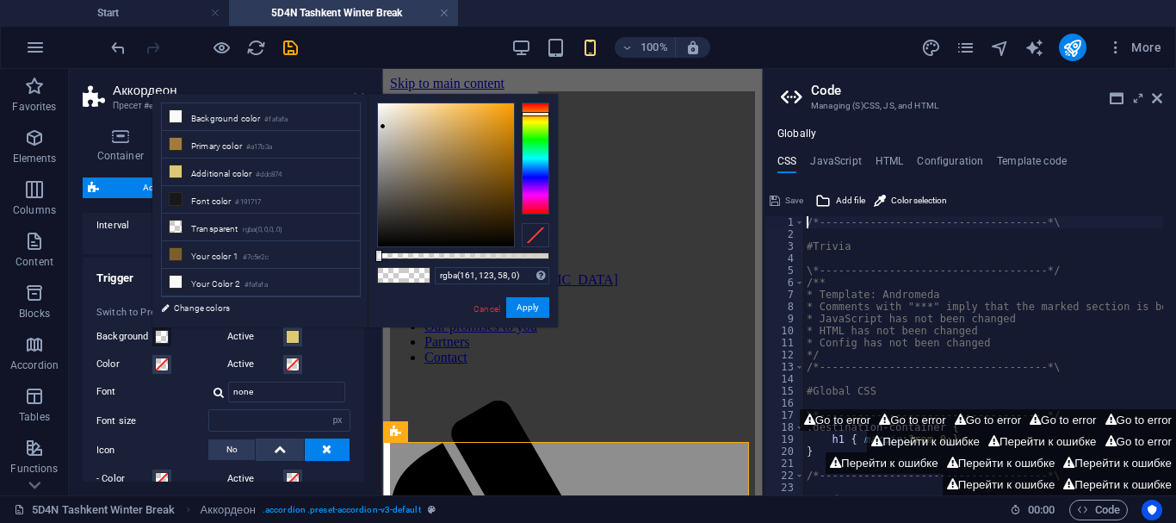
type input "rgba(211, 208, 202, 0)"
click at [383, 127] on div at bounding box center [446, 174] width 136 height 143
click at [383, 127] on div at bounding box center [383, 126] width 6 height 6
click at [1164, 96] on aside "Code Managing (S)CSS, JS, and HTML Globally CSS JavaScript HTML Configuration T…" at bounding box center [969, 282] width 413 height 426
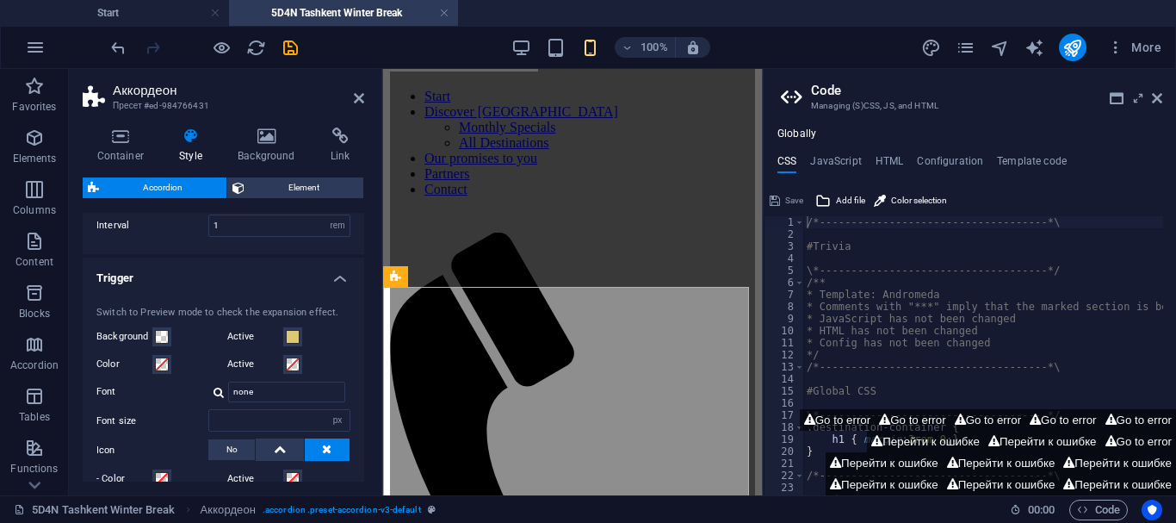
scroll to position [0, 0]
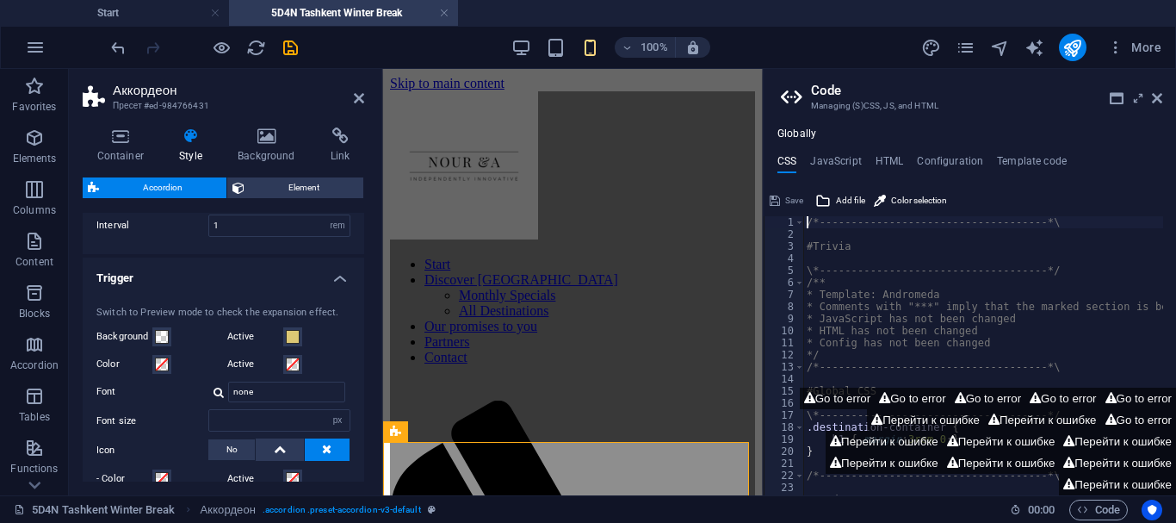
click at [1156, 96] on icon at bounding box center [1157, 98] width 10 height 14
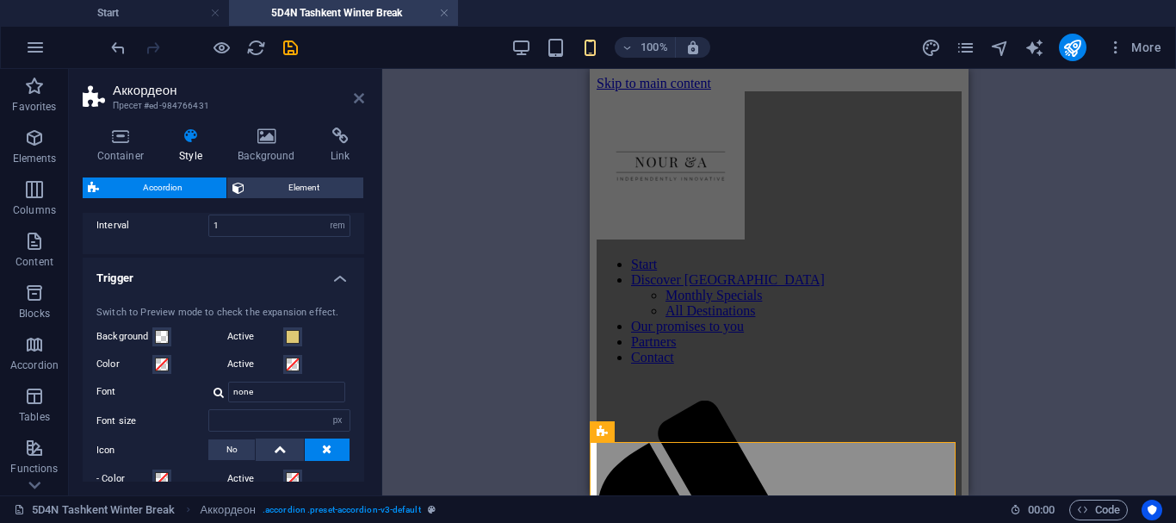
click at [362, 102] on icon at bounding box center [359, 98] width 10 height 14
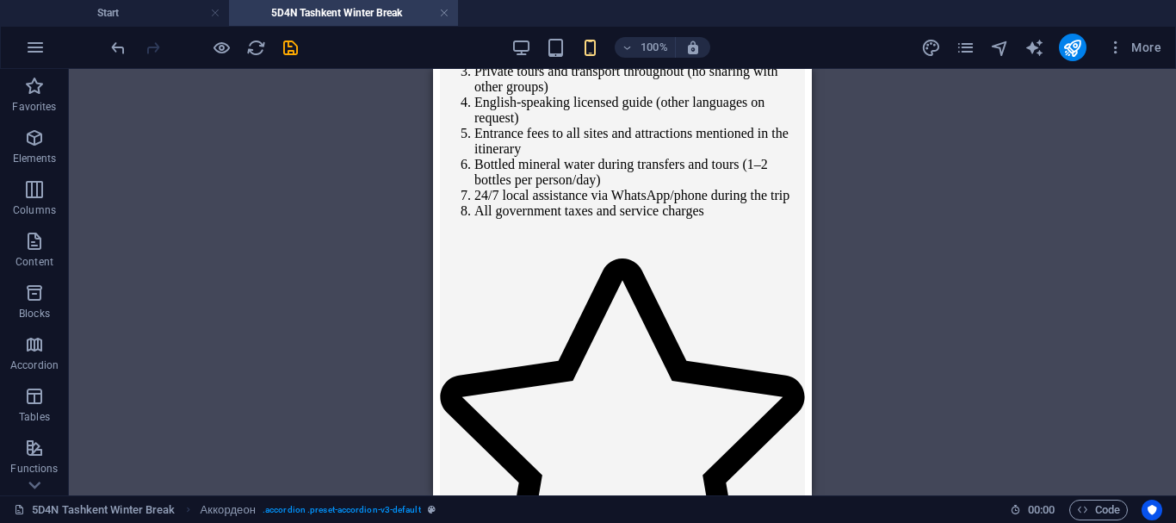
scroll to position [2361, 0]
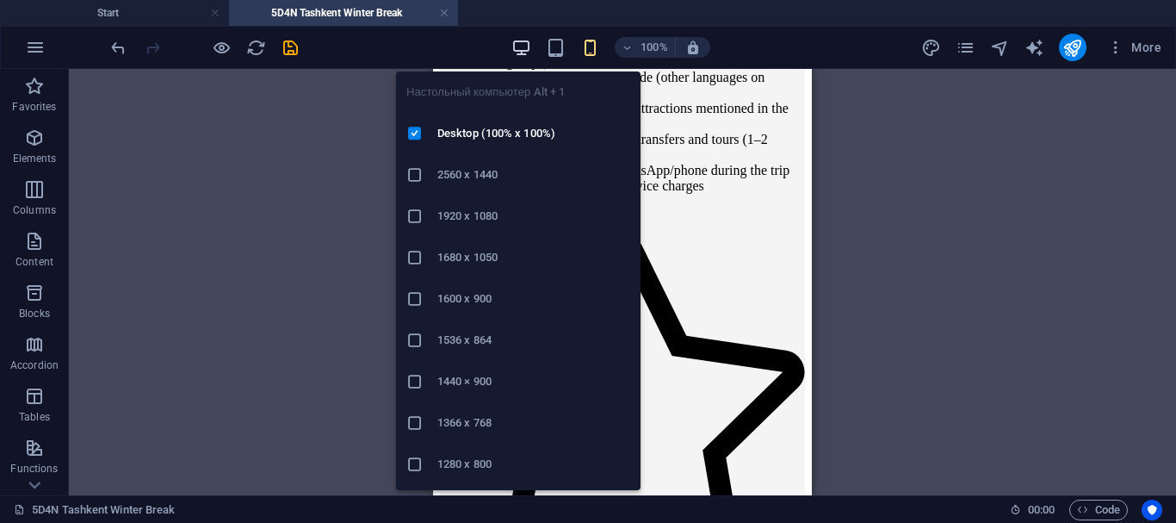
click at [518, 41] on icon "button" at bounding box center [521, 48] width 20 height 20
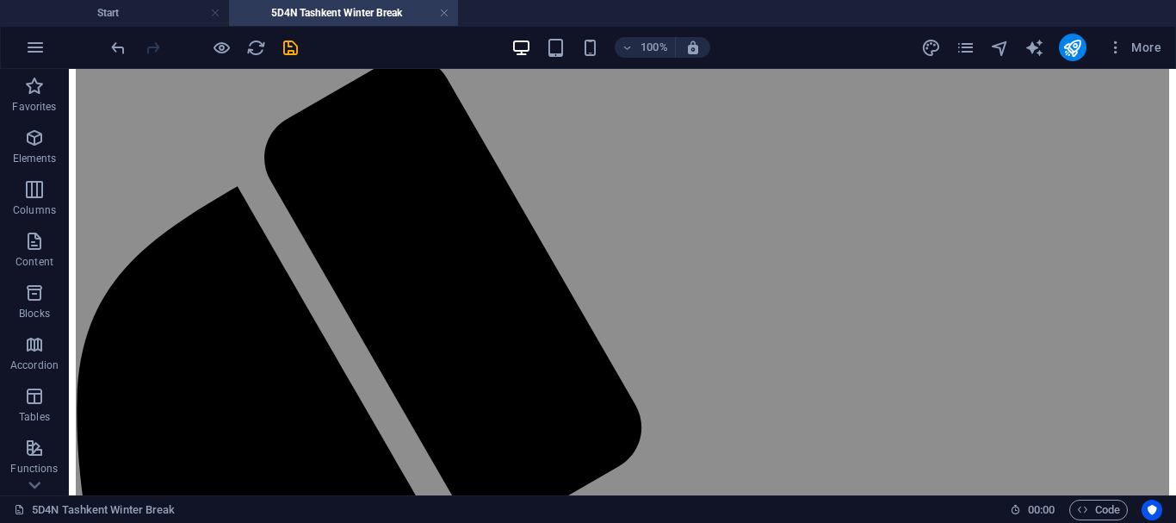
scroll to position [0, 0]
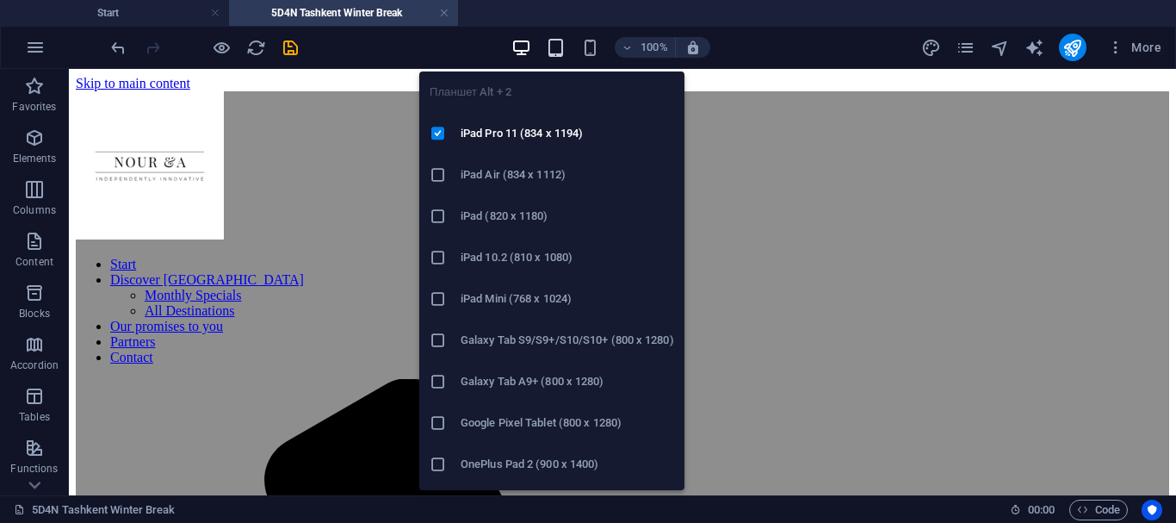
click at [555, 52] on icon "button" at bounding box center [556, 48] width 20 height 20
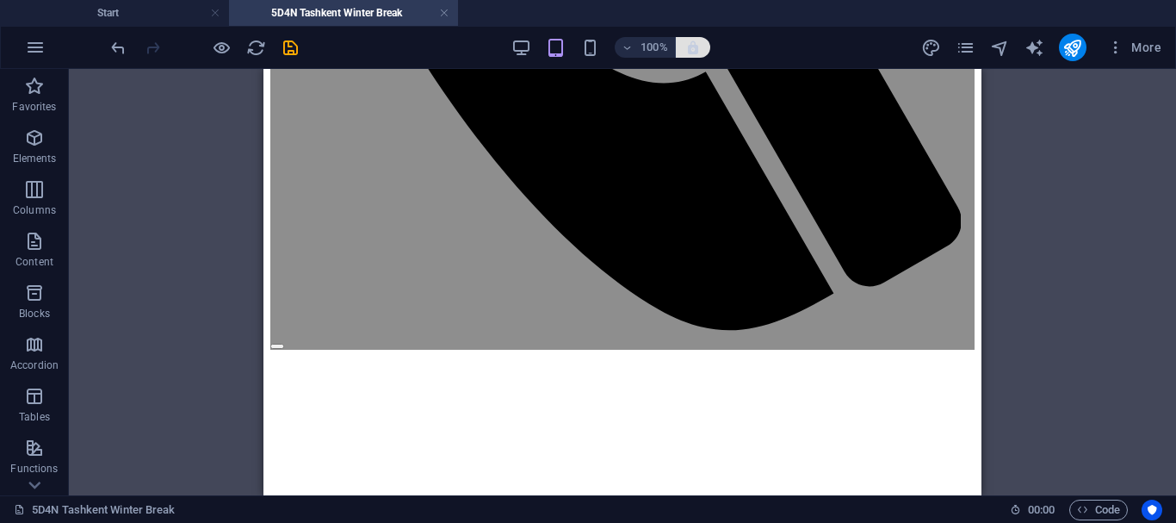
scroll to position [1, 0]
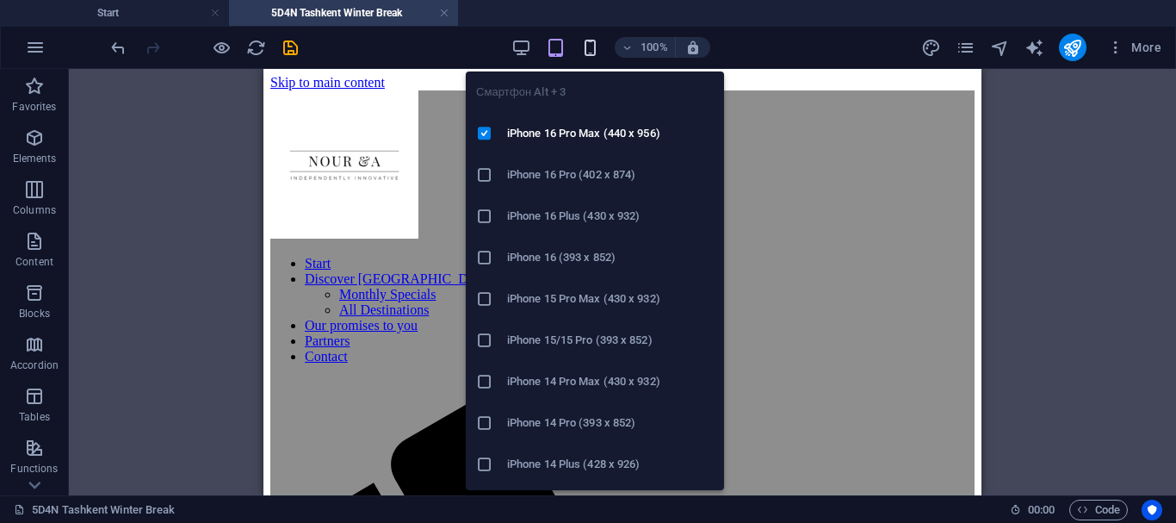
click at [590, 49] on icon "button" at bounding box center [590, 48] width 20 height 20
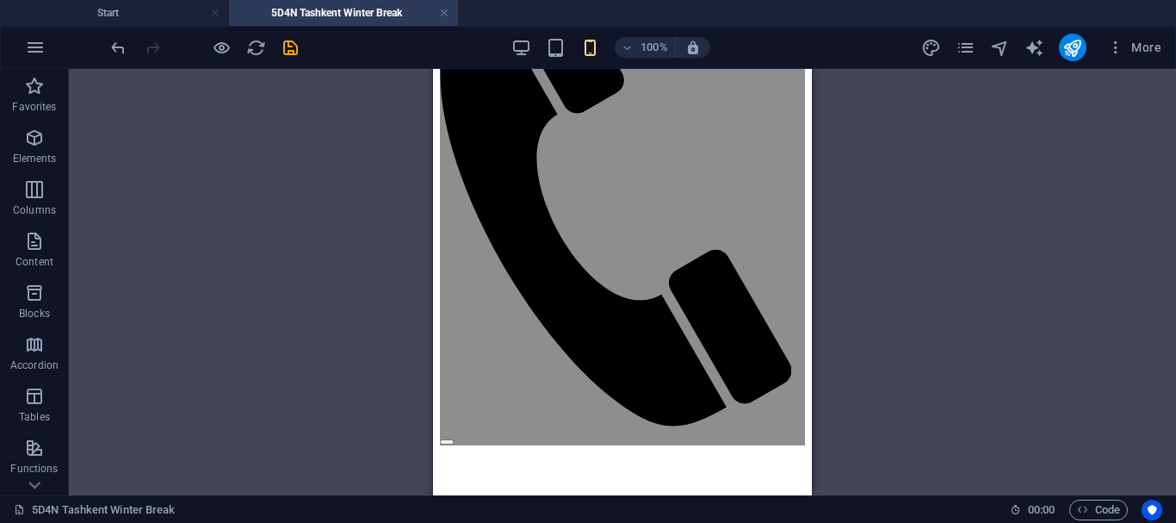
scroll to position [0, 0]
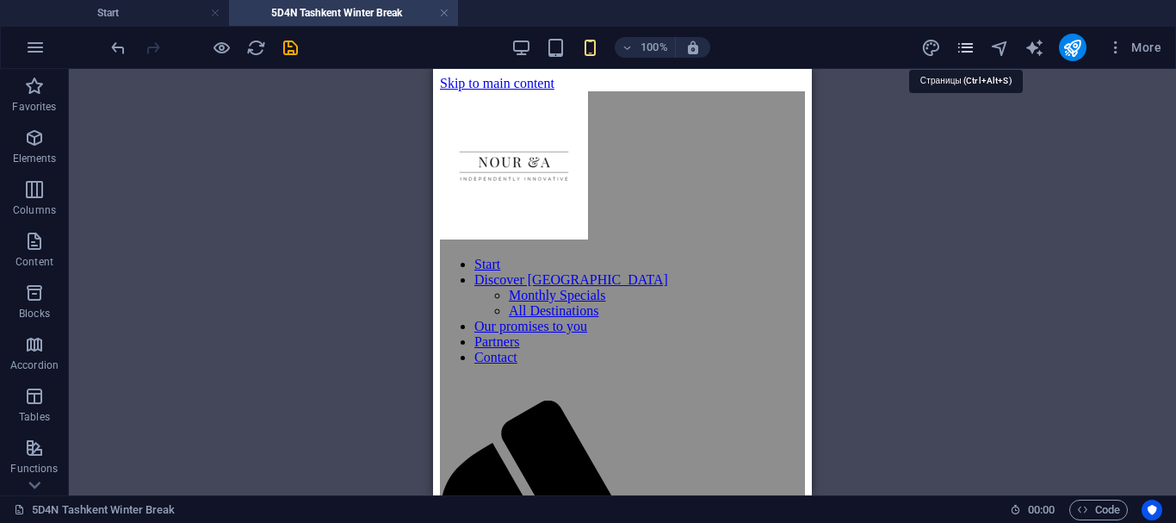
click at [971, 52] on icon "pages" at bounding box center [966, 48] width 20 height 20
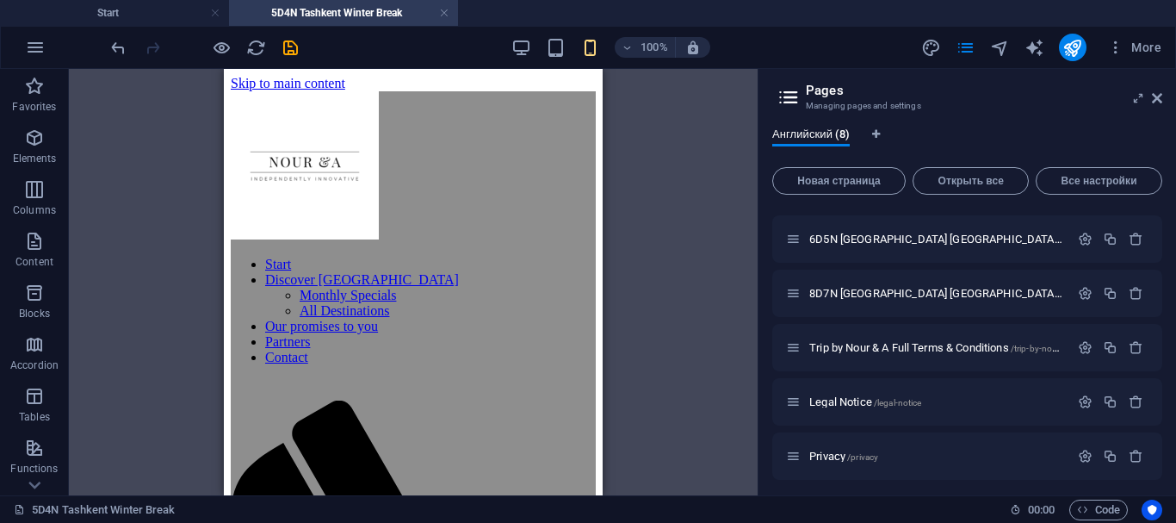
scroll to position [161, 0]
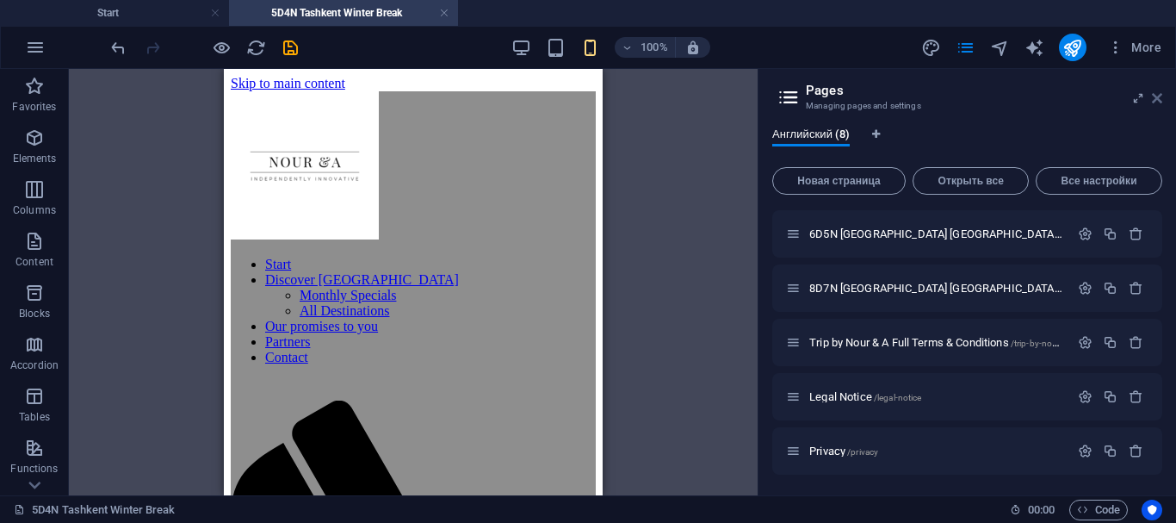
click at [1160, 97] on icon at bounding box center [1157, 98] width 10 height 14
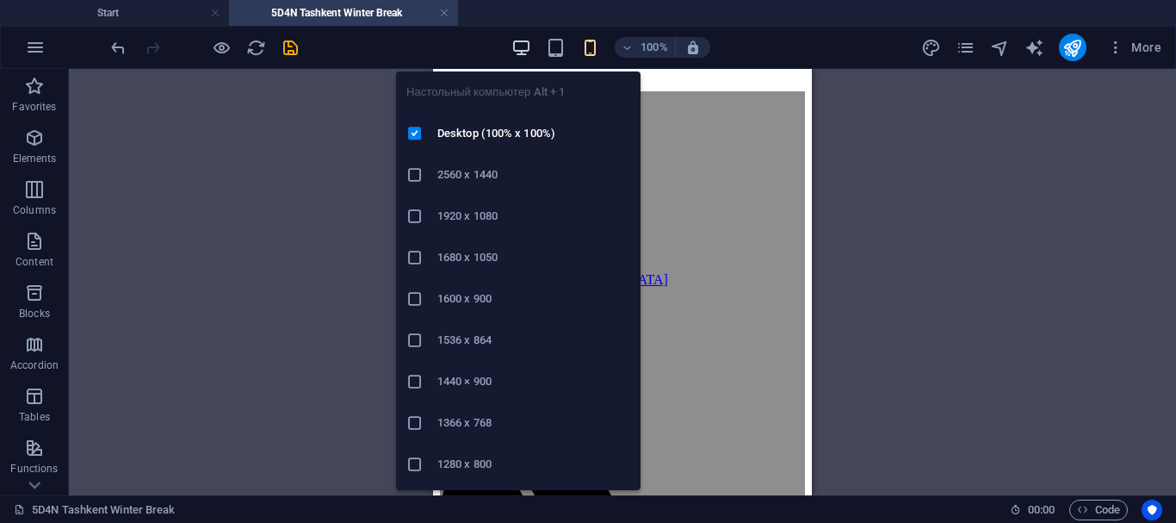
click at [529, 50] on icon "button" at bounding box center [521, 48] width 20 height 20
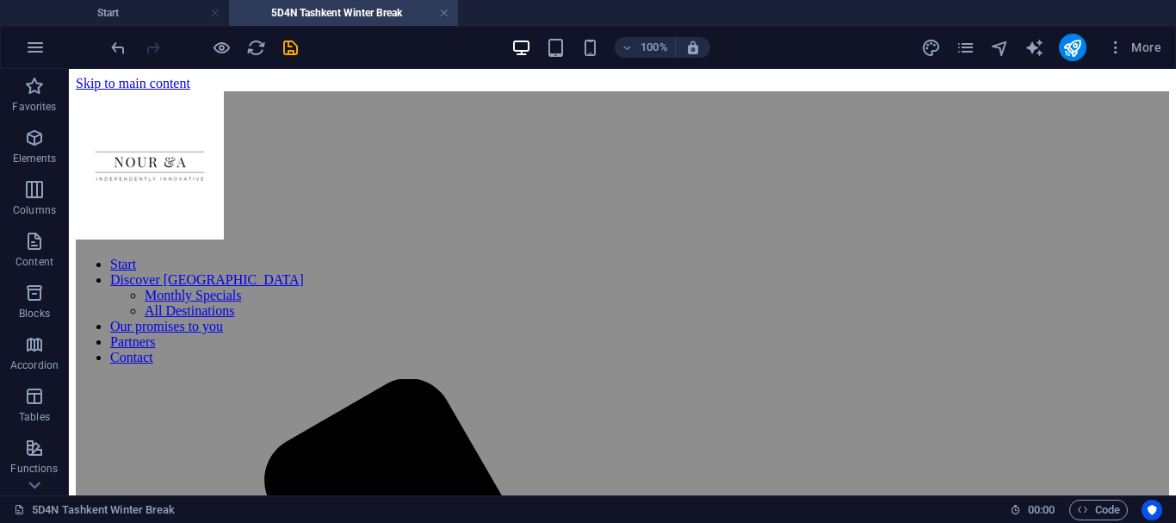
scroll to position [49, 0]
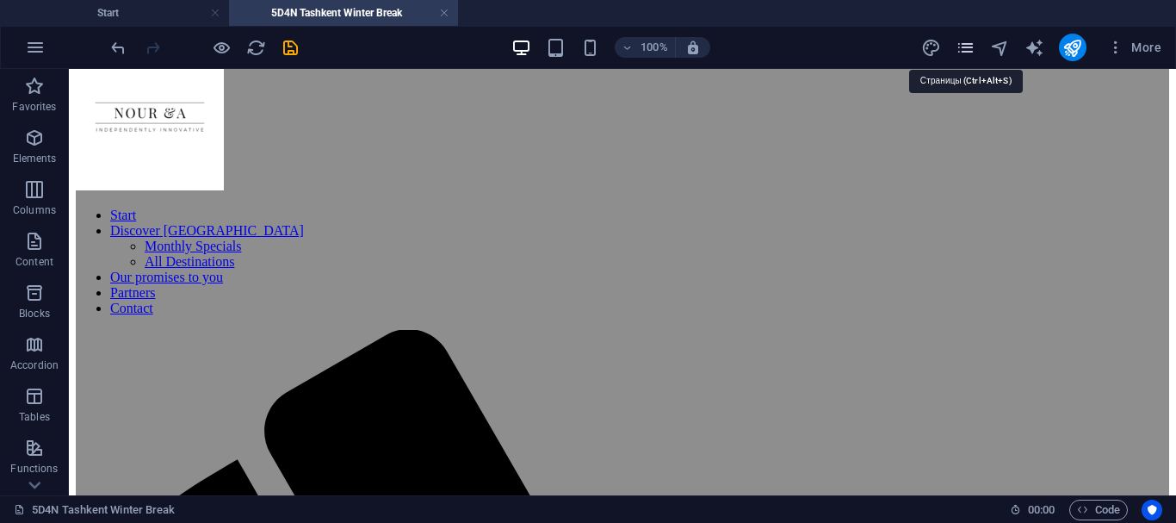
click at [970, 51] on icon "pages" at bounding box center [966, 48] width 20 height 20
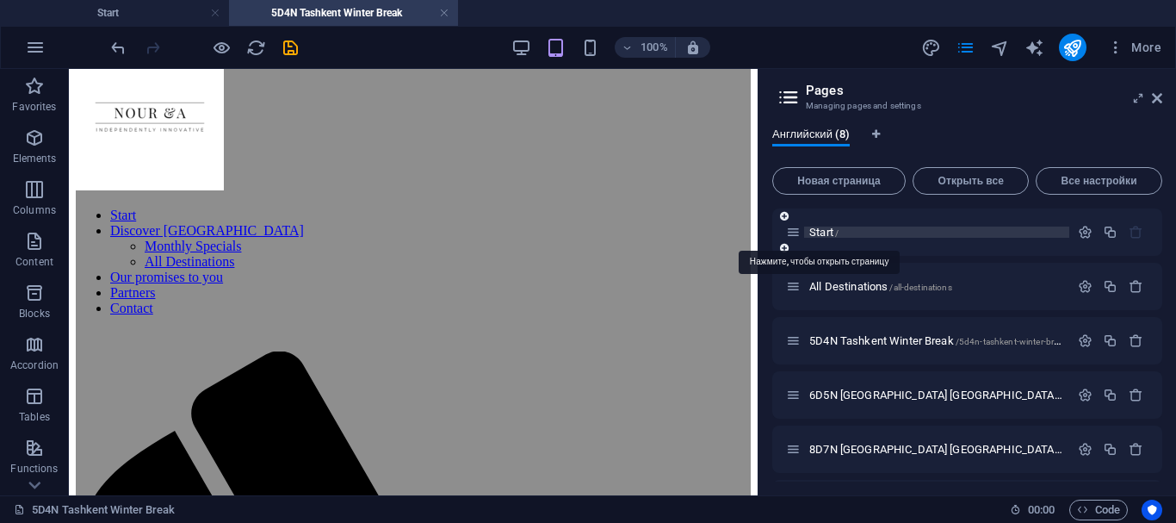
click at [828, 228] on span "Start /" at bounding box center [823, 232] width 29 height 13
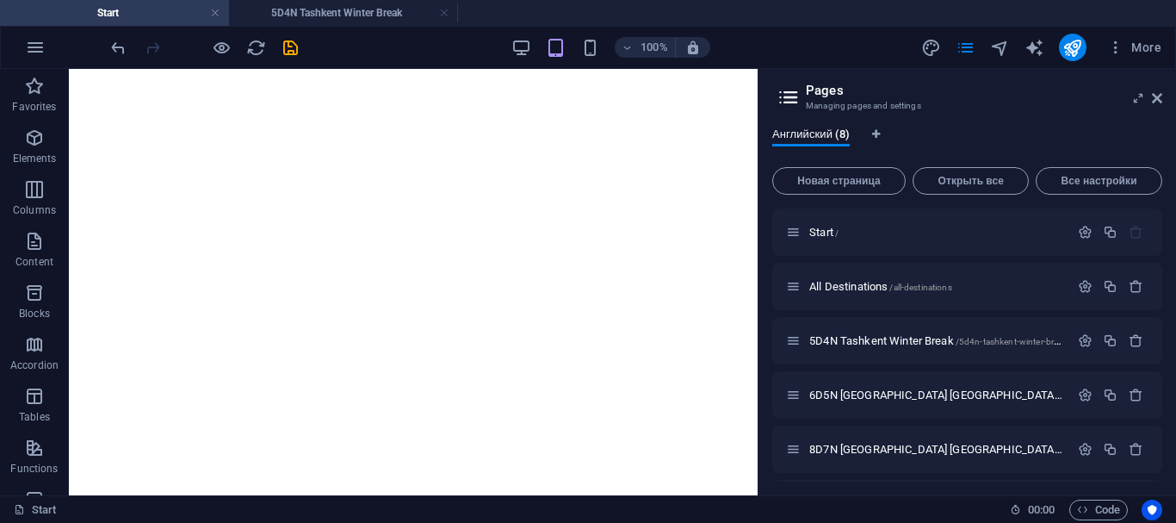
scroll to position [4619, 0]
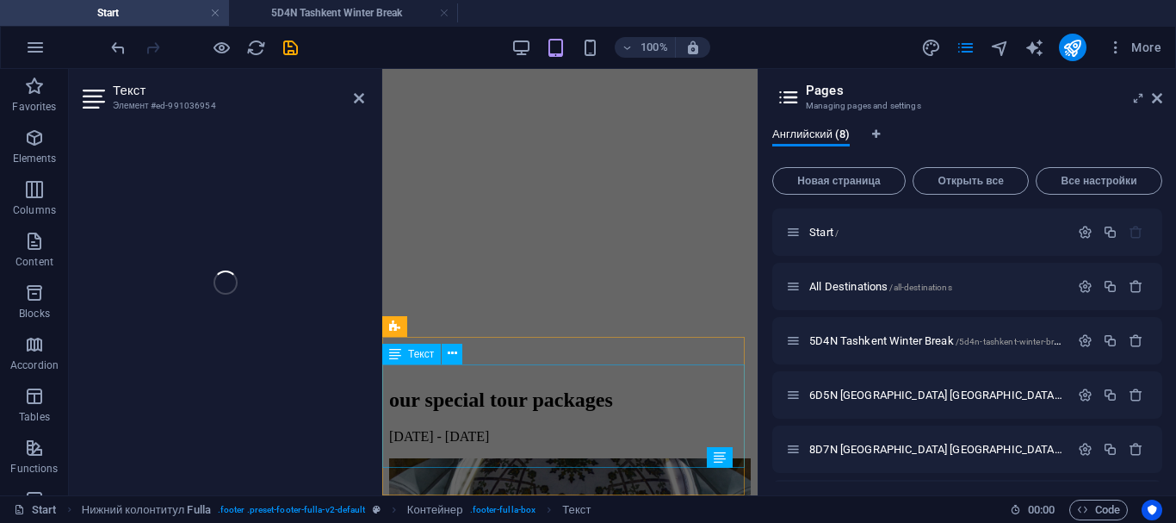
scroll to position [7348, 0]
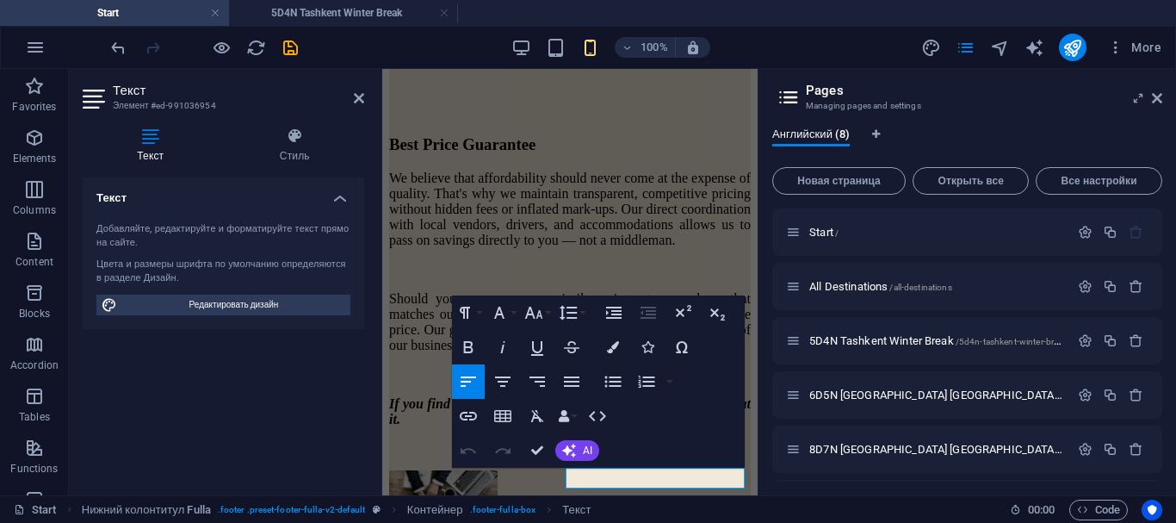
click at [283, 417] on div "Текст Добавляйте, редактируйте и форматируйте текст прямо на сайте. Цвета и раз…" at bounding box center [224, 329] width 282 height 304
drag, startPoint x: 574, startPoint y: 477, endPoint x: 628, endPoint y: 473, distance: 53.5
drag, startPoint x: 566, startPoint y: 480, endPoint x: 649, endPoint y: 478, distance: 82.7
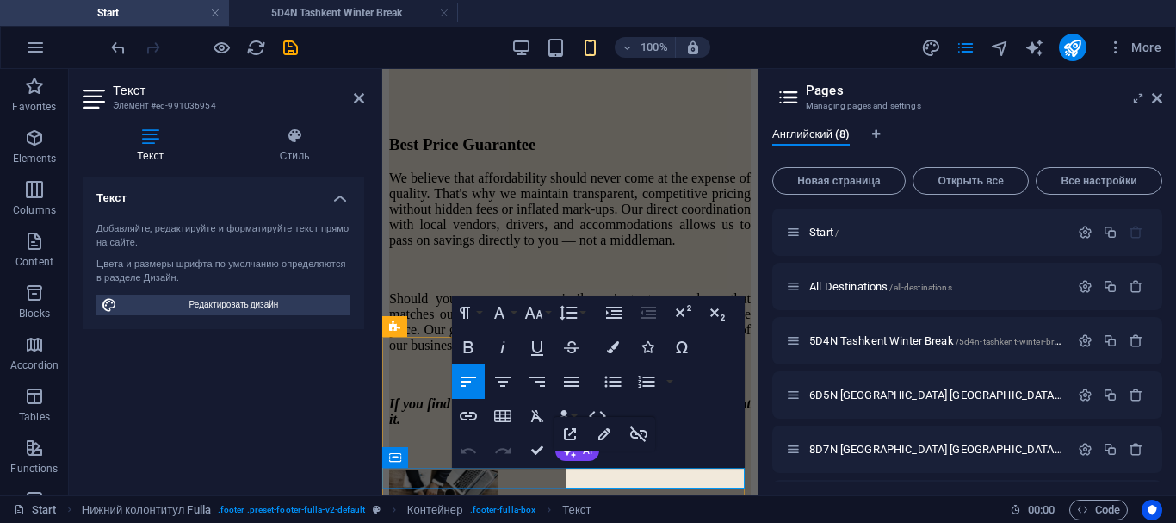
click at [474, 411] on icon "button" at bounding box center [468, 415] width 21 height 21
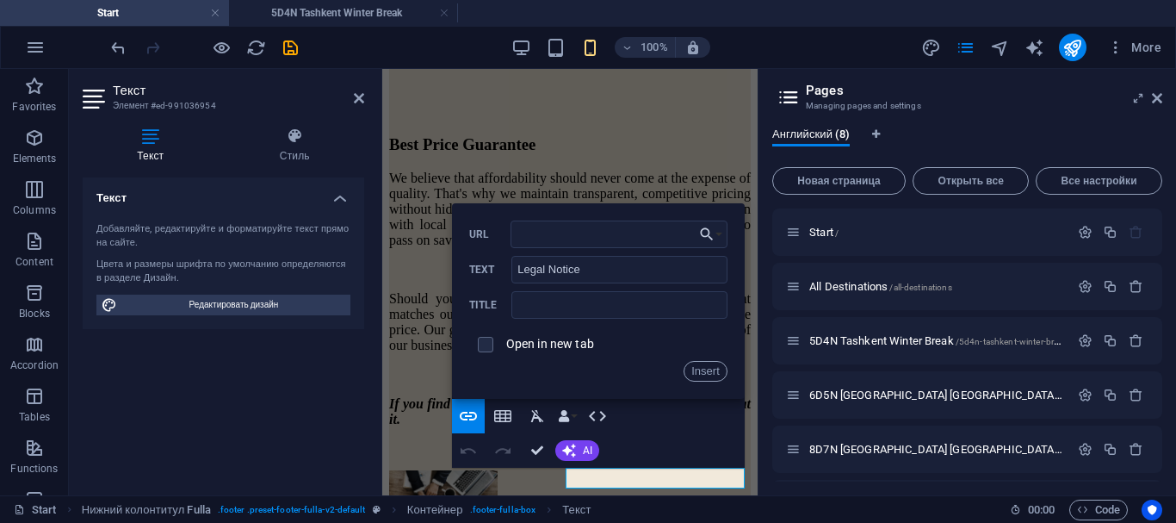
drag, startPoint x: 1162, startPoint y: 265, endPoint x: 1166, endPoint y: 333, distance: 68.1
click at [1166, 332] on div "Английский (8) Новая страница Открыть все Все настройки Start / All Destination…" at bounding box center [967, 304] width 418 height 381
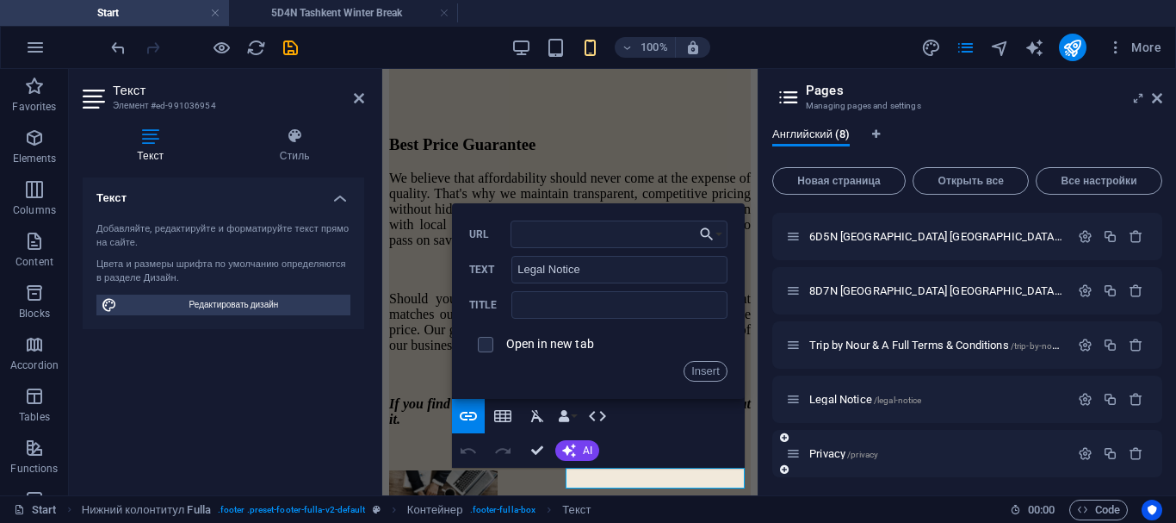
scroll to position [161, 0]
click at [834, 396] on span "Legal Notice /legal-notice" at bounding box center [865, 396] width 112 height 13
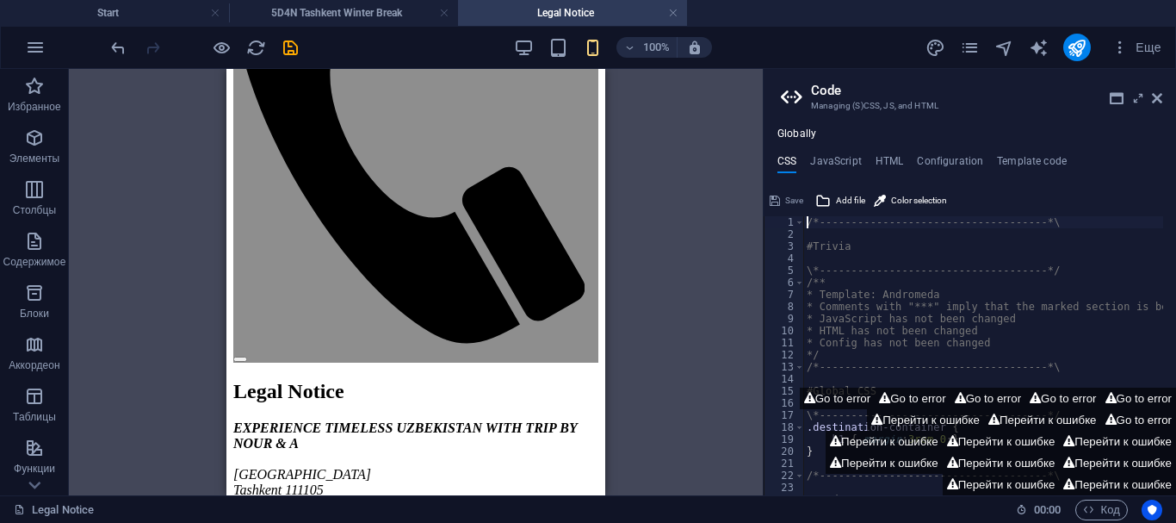
scroll to position [0, 0]
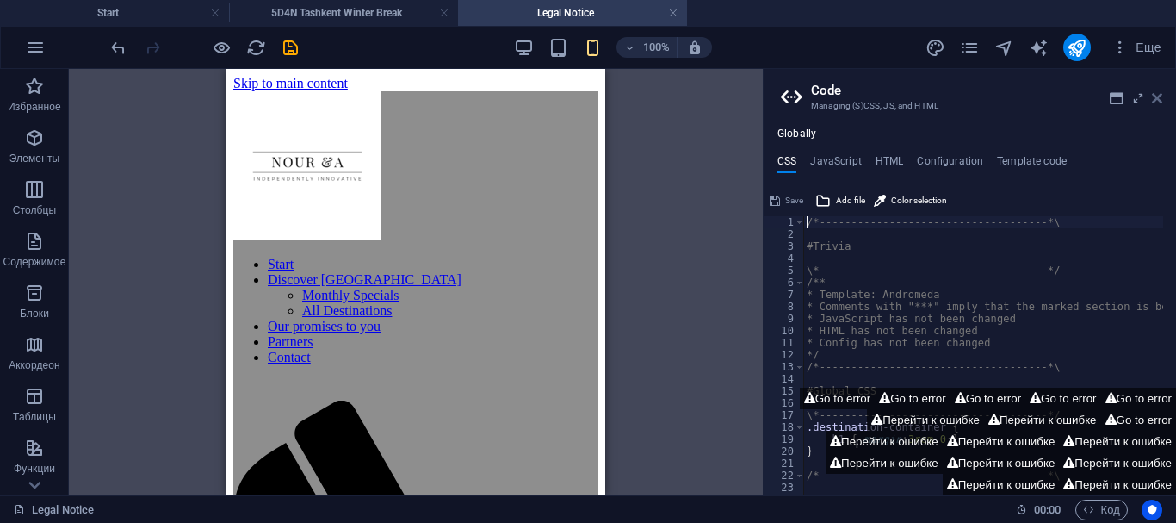
click at [1156, 102] on icon at bounding box center [1157, 98] width 10 height 14
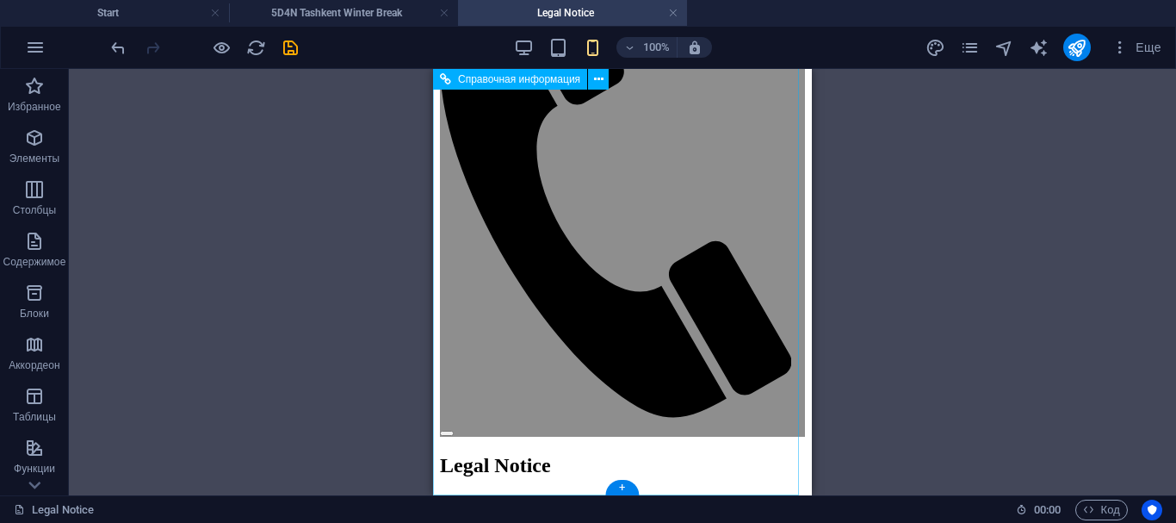
scroll to position [530, 0]
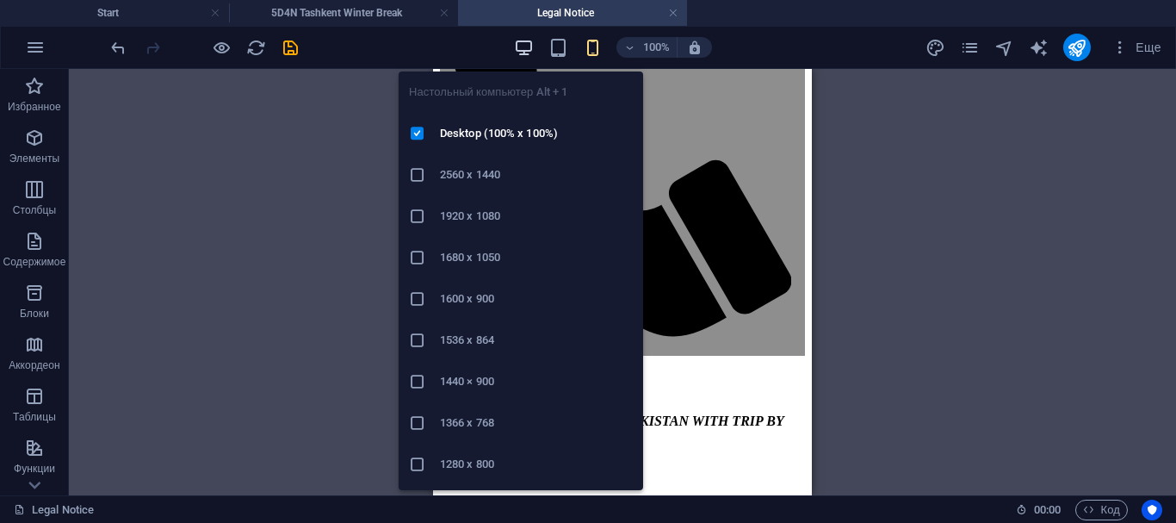
click at [519, 43] on icon "button" at bounding box center [524, 48] width 20 height 20
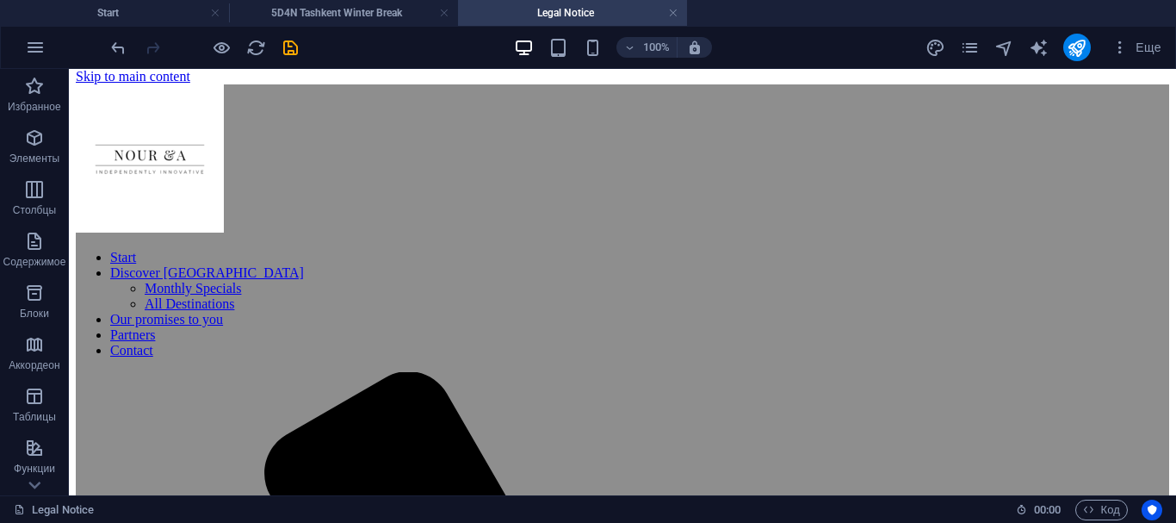
scroll to position [0, 0]
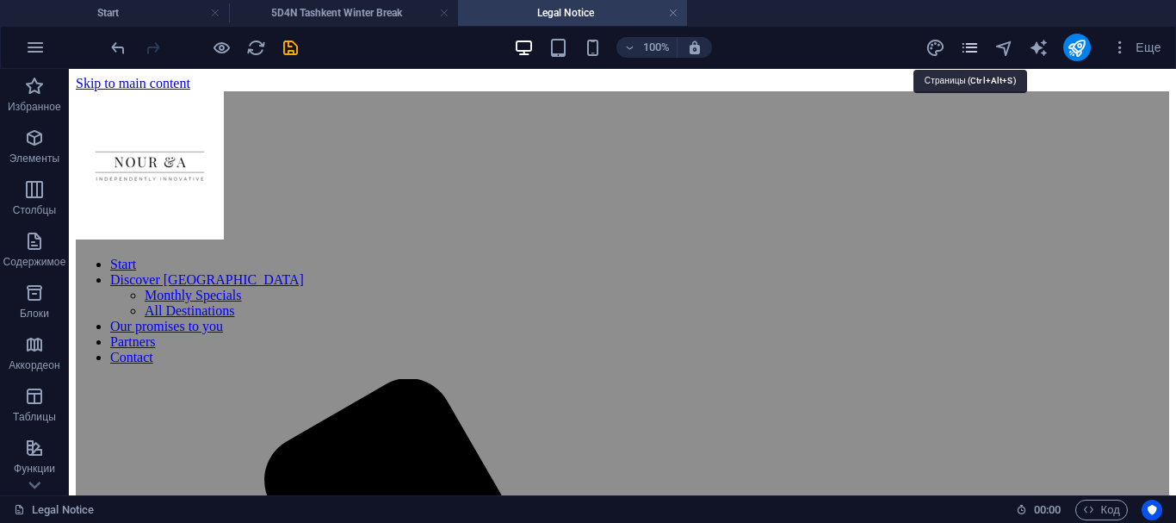
click at [972, 43] on icon "pages" at bounding box center [970, 48] width 20 height 20
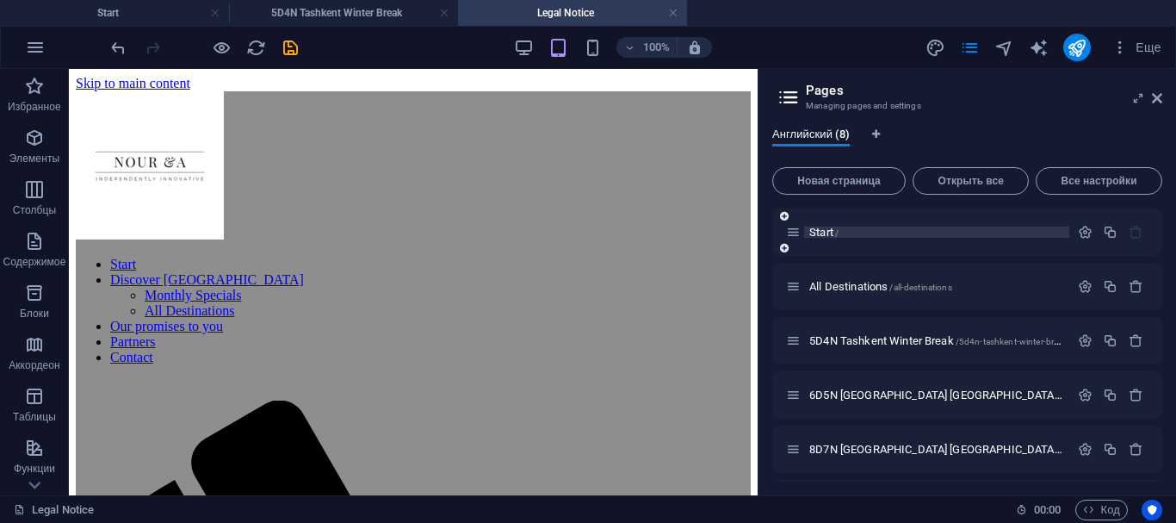
click at [830, 231] on span "Start /" at bounding box center [823, 232] width 29 height 13
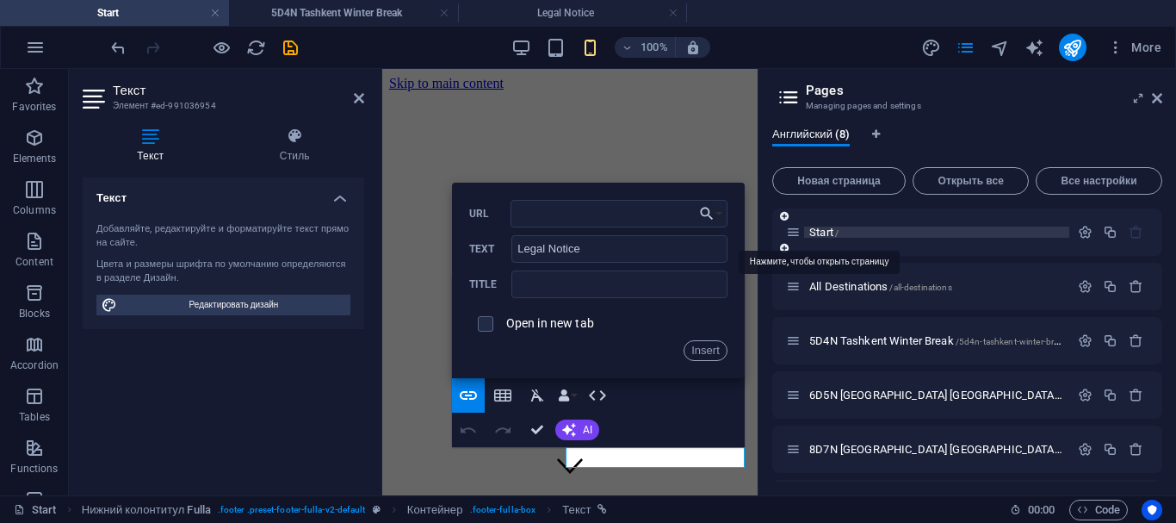
scroll to position [7369, 0]
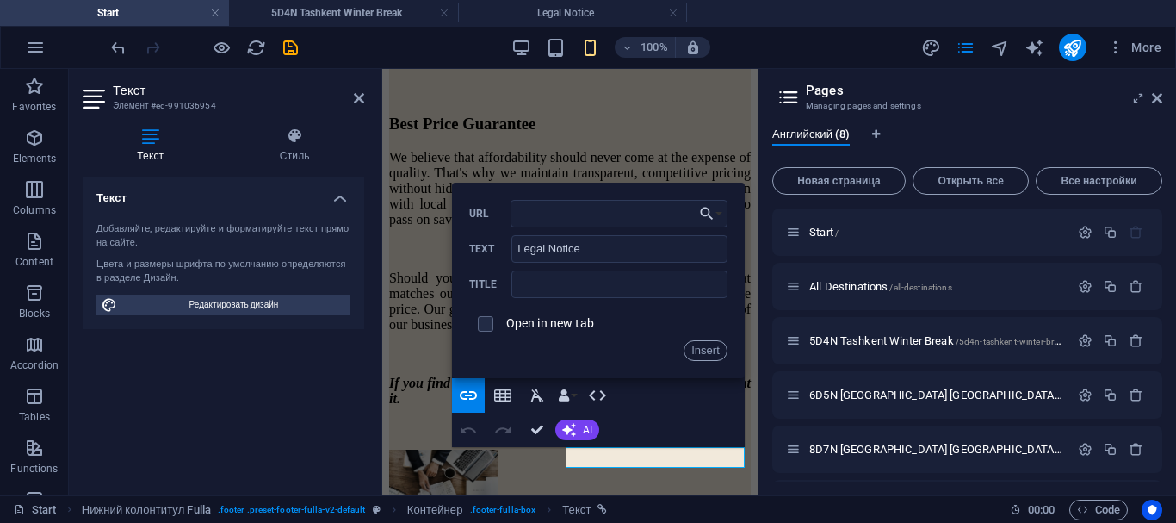
click at [269, 416] on div "Текст Добавляйте, редактируйте и форматируйте текст прямо на сайте. Цвета и раз…" at bounding box center [224, 329] width 282 height 304
click at [358, 97] on icon at bounding box center [359, 98] width 10 height 14
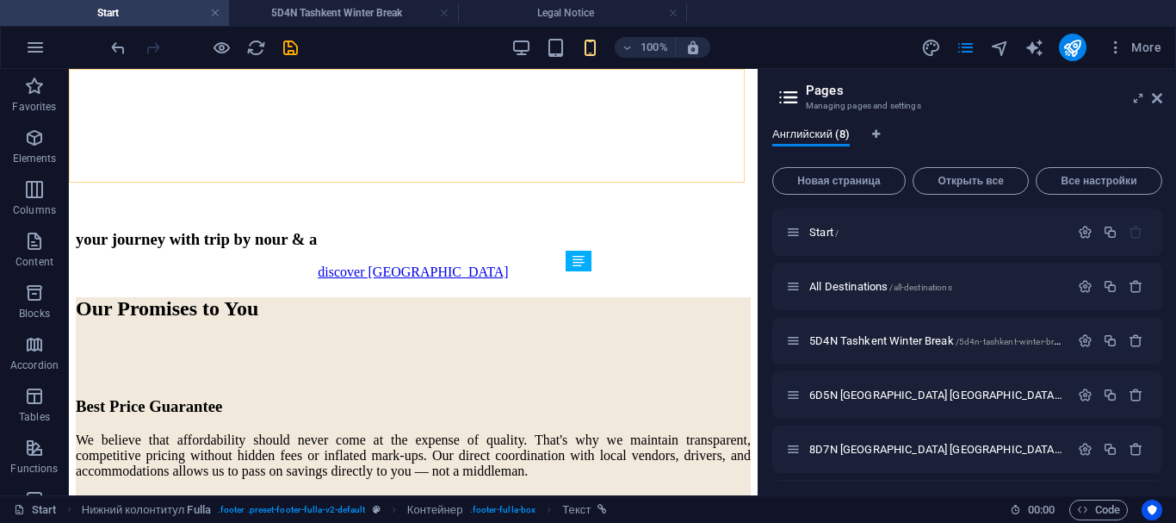
scroll to position [4794, 0]
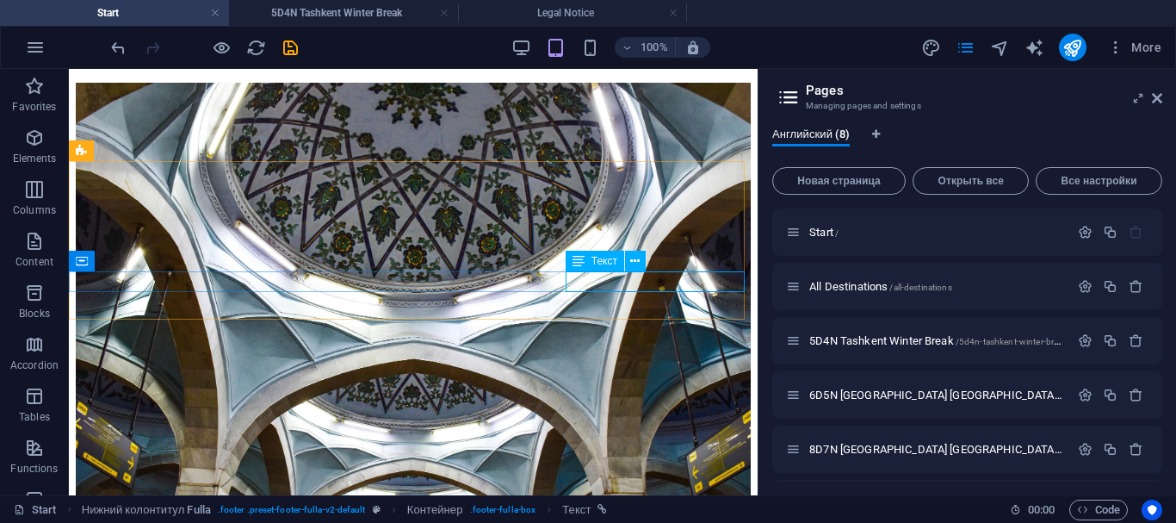
click at [620, 263] on div "Текст" at bounding box center [595, 261] width 59 height 21
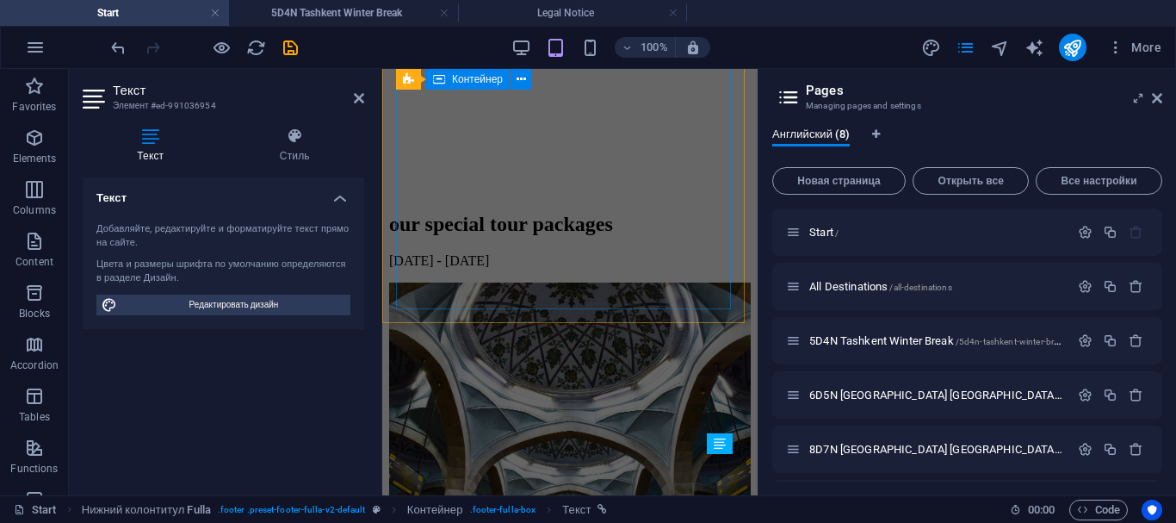
scroll to position [7362, 0]
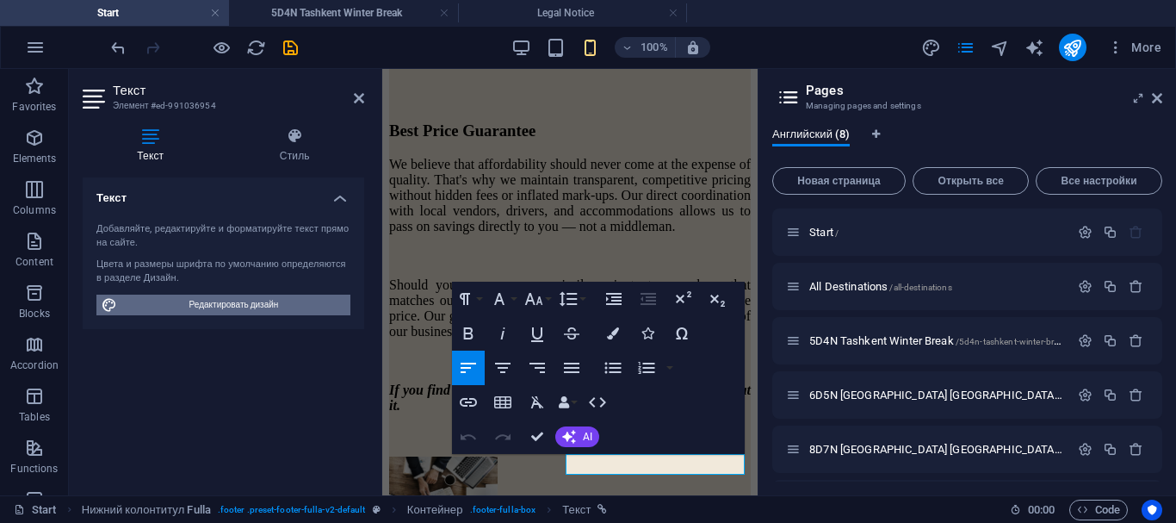
click at [229, 300] on span "Редактировать дизайн" at bounding box center [233, 304] width 223 height 21
select select "ease-in-out"
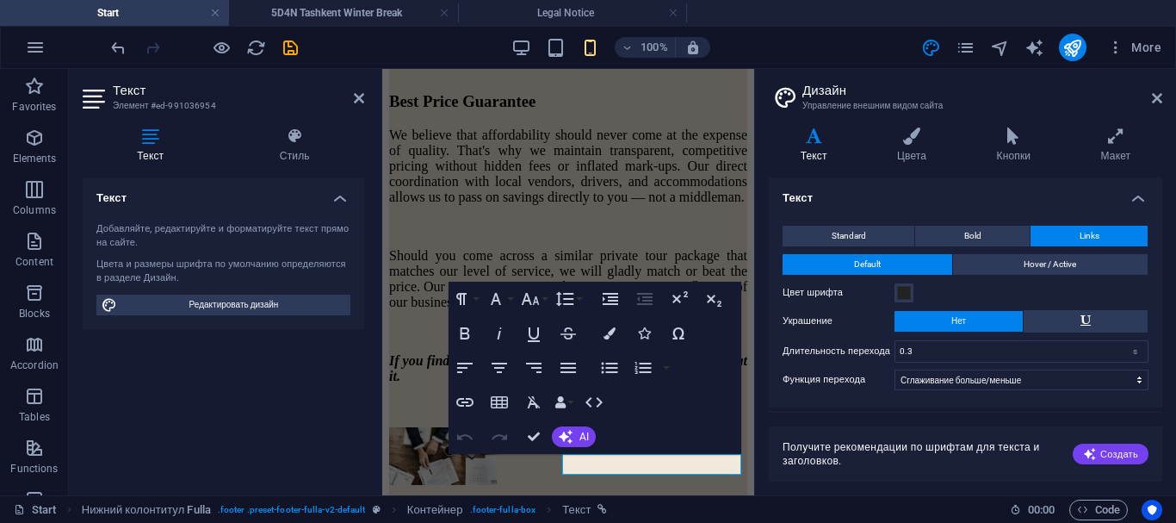
scroll to position [7361, 0]
click at [1070, 260] on span "Hover / Active" at bounding box center [1050, 264] width 53 height 21
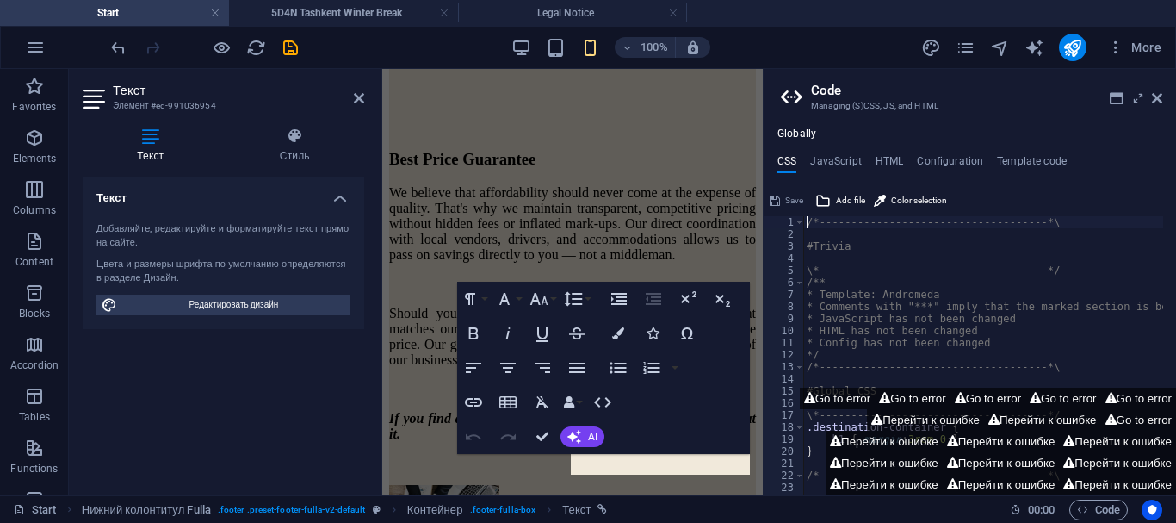
scroll to position [7395, 0]
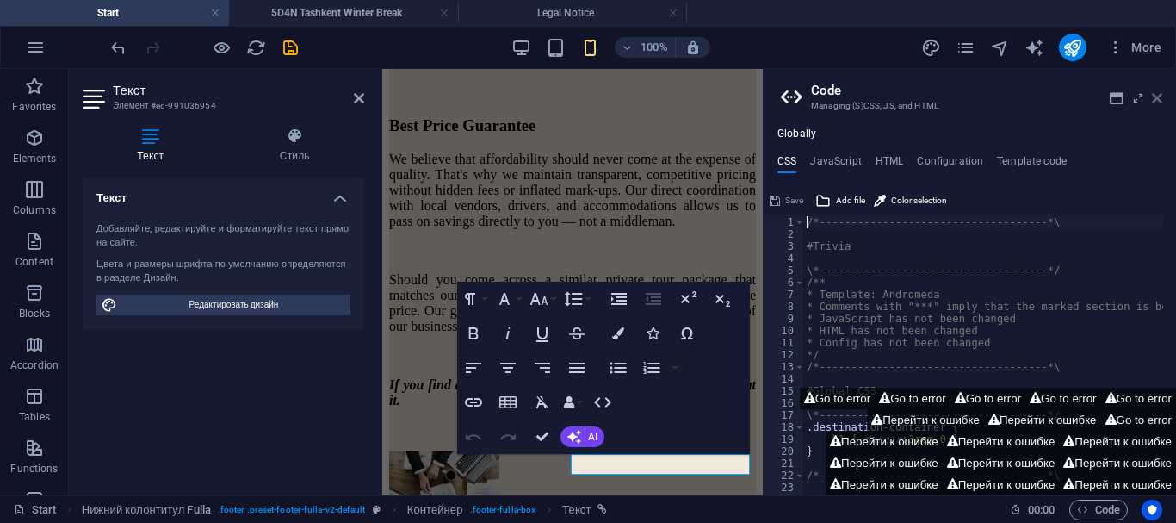
click at [1158, 94] on icon at bounding box center [1157, 98] width 10 height 14
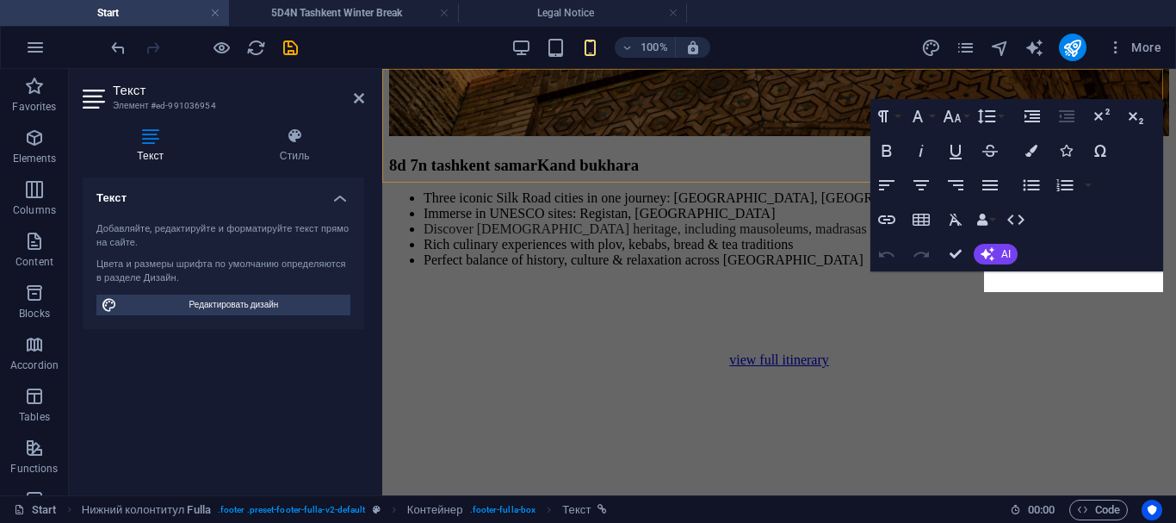
scroll to position [4654, 0]
